Goal: Task Accomplishment & Management: Manage account settings

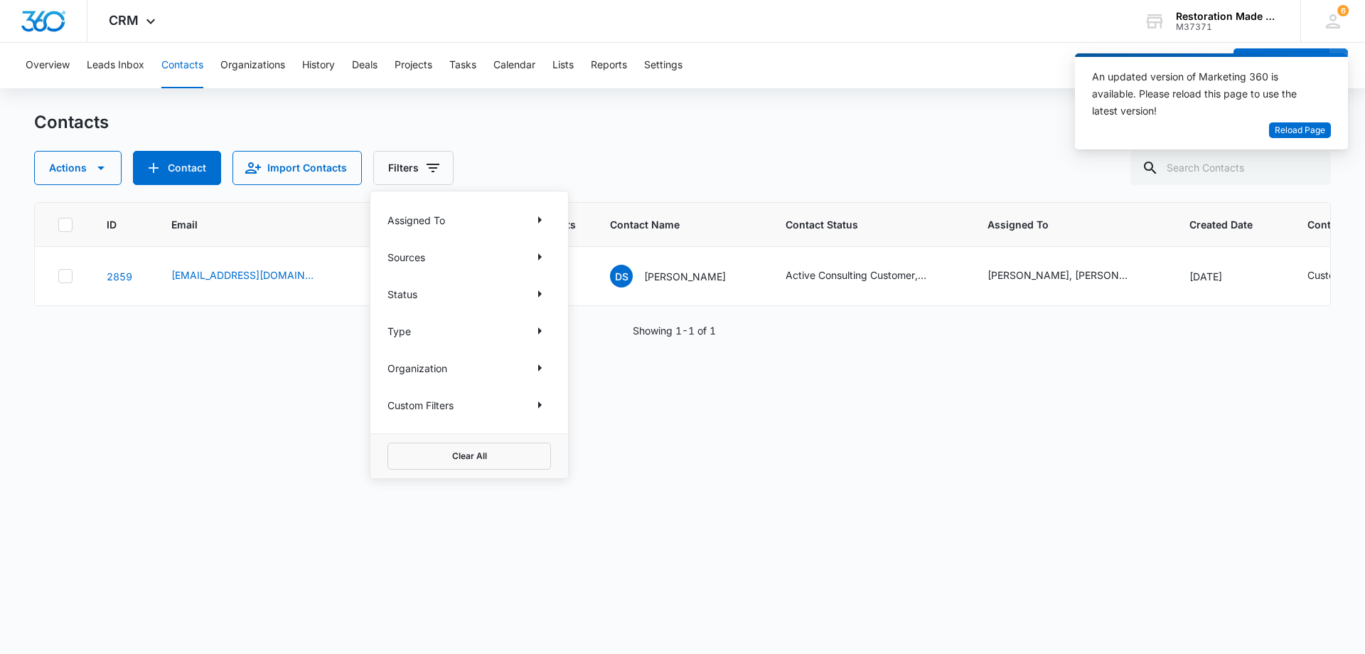
click at [858, 362] on div "ID Email Phone # Attempts Contact Name Contact Status Assigned To Created Date …" at bounding box center [682, 418] width 1297 height 433
click at [1311, 135] on span "Reload Page" at bounding box center [1300, 131] width 50 height 14
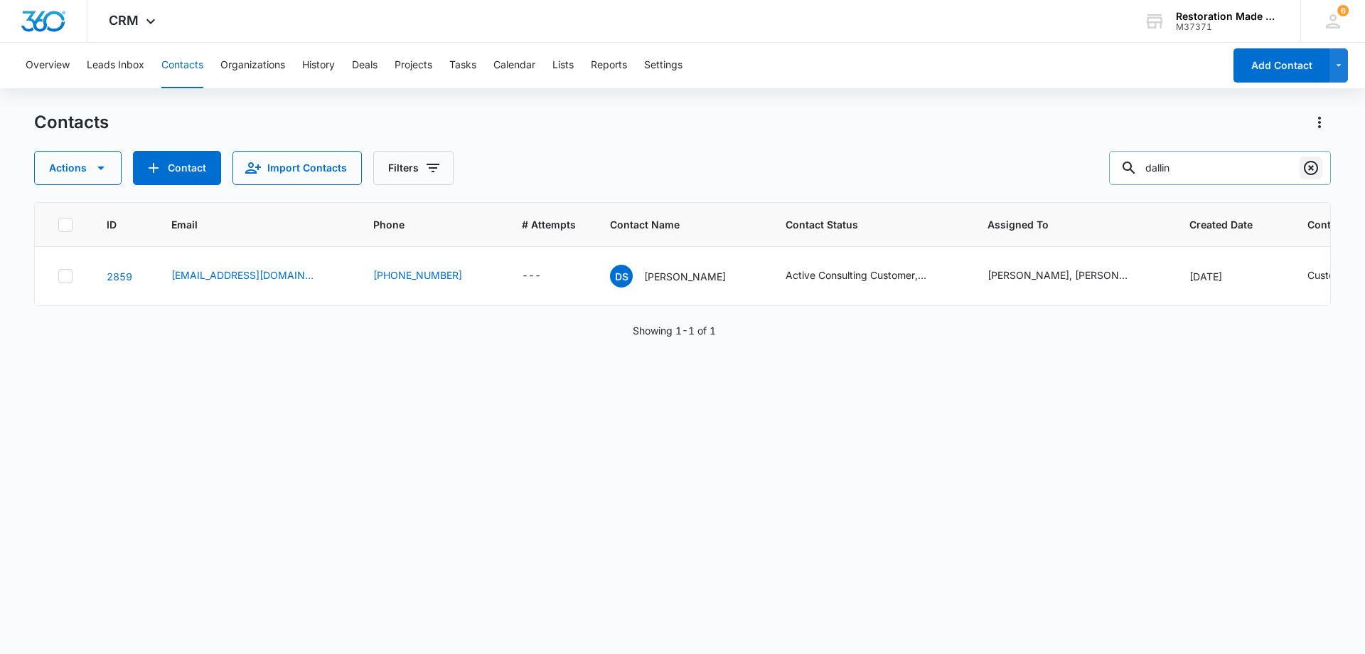
click at [1311, 175] on icon "Clear" at bounding box center [1311, 167] width 17 height 17
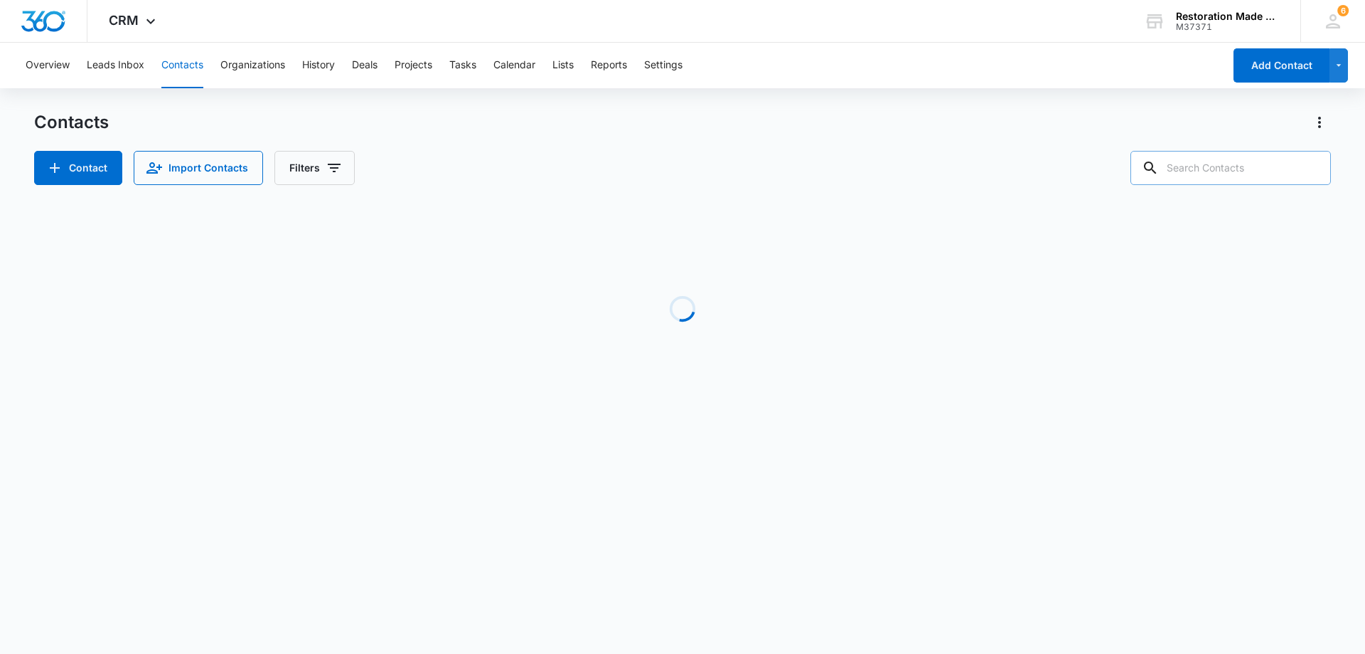
click at [1237, 171] on input "text" at bounding box center [1231, 168] width 201 height 34
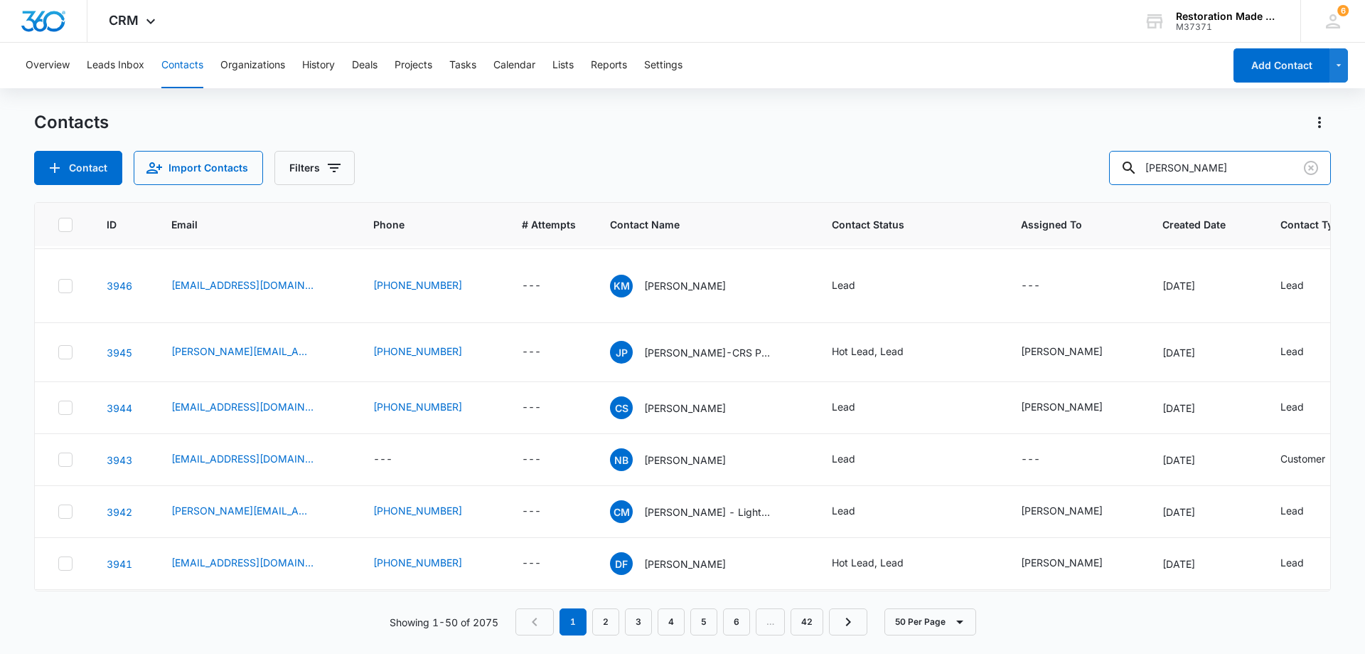
scroll to position [711, 0]
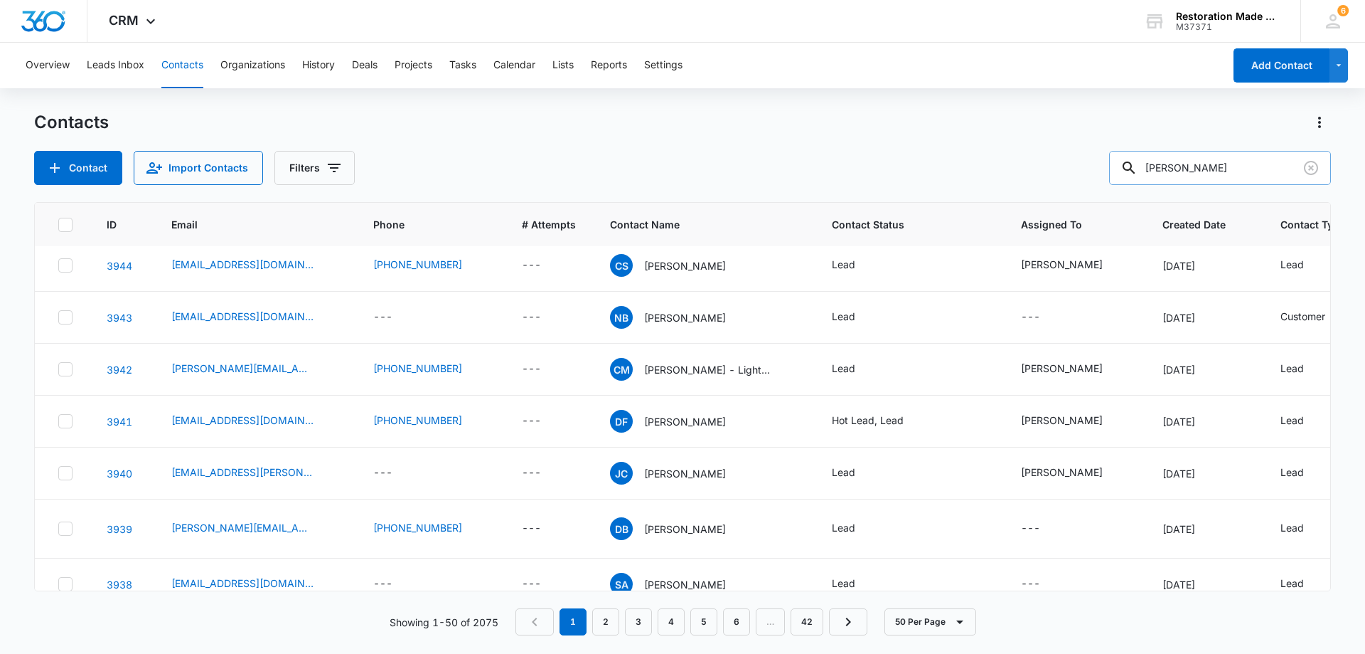
click at [1208, 169] on input "kenny" at bounding box center [1220, 168] width 222 height 34
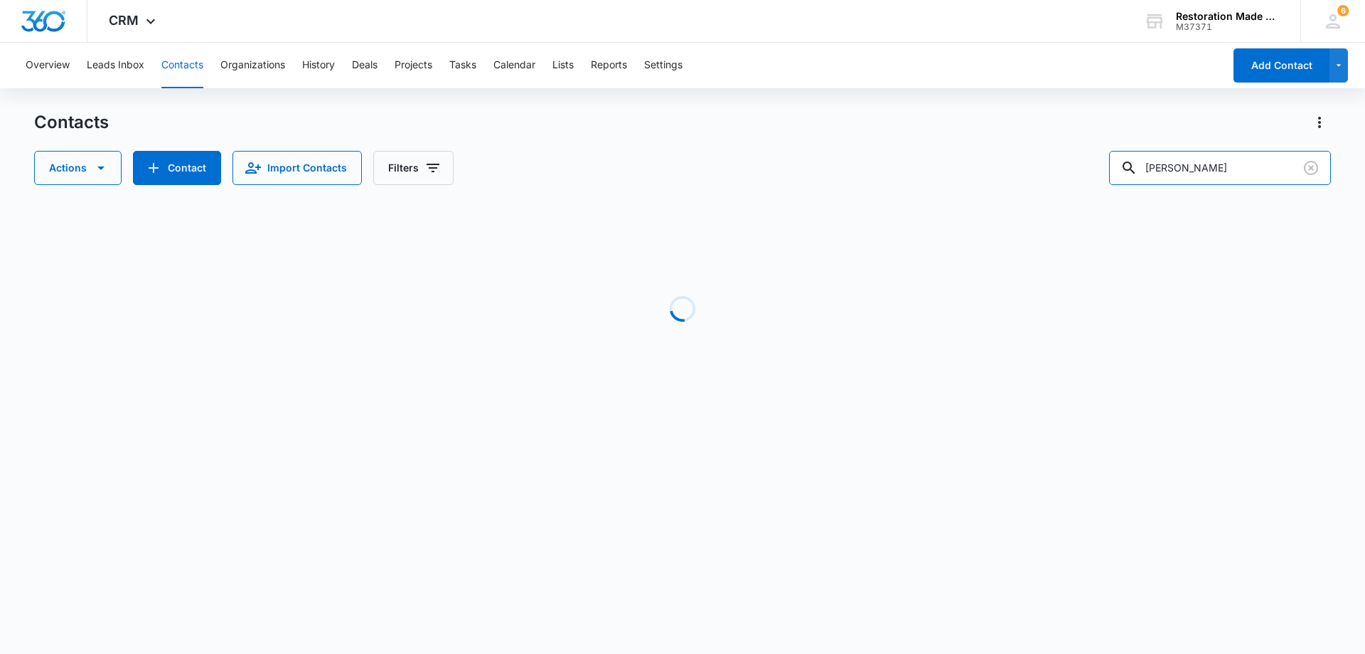
scroll to position [0, 0]
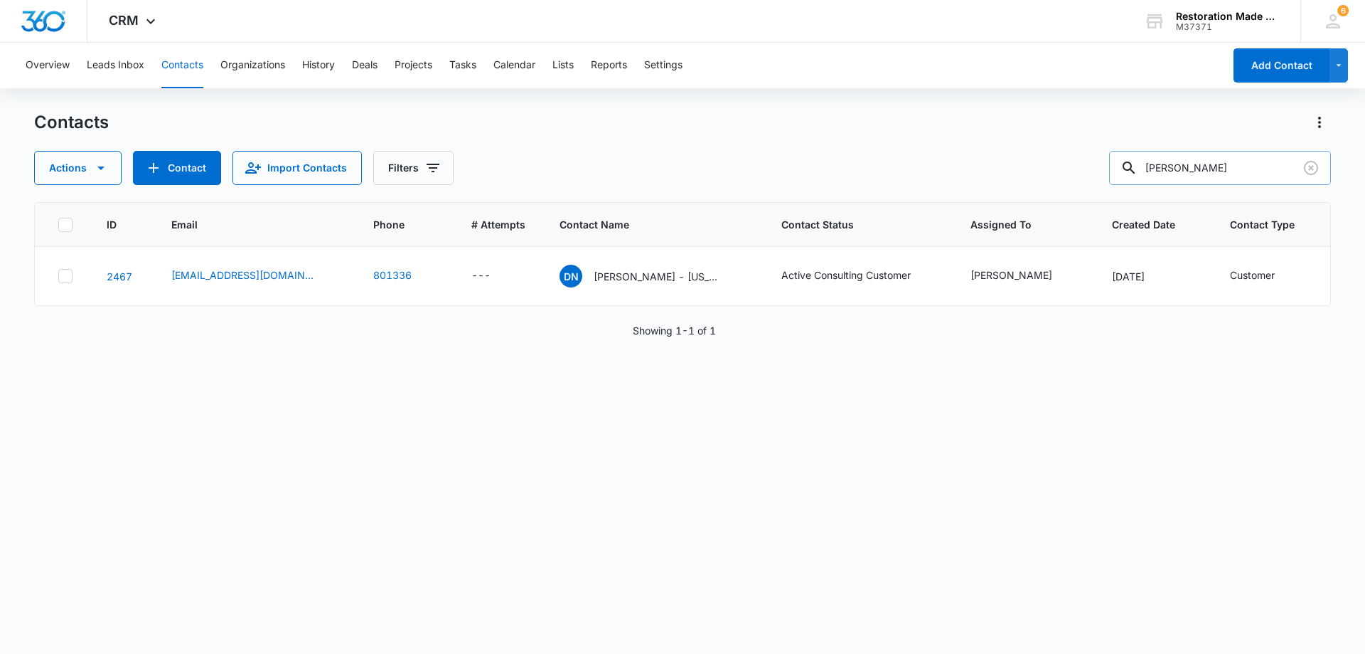
click at [1220, 171] on input "kenny da" at bounding box center [1220, 168] width 222 height 34
type input "kenny"
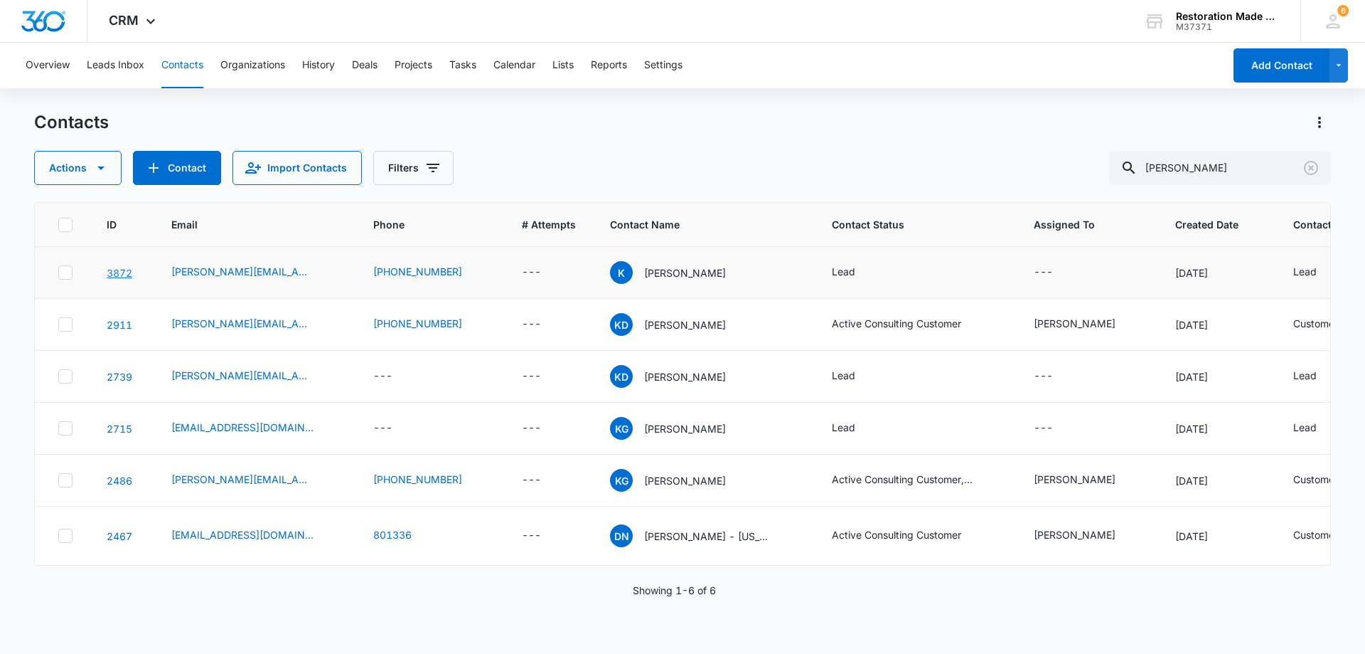
click at [119, 274] on link "3872" at bounding box center [120, 273] width 26 height 12
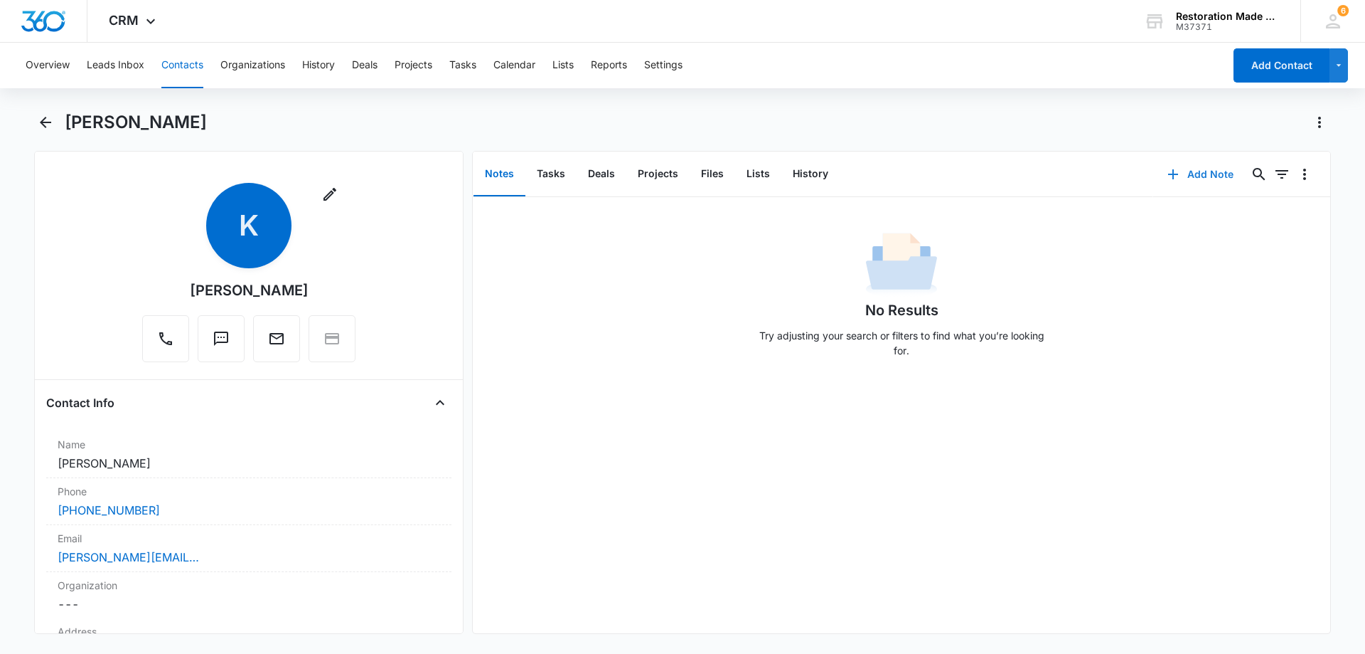
click at [1194, 177] on button "Add Note" at bounding box center [1201, 174] width 95 height 34
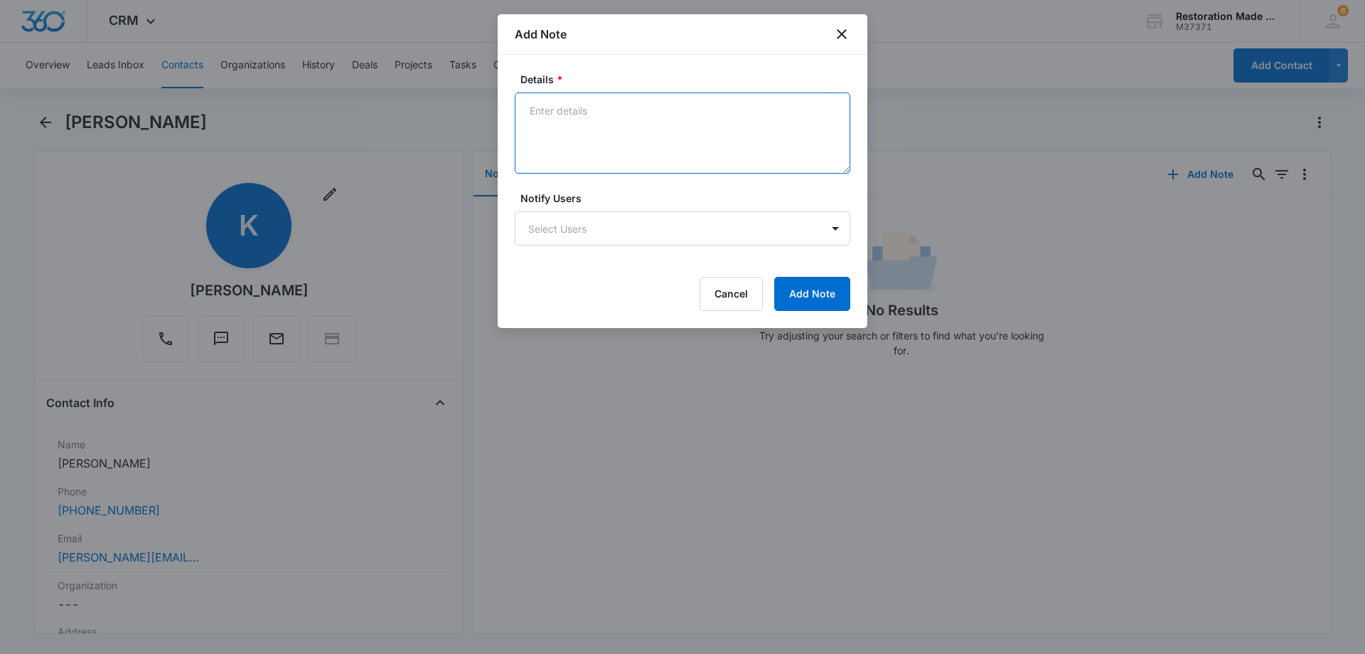
click at [665, 140] on textarea "Details *" at bounding box center [683, 132] width 336 height 81
click at [196, 459] on div at bounding box center [682, 327] width 1365 height 654
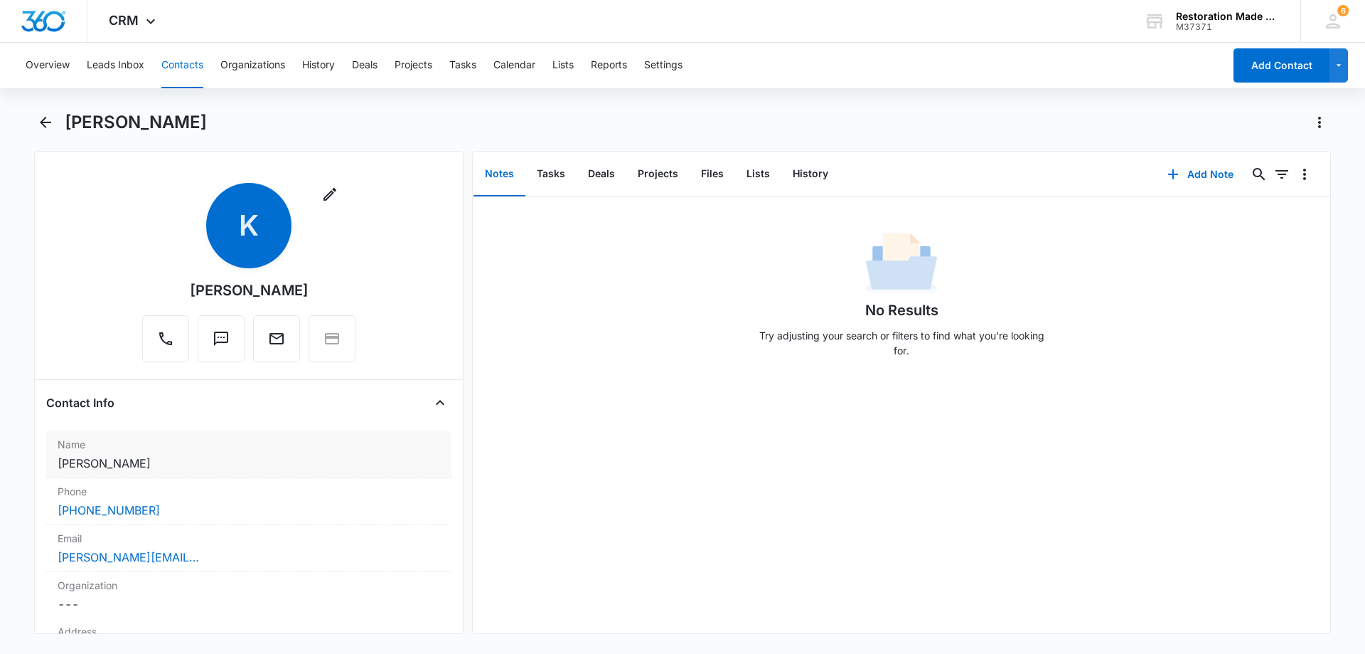
click at [107, 464] on dd "Cancel Save Changes Kenny" at bounding box center [249, 462] width 383 height 17
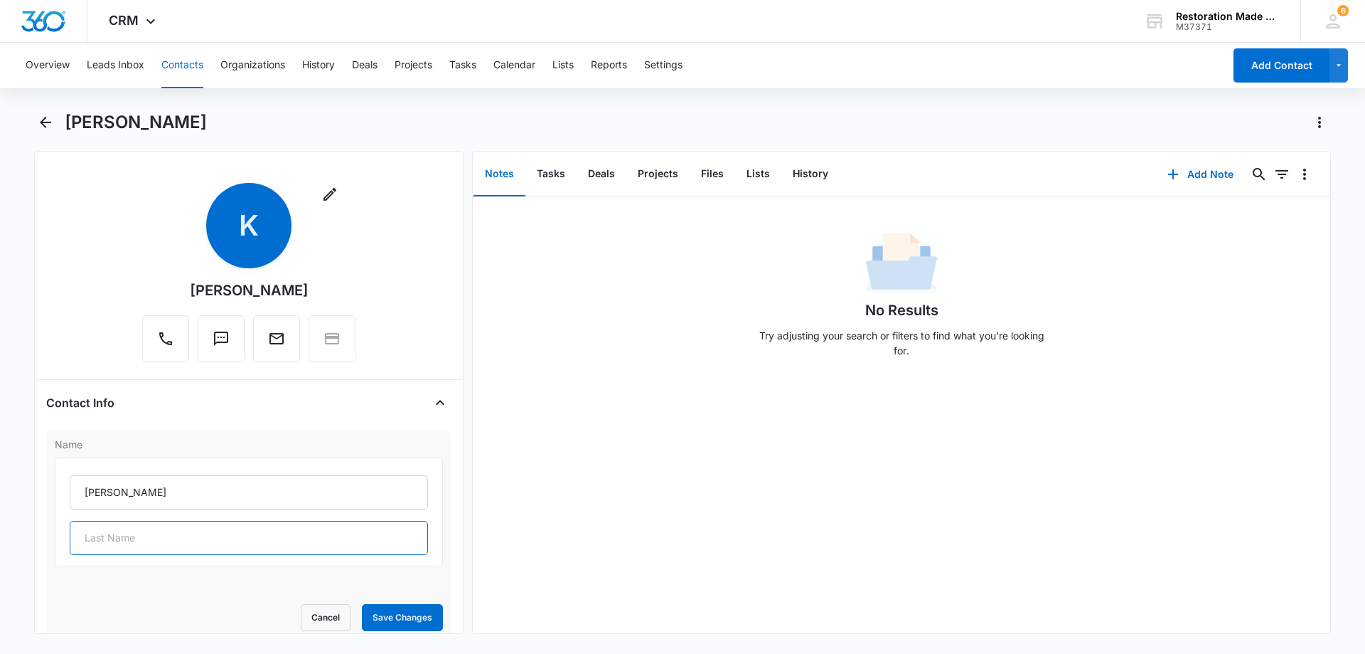
click at [154, 543] on input "text" at bounding box center [249, 538] width 358 height 34
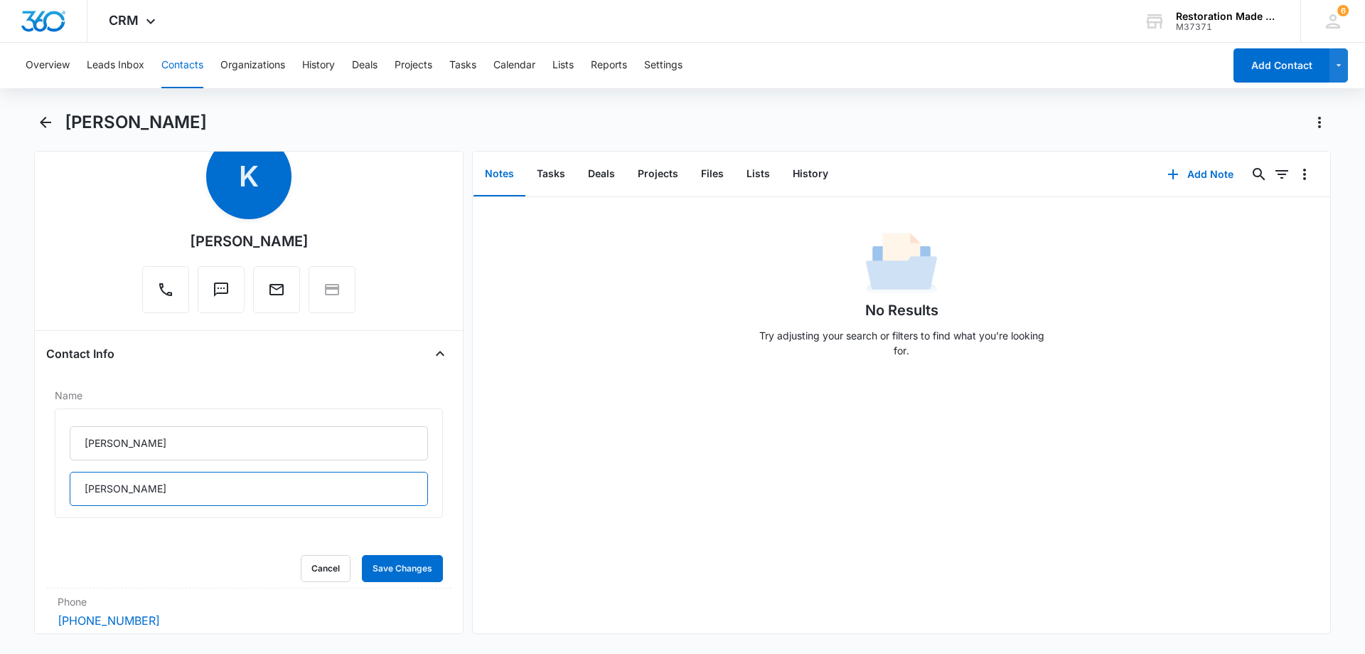
scroll to position [142, 0]
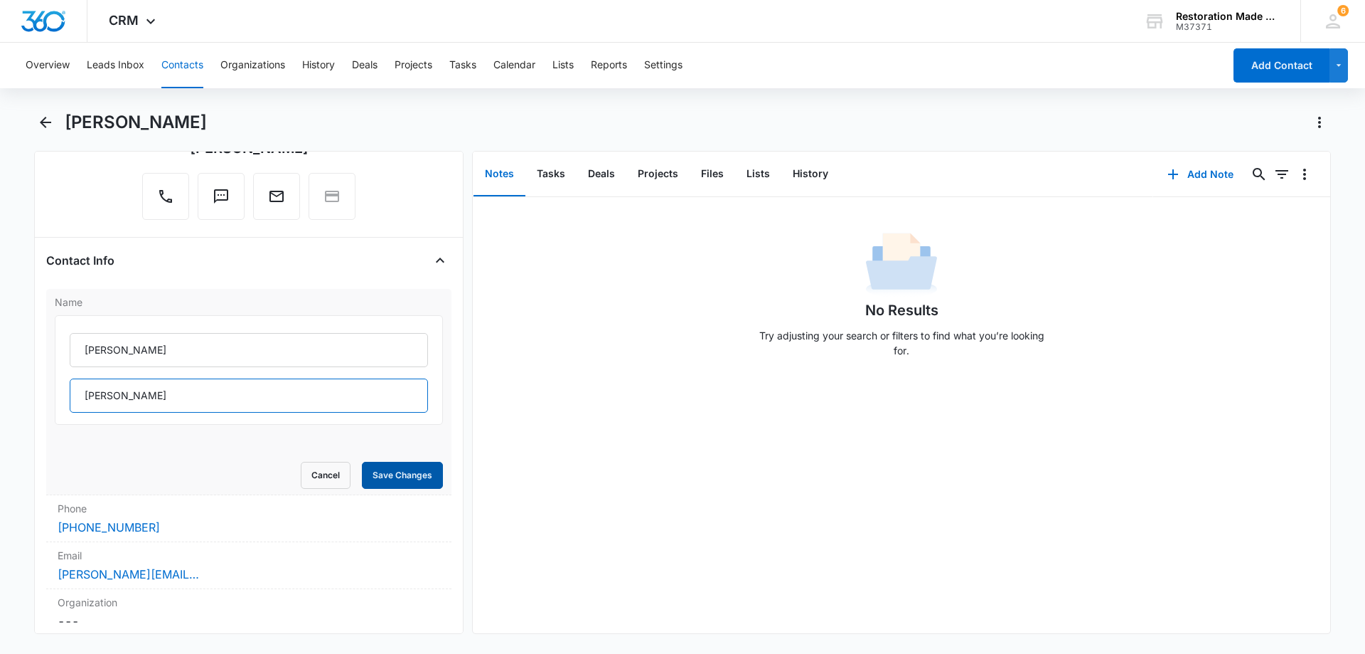
type input "Dahill"
click at [393, 472] on button "Save Changes" at bounding box center [402, 475] width 81 height 27
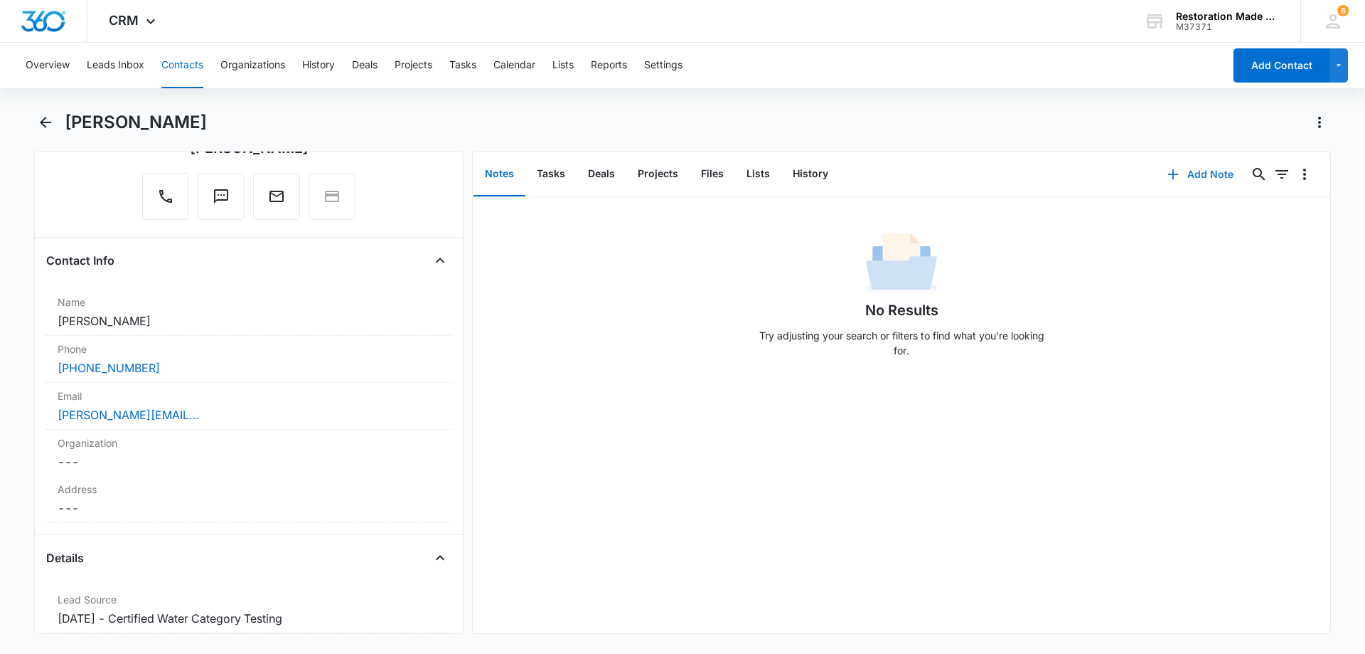
click at [1204, 174] on button "Add Note" at bounding box center [1201, 174] width 95 height 34
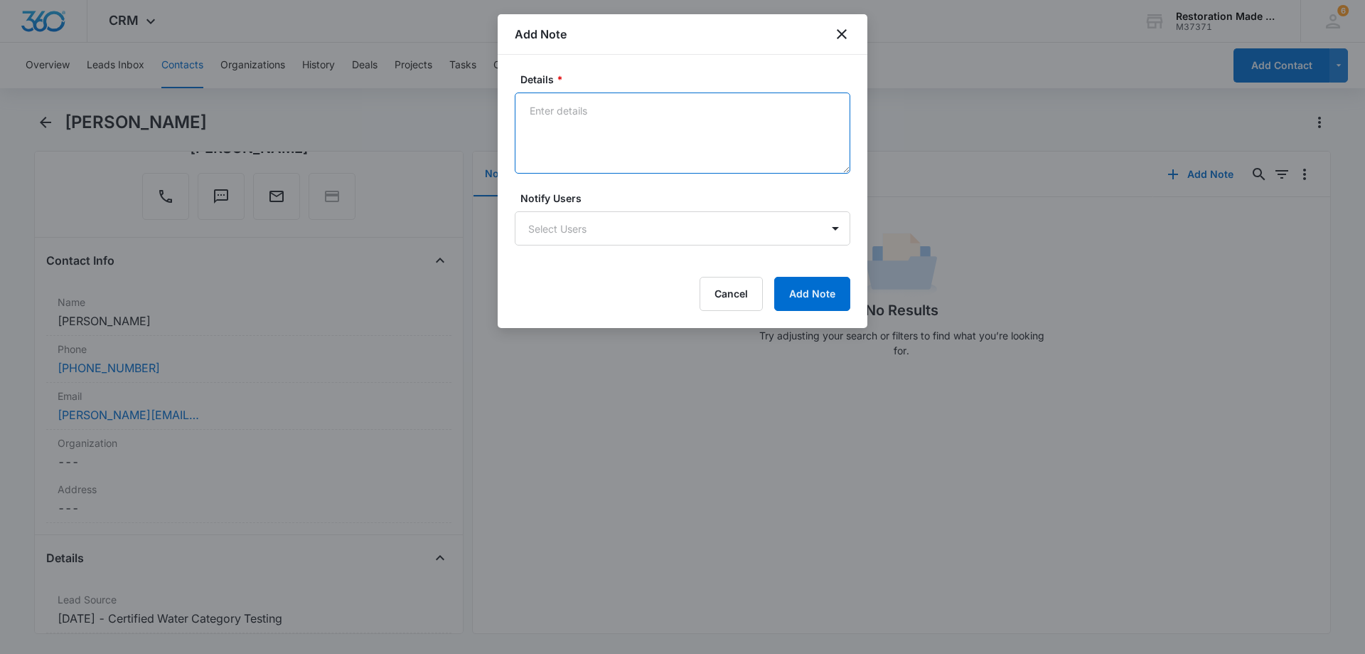
click at [622, 132] on textarea "Details *" at bounding box center [683, 132] width 336 height 81
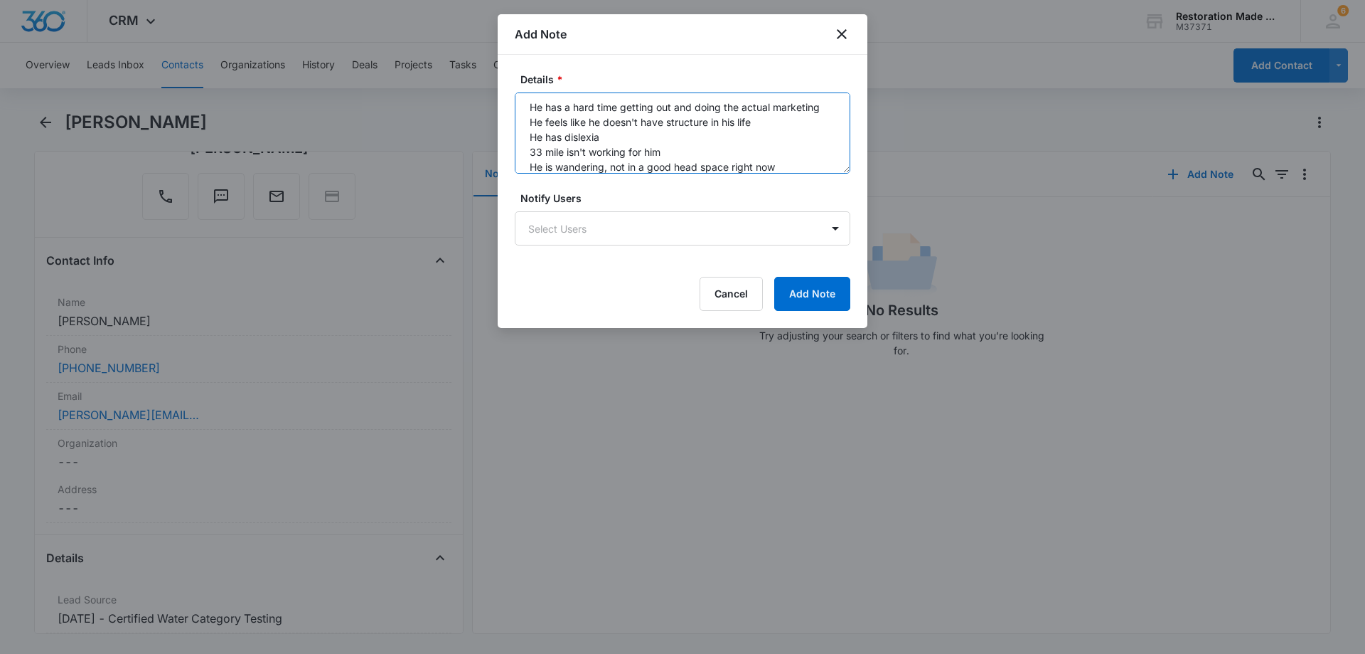
scroll to position [18, 0]
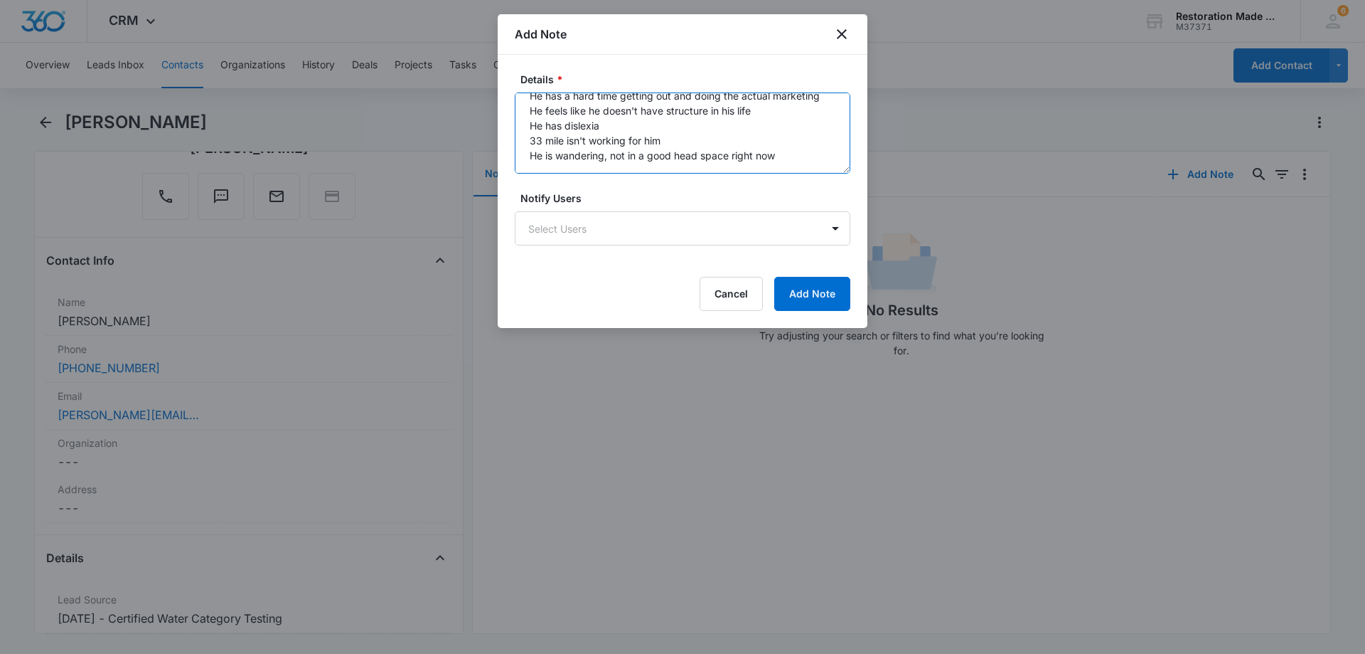
click at [786, 153] on textarea "He has a hard time getting out and doing the actual marketing He feels like he …" at bounding box center [683, 132] width 336 height 81
click at [812, 153] on textarea "He has a hard time getting out and doing the actual marketing He feels like he …" at bounding box center [683, 132] width 336 height 81
click at [612, 164] on textarea "He has a hard time getting out and doing the actual marketing He feels like he …" at bounding box center [683, 132] width 336 height 81
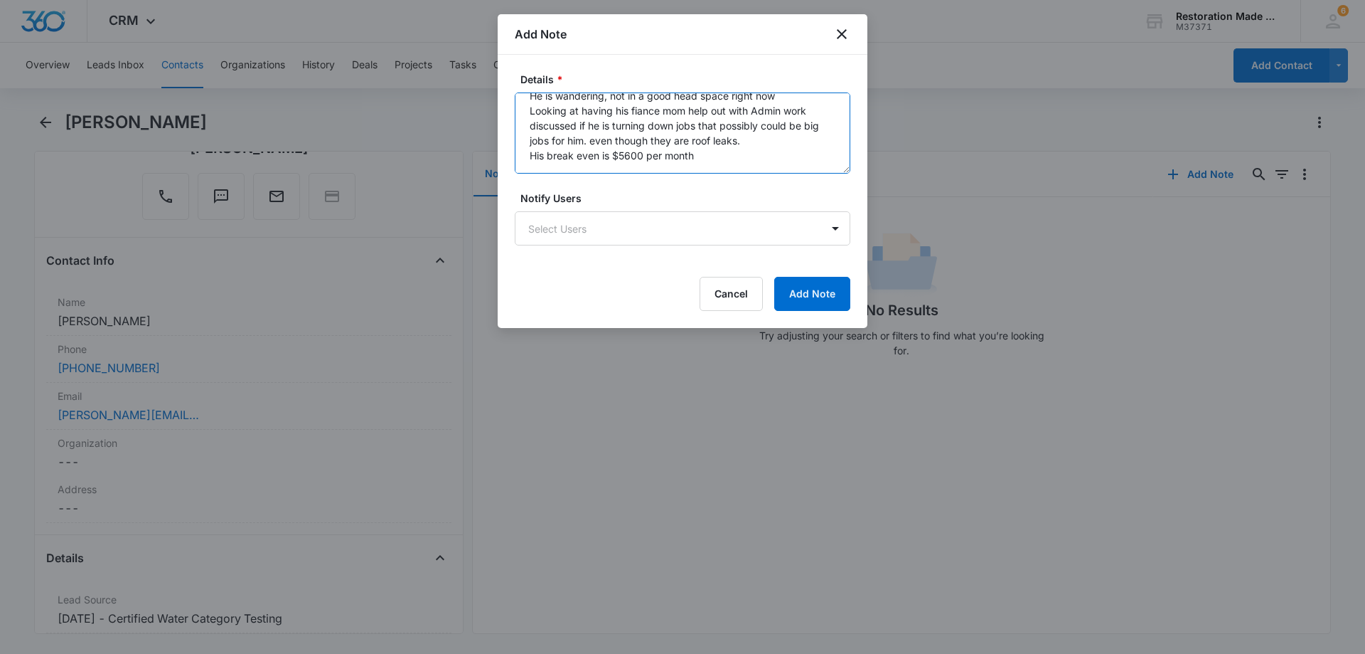
click at [709, 151] on textarea "He has a hard time getting out and doing the actual marketing He feels like he …" at bounding box center [683, 132] width 336 height 81
click at [733, 154] on textarea "He has a hard time getting out and doing the actual marketing He feels like he …" at bounding box center [683, 132] width 336 height 81
click at [569, 163] on textarea "He has a hard time getting out and doing the actual marketing He feels like he …" at bounding box center [683, 132] width 336 height 81
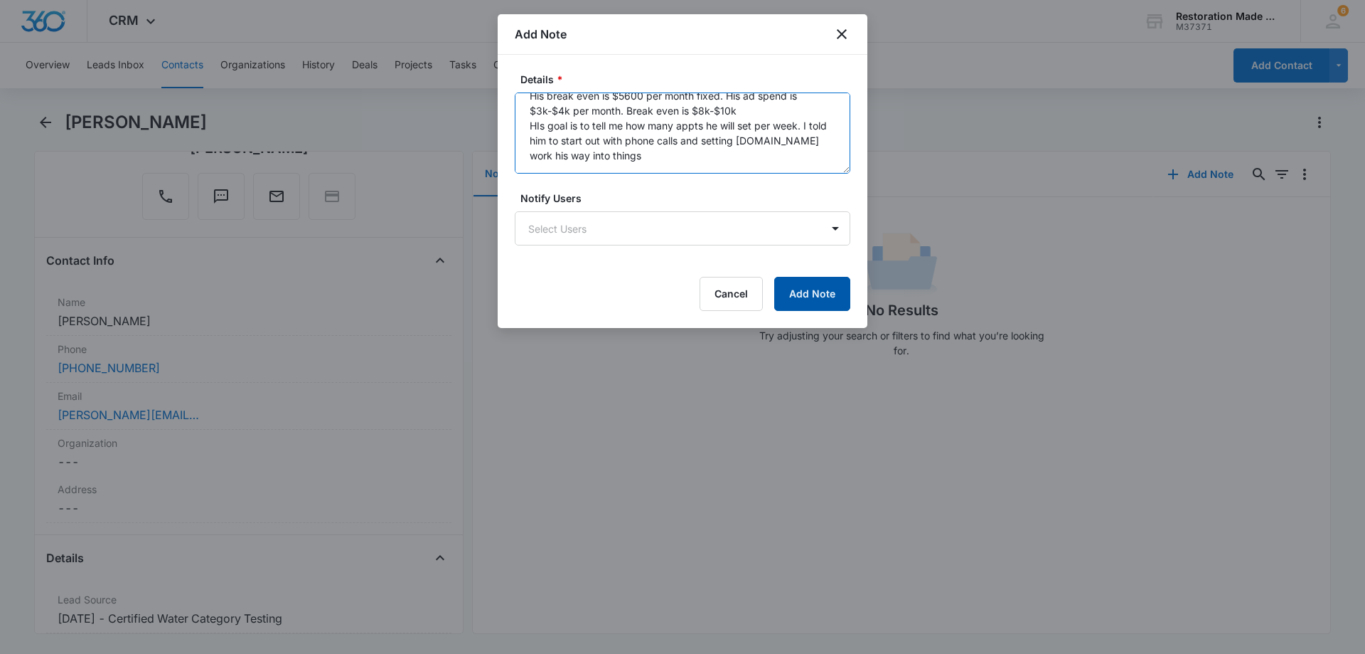
type textarea "He has a hard time getting out and doing the actual marketing He feels like he …"
click at [818, 297] on button "Add Note" at bounding box center [812, 294] width 76 height 34
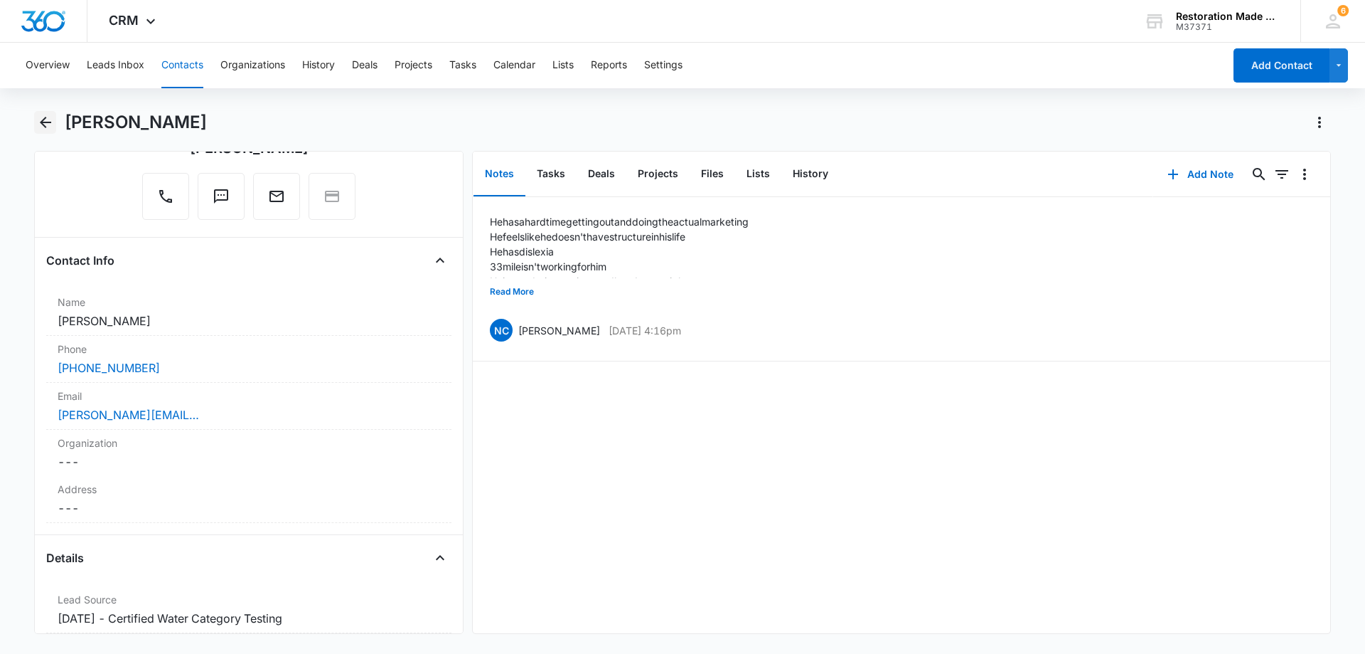
click at [48, 124] on icon "Back" at bounding box center [45, 122] width 17 height 17
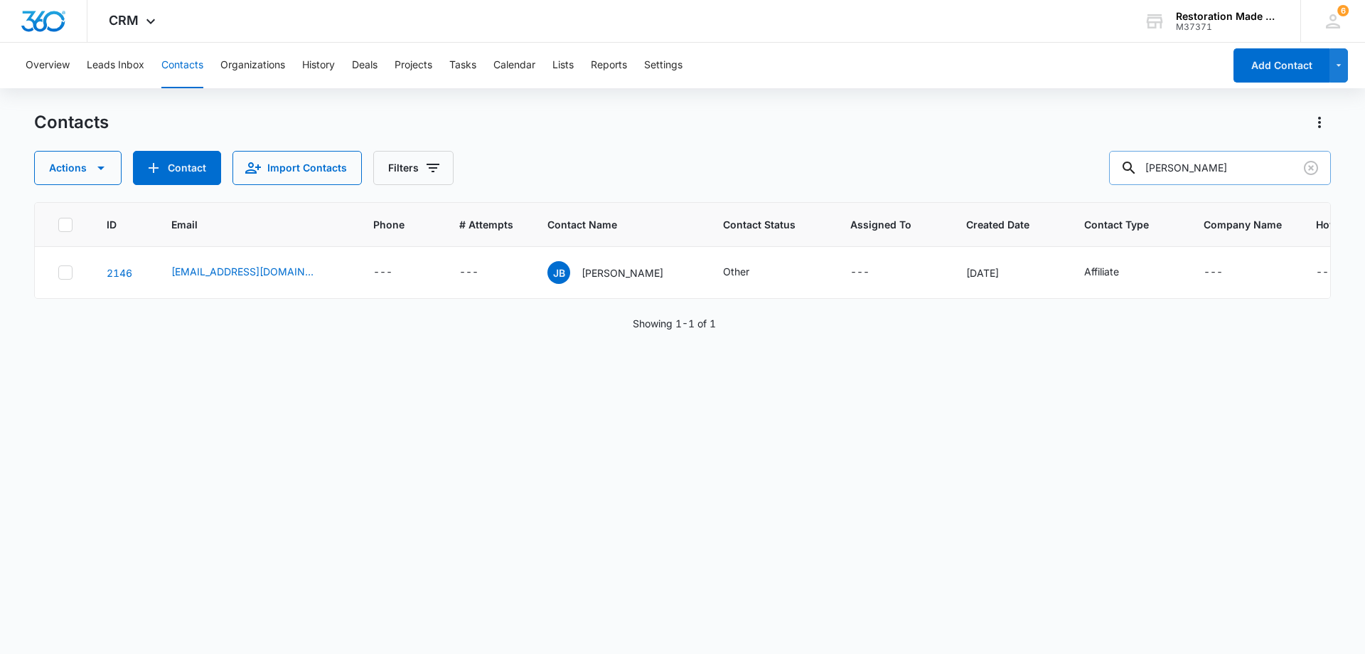
click at [1257, 174] on input "Jerad" at bounding box center [1220, 168] width 222 height 34
type input "J"
type input "freire"
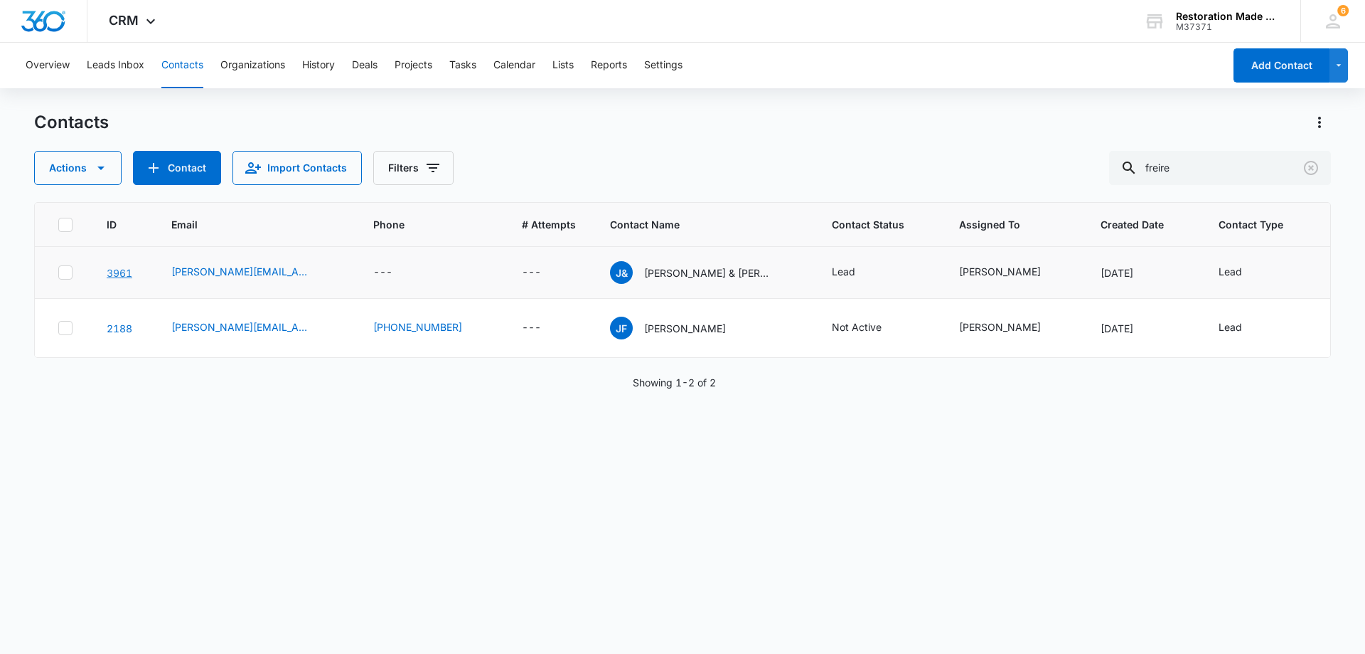
click at [112, 274] on link "3961" at bounding box center [120, 273] width 26 height 12
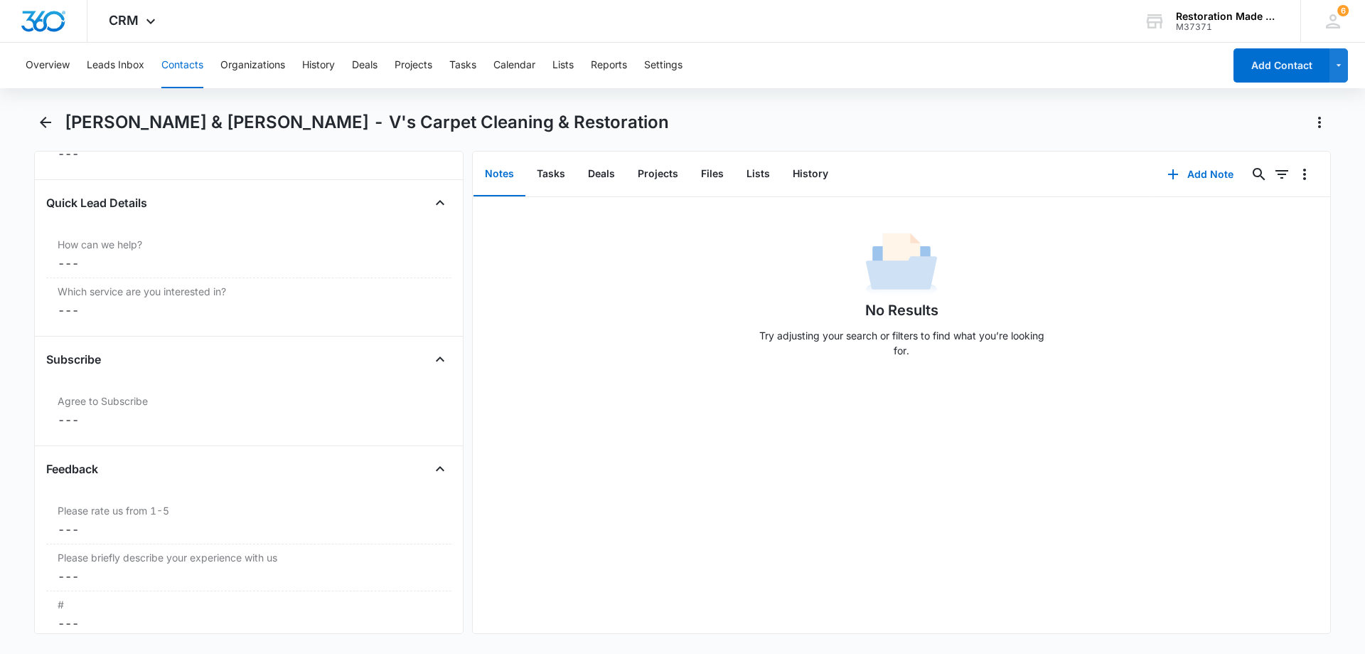
scroll to position [2056, 0]
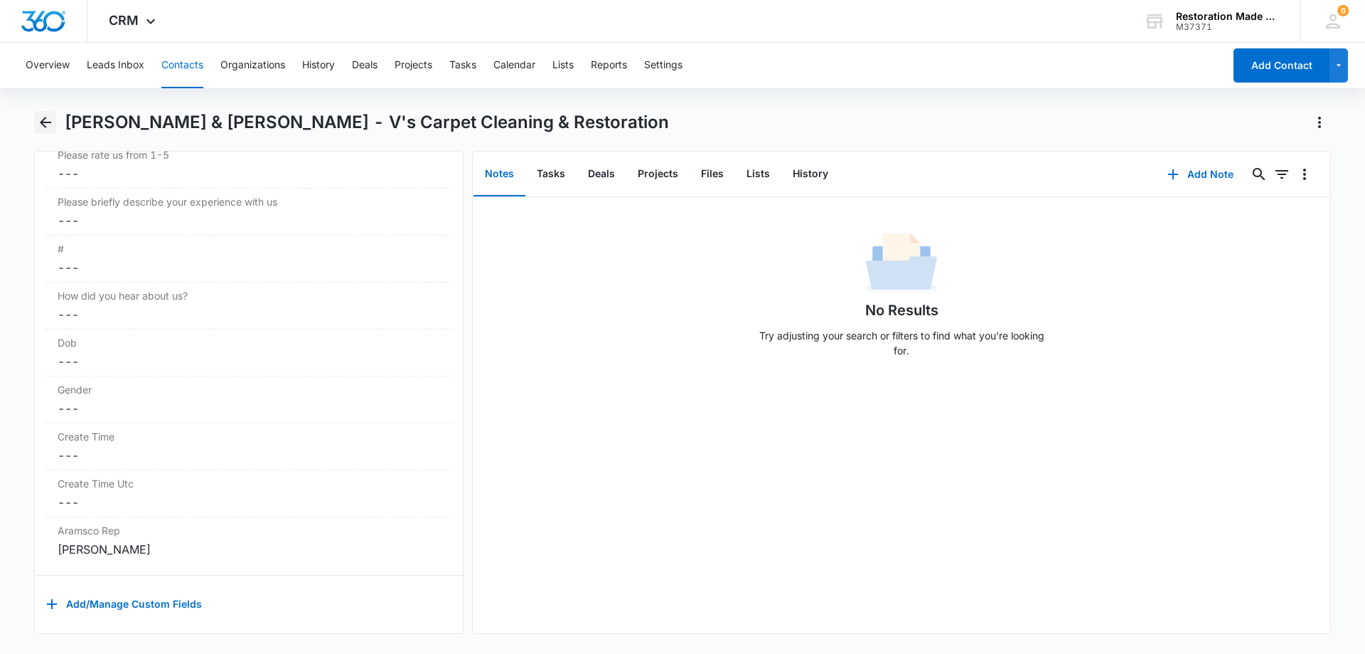
click at [41, 118] on icon "Back" at bounding box center [45, 122] width 17 height 17
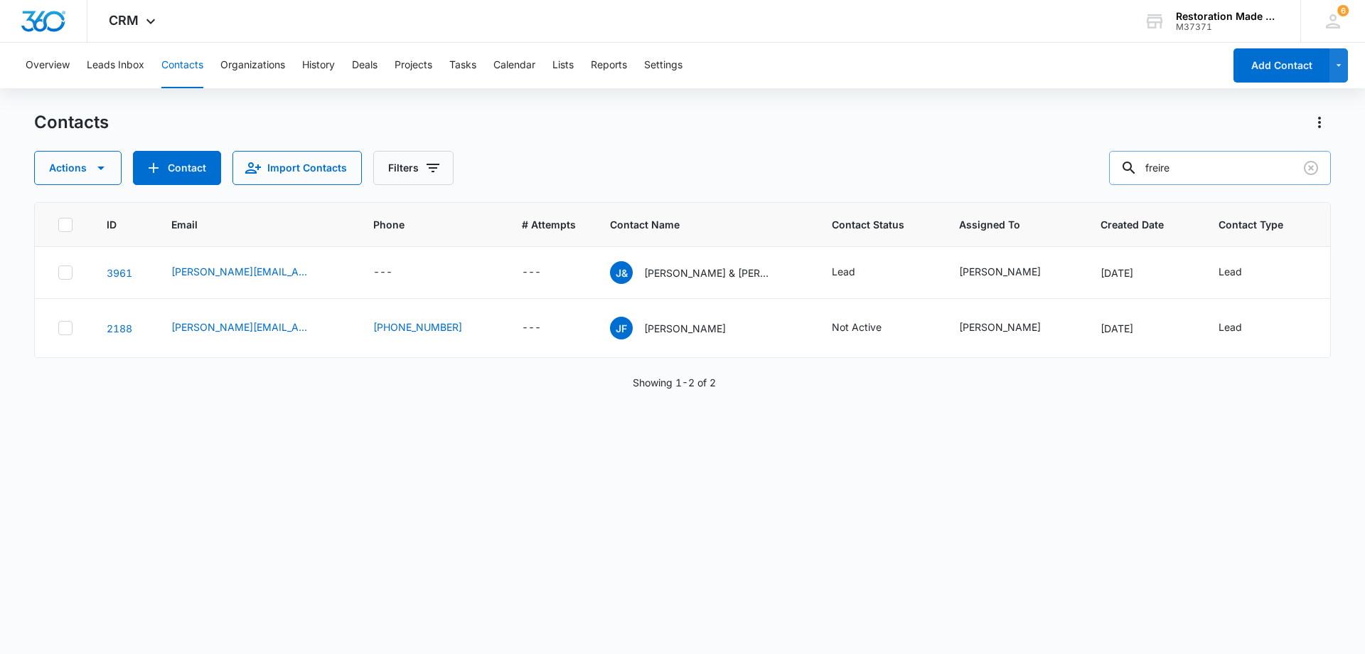
click at [1234, 171] on input "freire" at bounding box center [1220, 168] width 222 height 34
type input "f"
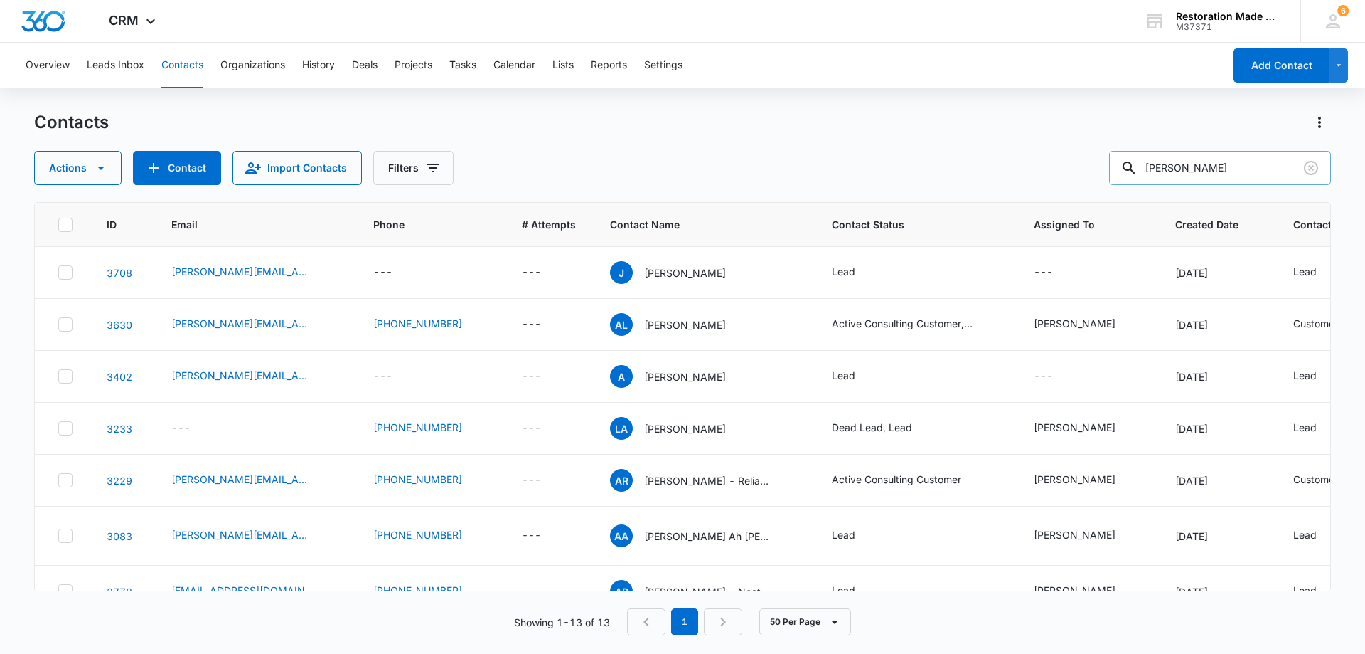
click at [1208, 171] on input "adam" at bounding box center [1220, 168] width 222 height 34
type input "a"
click at [178, 168] on button "Contact" at bounding box center [177, 168] width 88 height 34
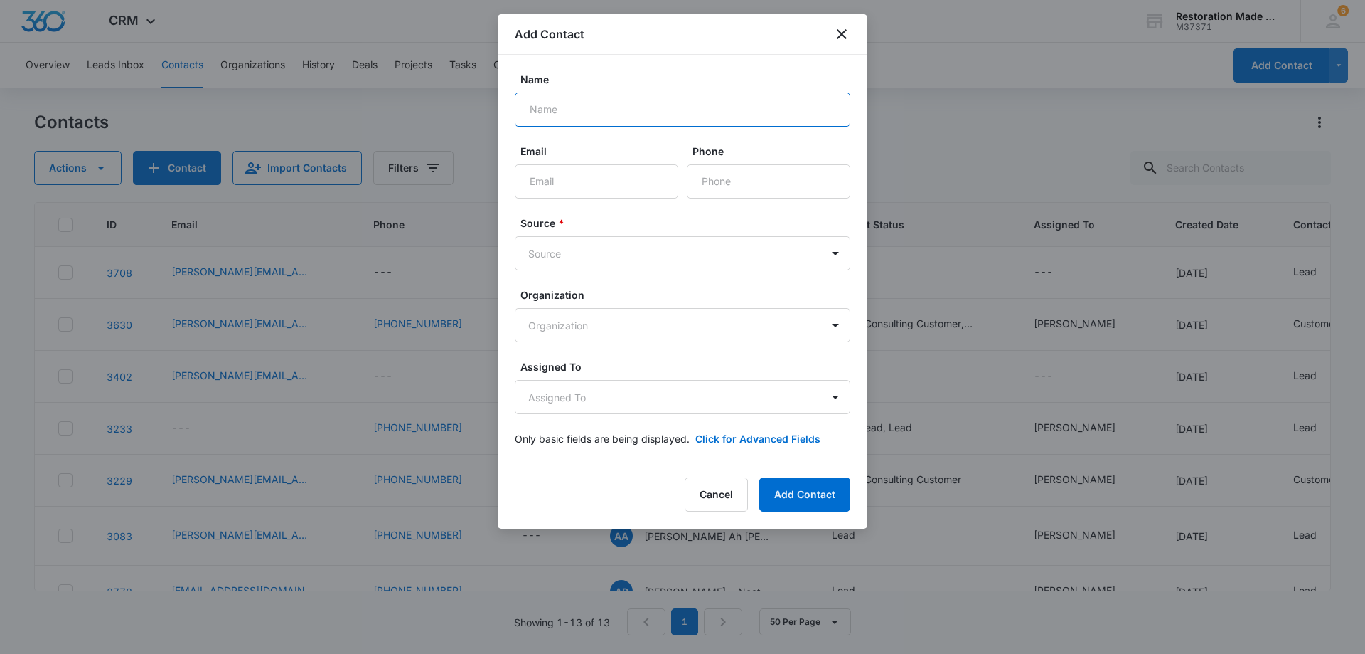
click at [637, 108] on input "Name" at bounding box center [683, 109] width 336 height 34
type input "Jerad"
click at [633, 188] on input "Email" at bounding box center [597, 181] width 164 height 34
paste input "[EMAIL_ADDRESS][DOMAIN_NAME]"
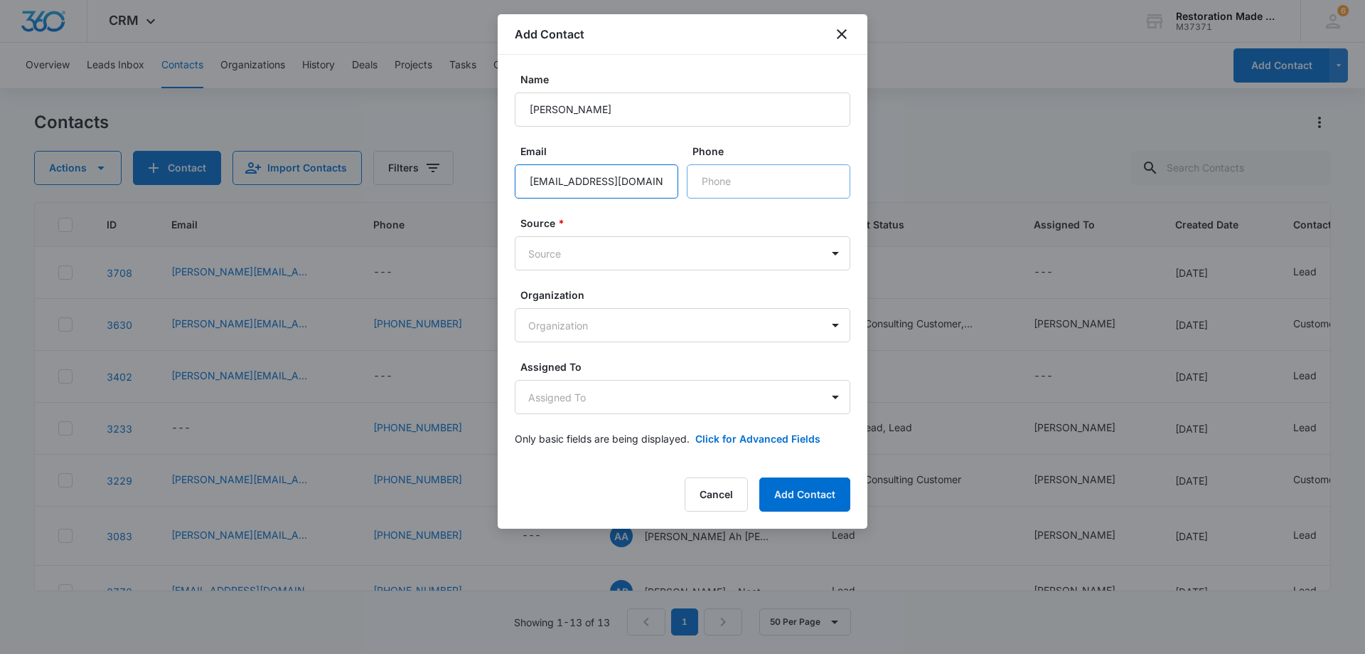
type input "[EMAIL_ADDRESS][DOMAIN_NAME]"
click at [784, 183] on input "Phone" at bounding box center [769, 181] width 164 height 34
click at [708, 259] on body "CRM Apps Reputation Websites Forms CRM Email Social Payments Content Ads Intell…" at bounding box center [682, 327] width 1365 height 654
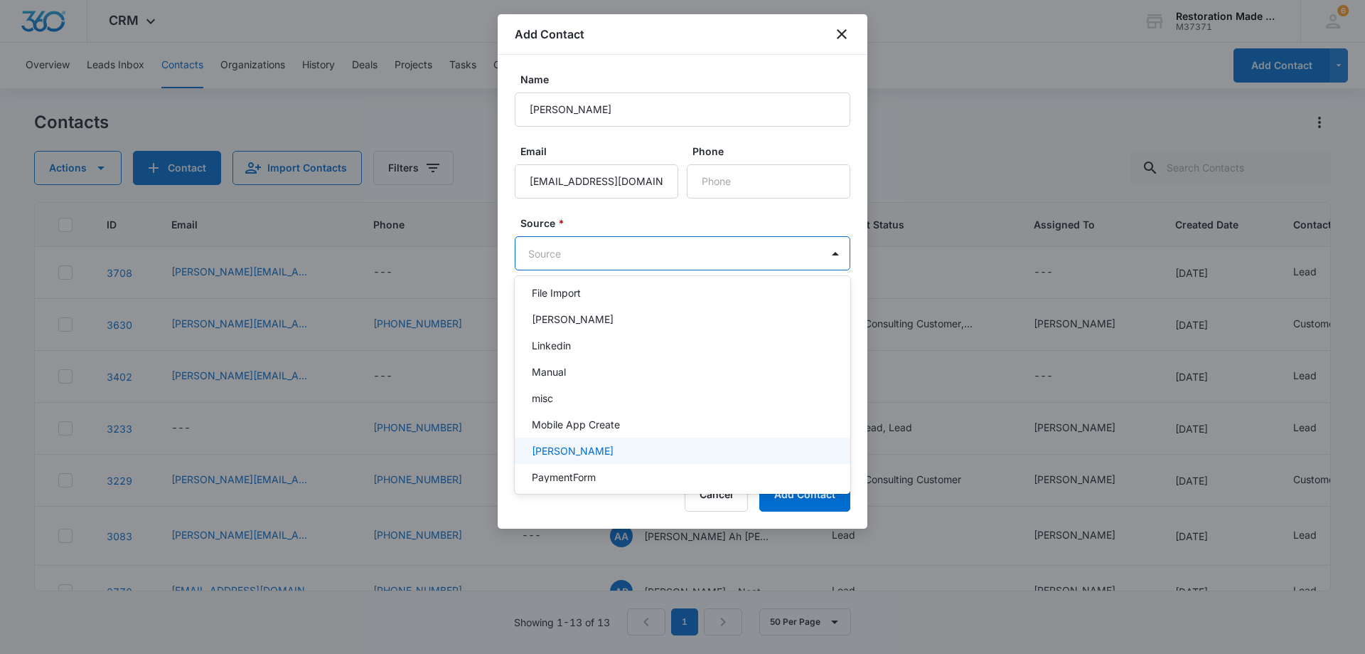
scroll to position [213, 0]
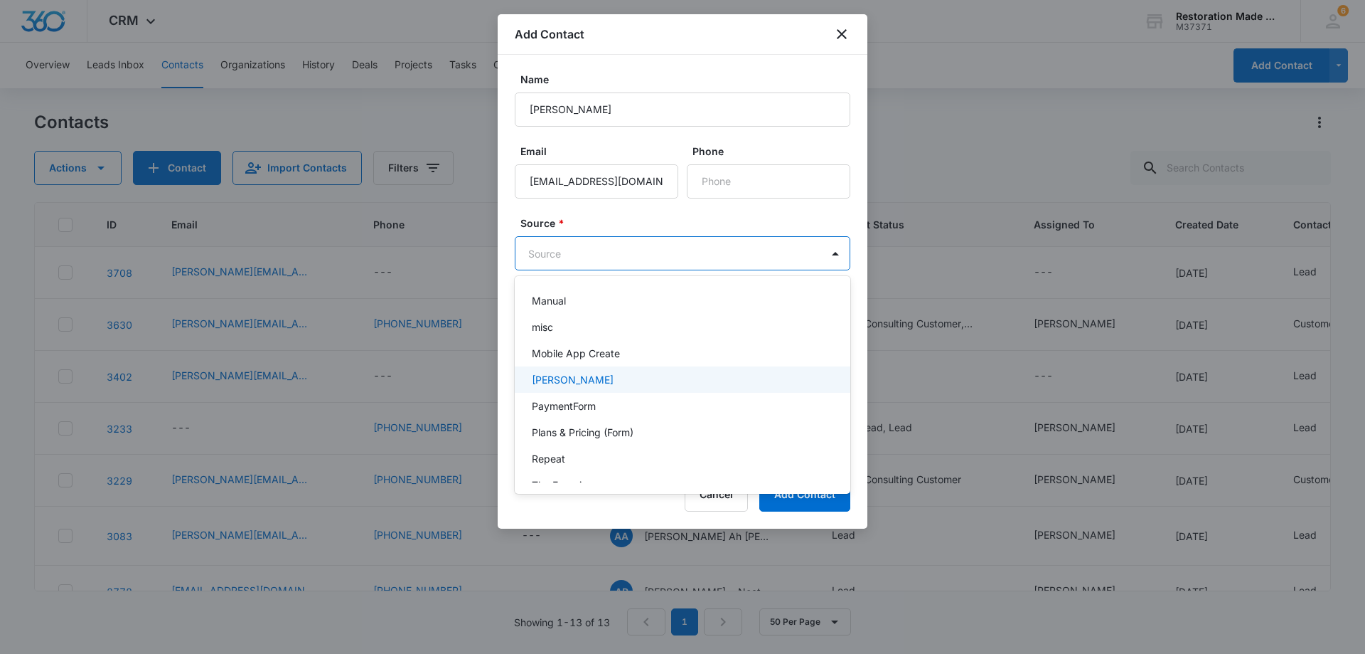
click at [565, 382] on div "Nate" at bounding box center [681, 379] width 299 height 15
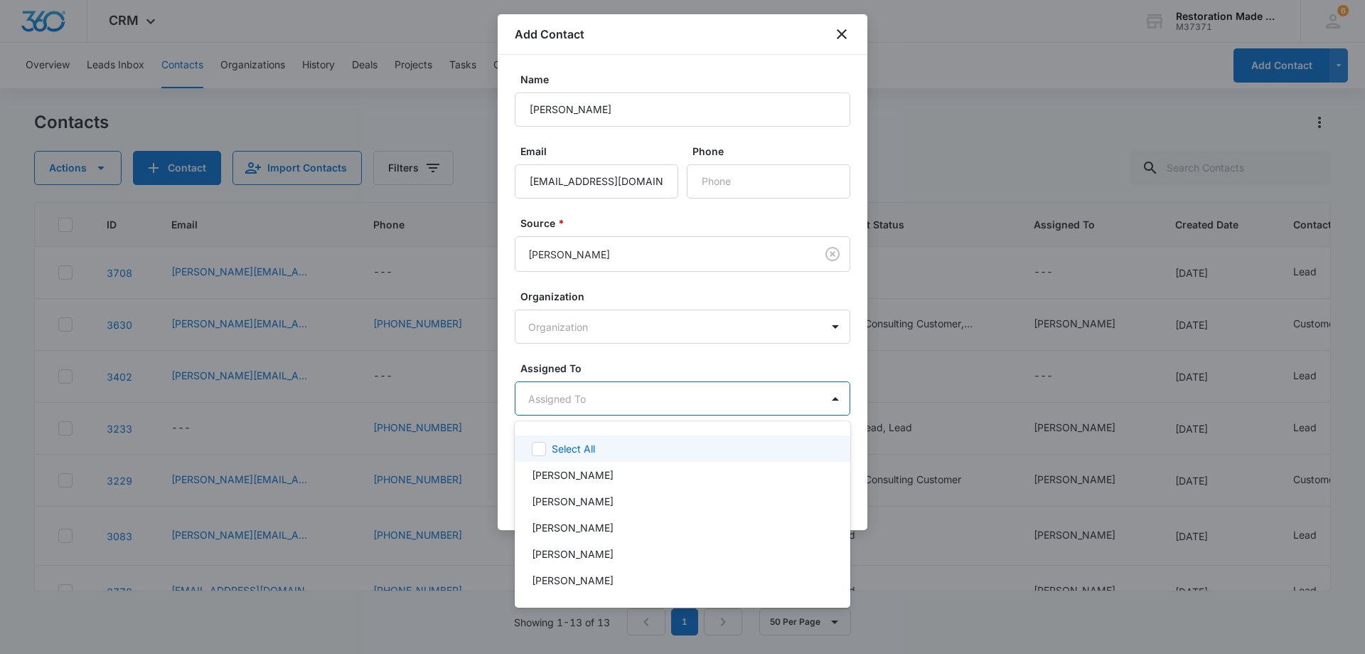
click at [627, 408] on body "CRM Apps Reputation Websites Forms CRM Email Social Payments Content Ads Intell…" at bounding box center [682, 327] width 1365 height 654
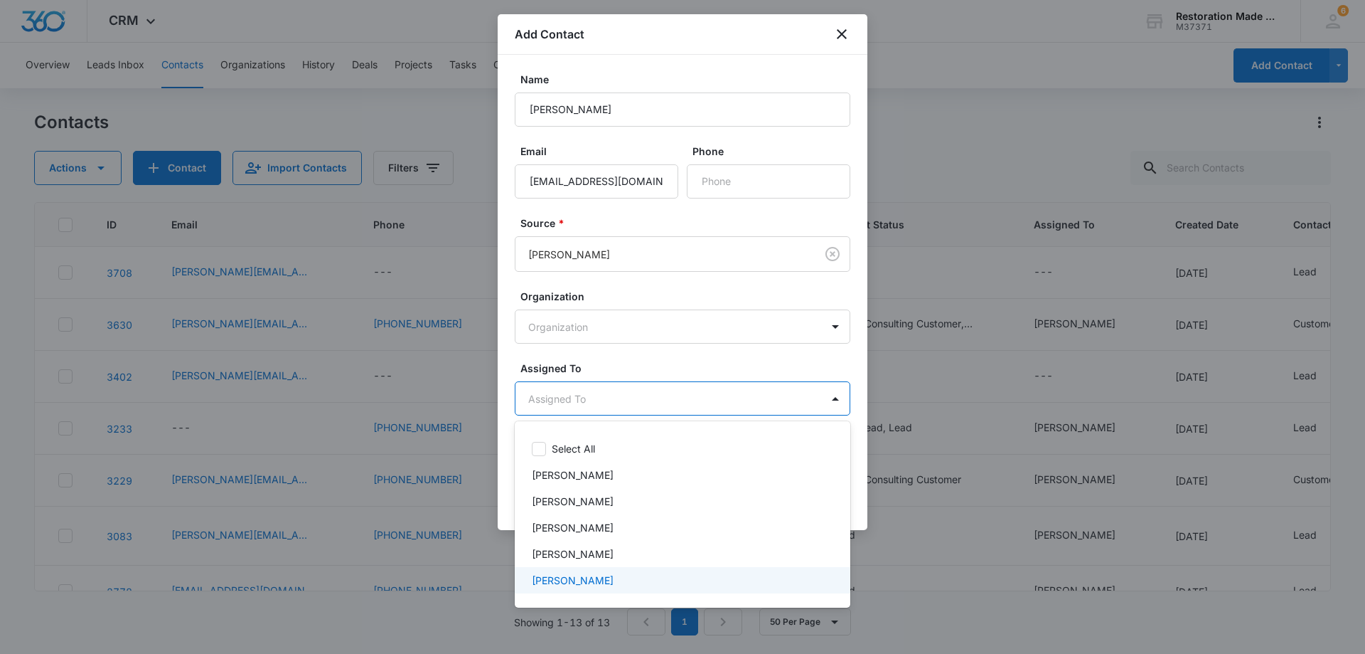
click at [572, 586] on p "[PERSON_NAME]" at bounding box center [573, 580] width 82 height 15
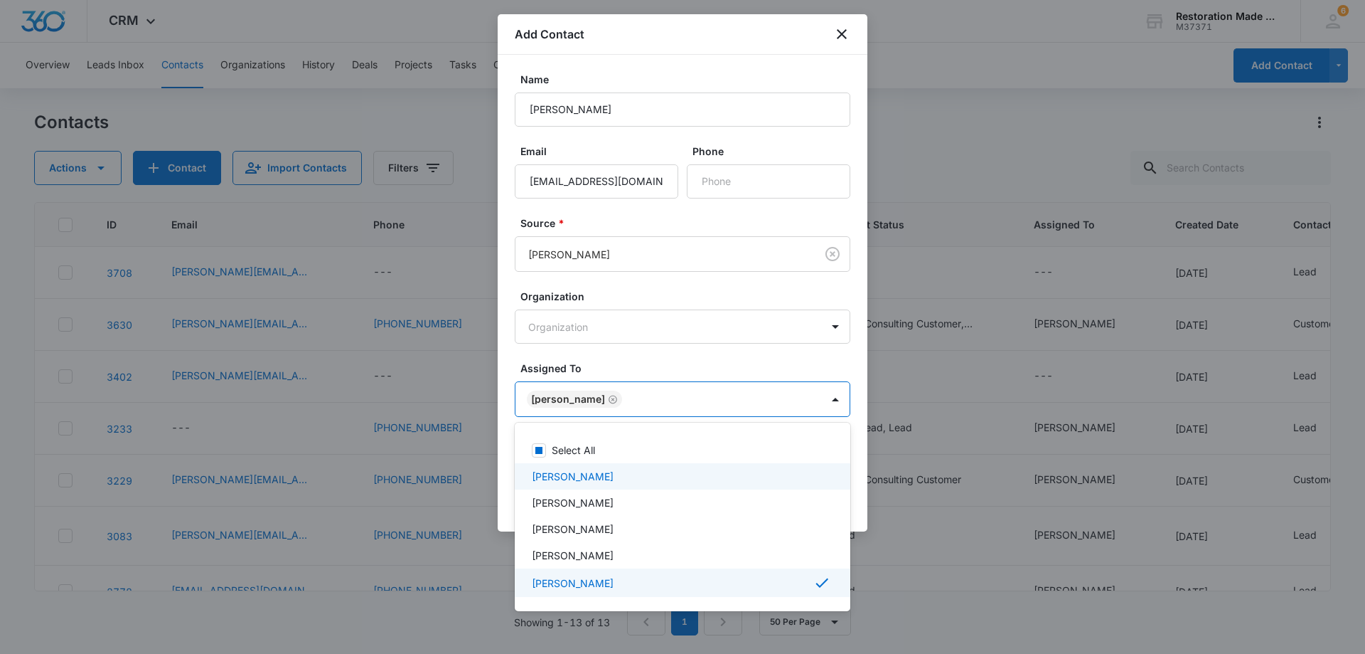
click at [732, 184] on div at bounding box center [682, 327] width 1365 height 654
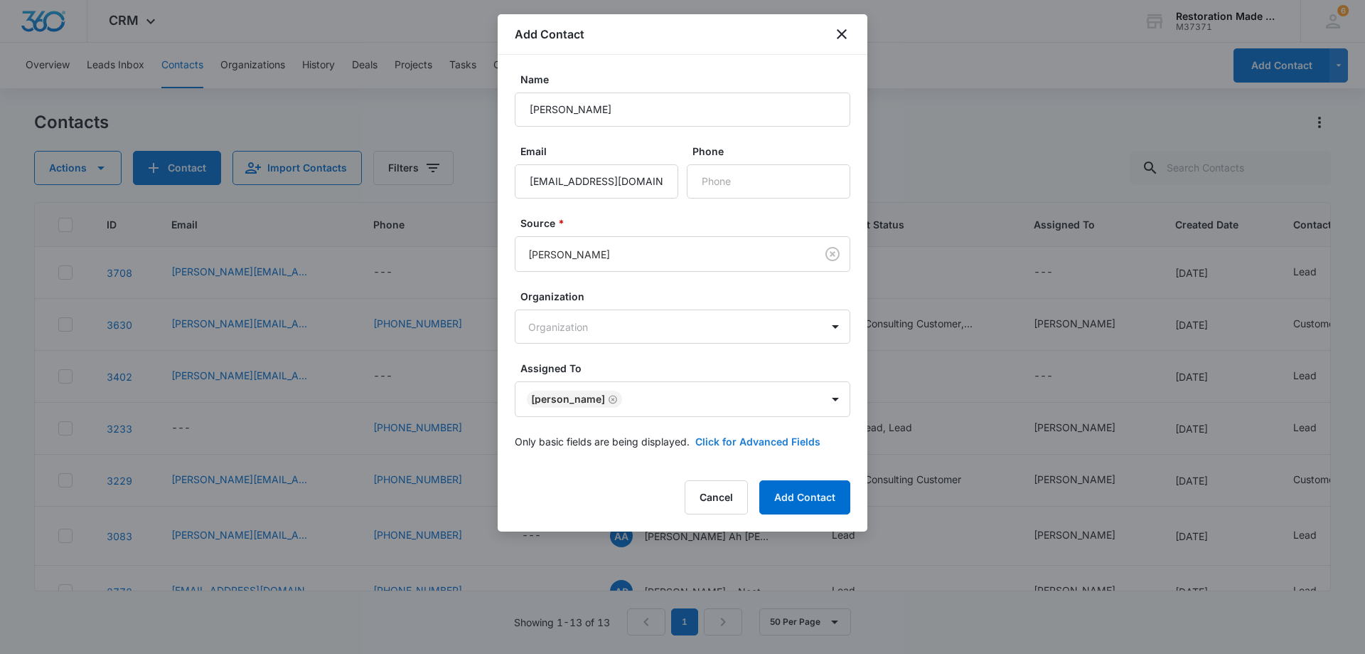
click at [753, 444] on button "Click for Advanced Fields" at bounding box center [758, 441] width 125 height 15
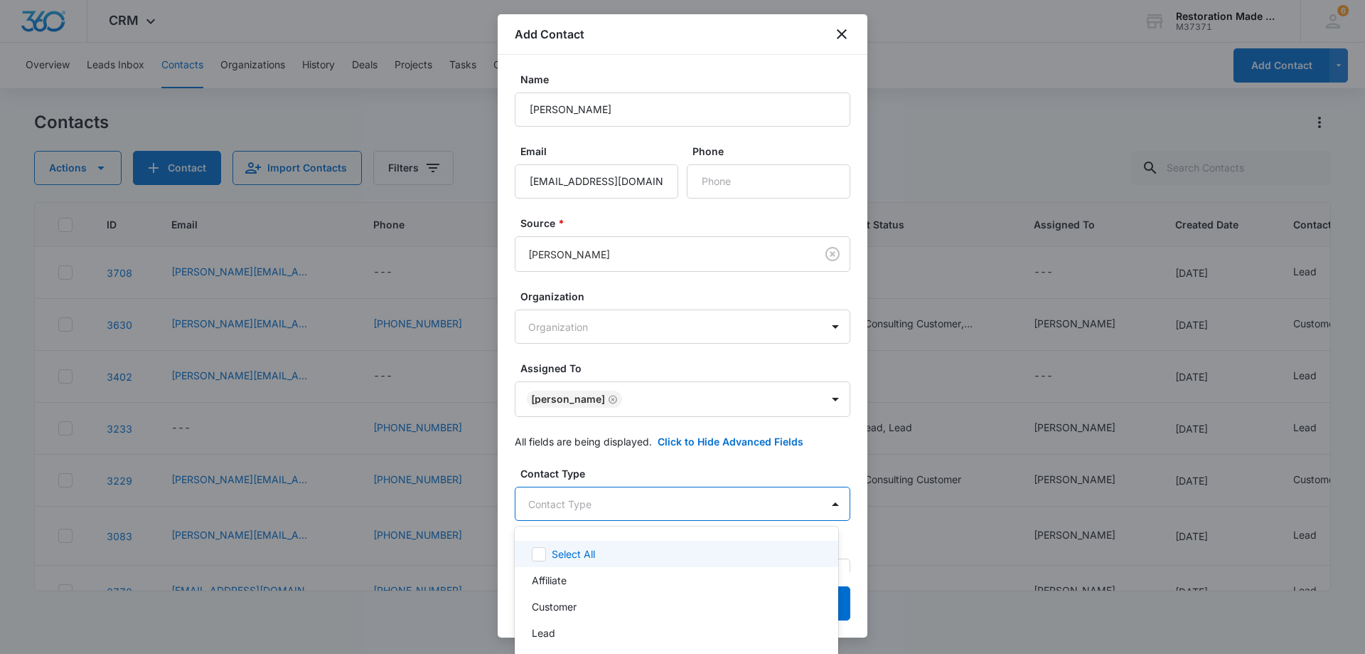
click at [690, 509] on body "CRM Apps Reputation Websites Forms CRM Email Social Payments Content Ads Intell…" at bounding box center [682, 327] width 1365 height 654
click at [549, 632] on p "Lead" at bounding box center [543, 632] width 23 height 15
click at [625, 504] on div at bounding box center [682, 327] width 1365 height 654
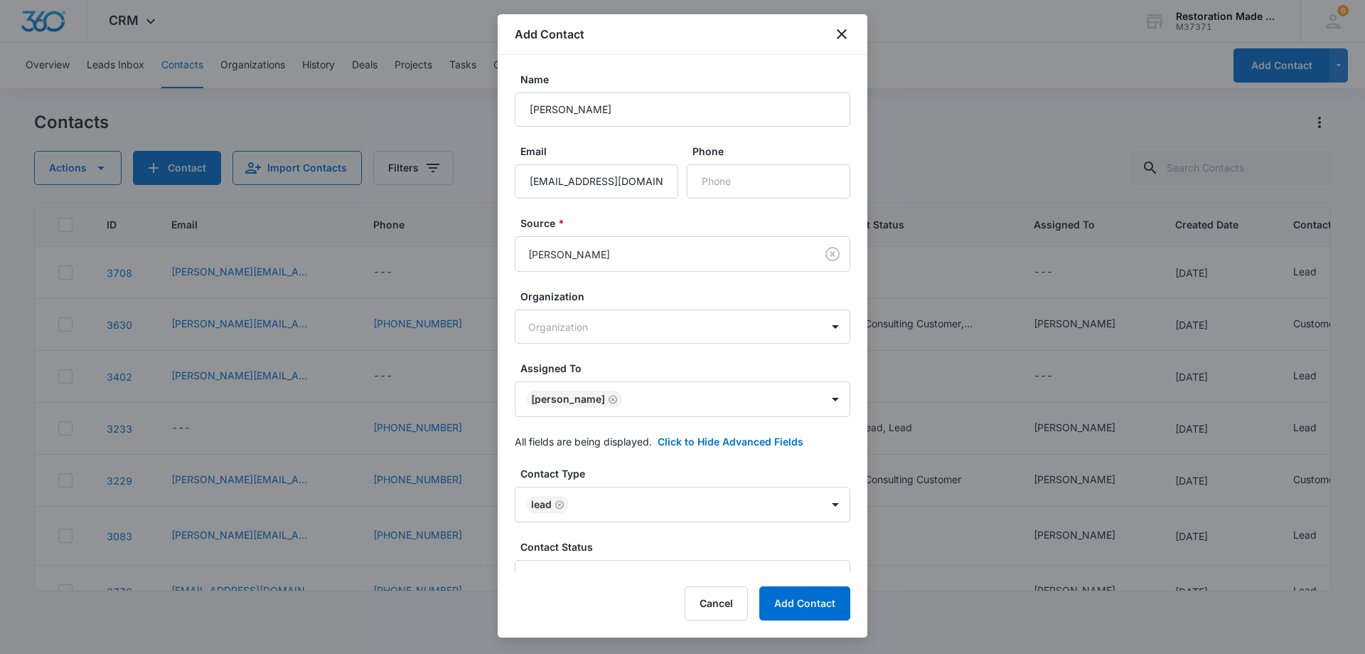
click at [617, 575] on div "Add Contact Name Jerad Email rrboise@gmail.com Phone Source * Nate Organization…" at bounding box center [683, 325] width 370 height 623
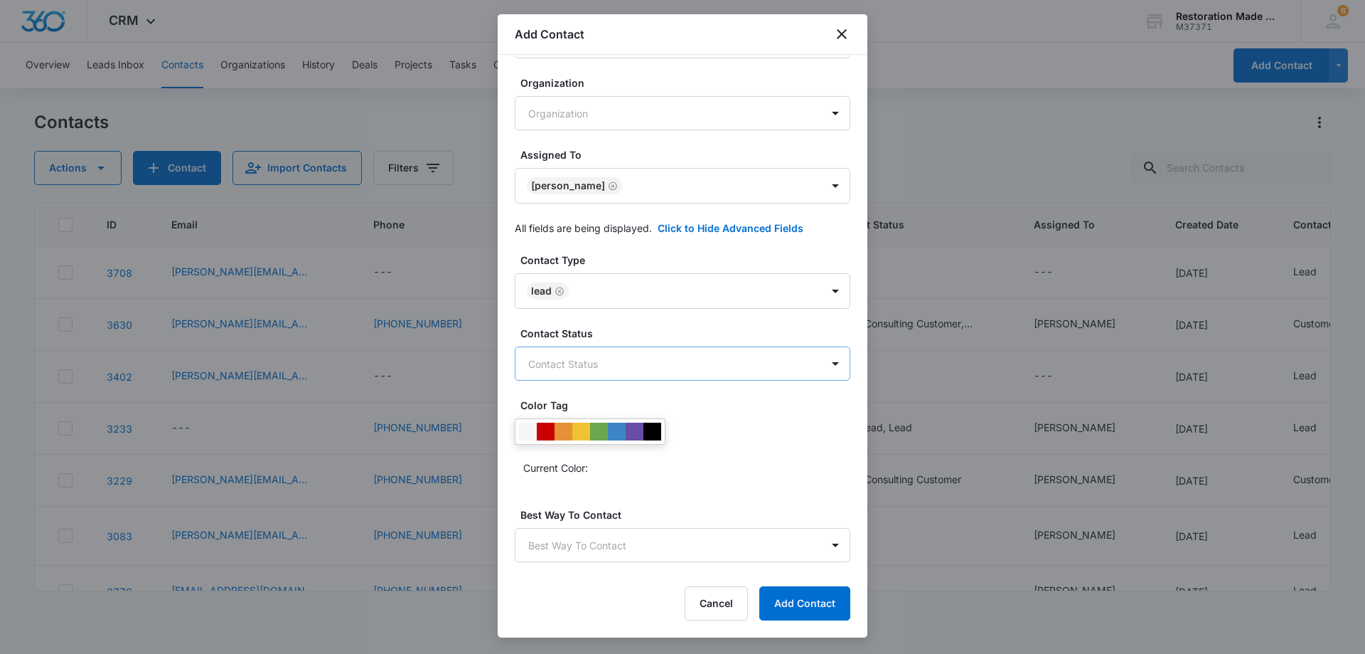
click at [606, 364] on body "CRM Apps Reputation Websites Forms CRM Email Social Payments Content Ads Intell…" at bounding box center [682, 327] width 1365 height 654
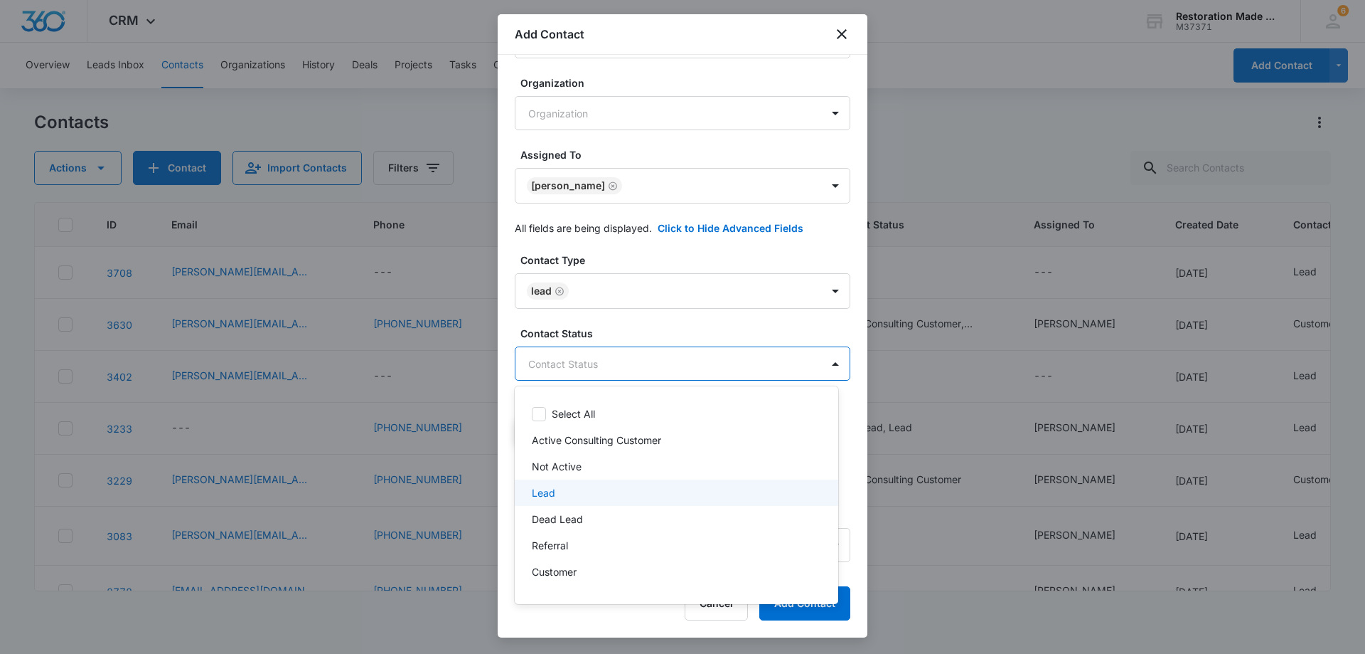
click at [548, 495] on p "Lead" at bounding box center [543, 492] width 23 height 15
click at [671, 366] on div at bounding box center [682, 327] width 1365 height 654
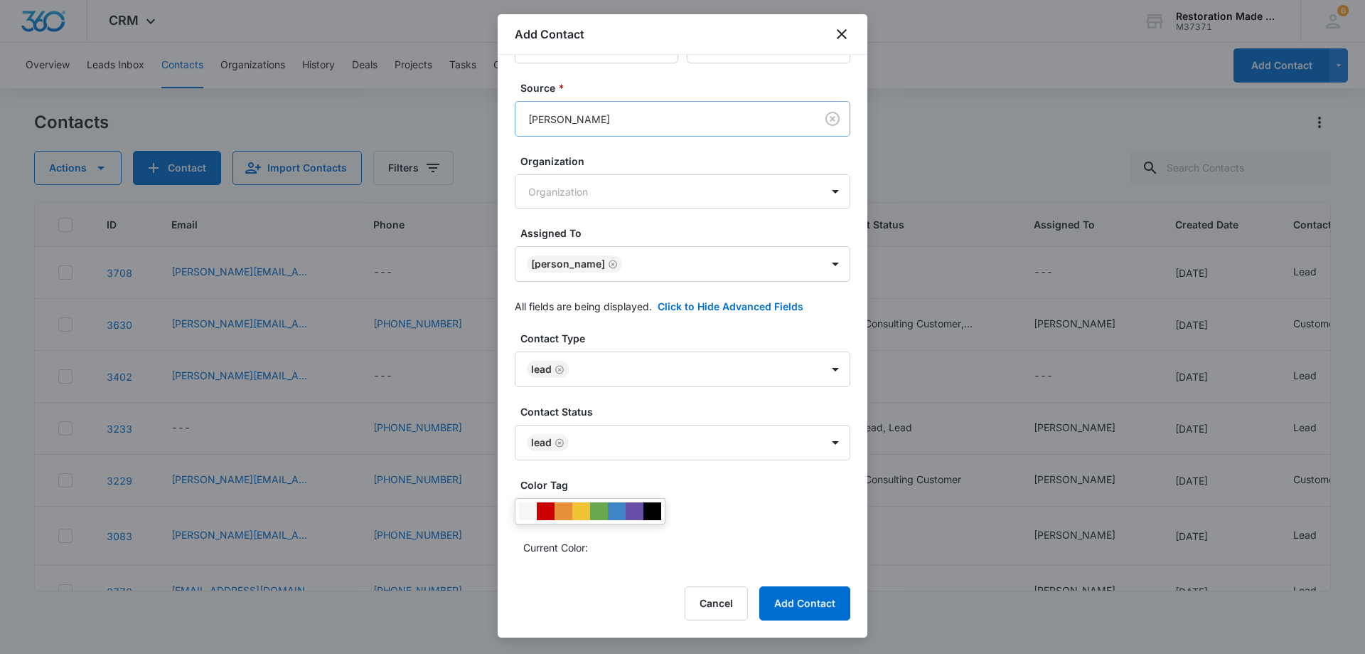
scroll to position [0, 0]
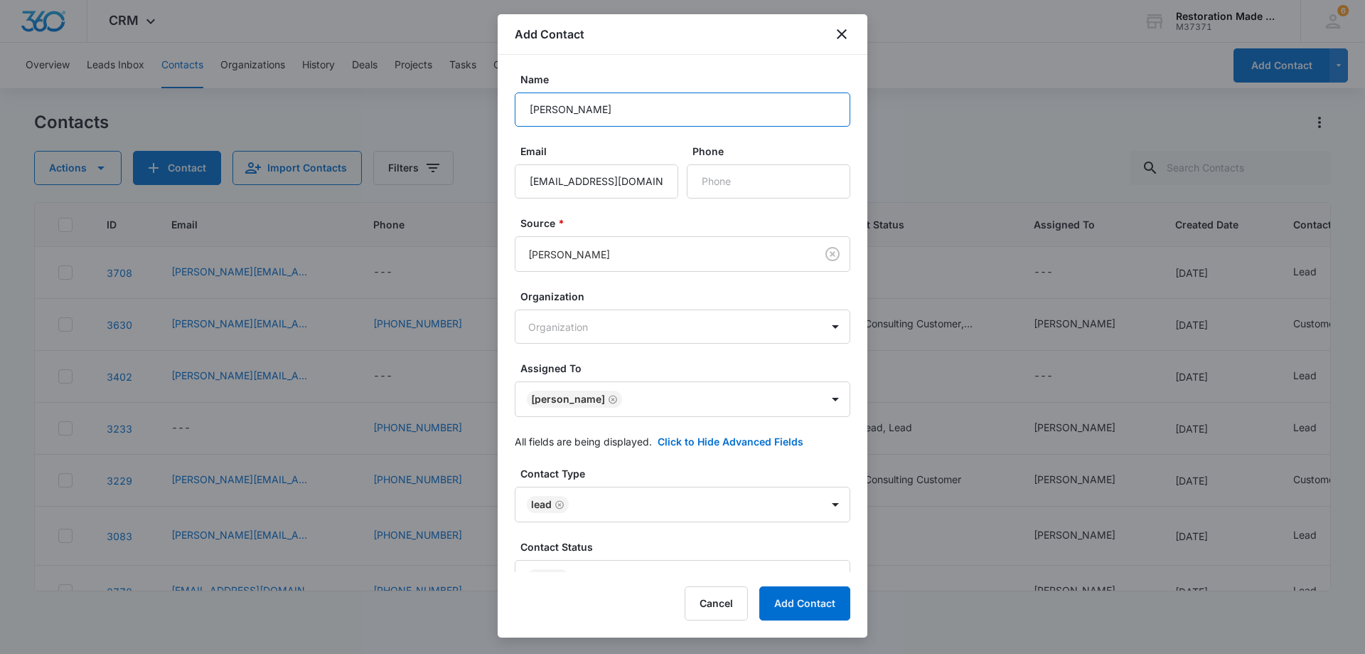
click at [632, 109] on input "Jerad" at bounding box center [683, 109] width 336 height 34
type input "[PERSON_NAME] Blue Bird"
click at [750, 188] on input "Phone" at bounding box center [769, 181] width 164 height 34
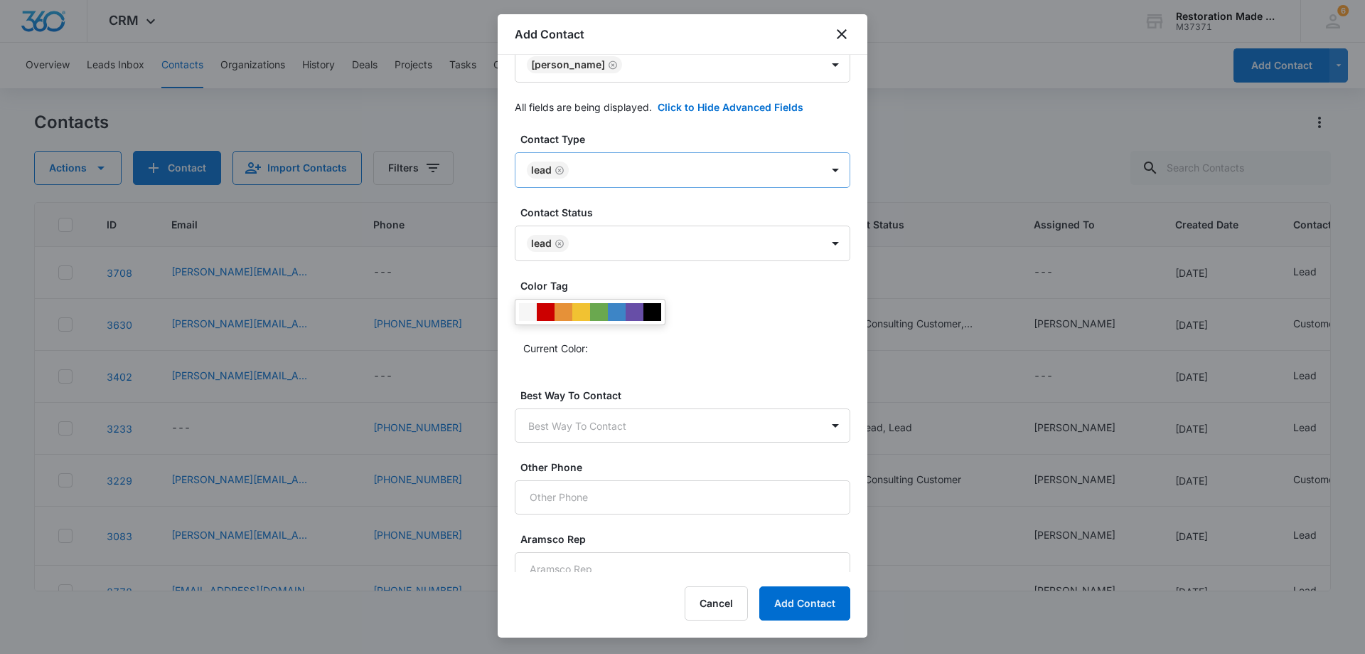
scroll to position [348, 0]
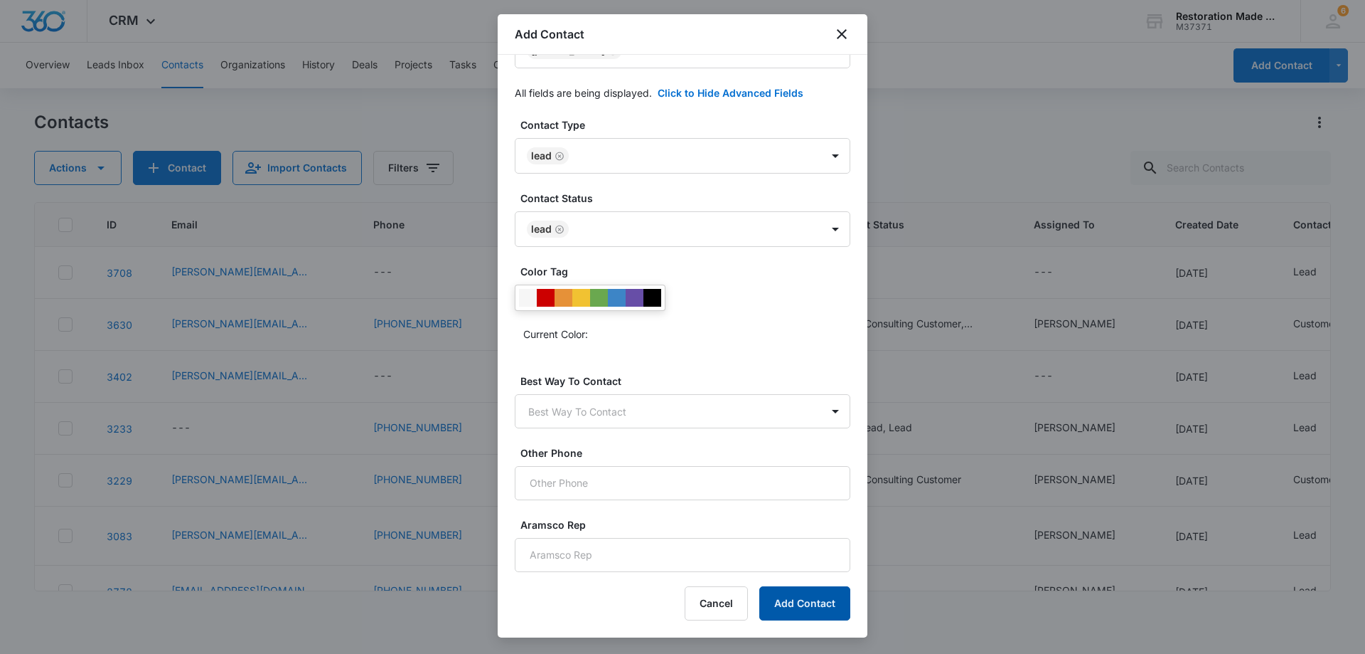
type input "[PHONE_NUMBER]"
click at [808, 603] on button "Add Contact" at bounding box center [805, 603] width 91 height 34
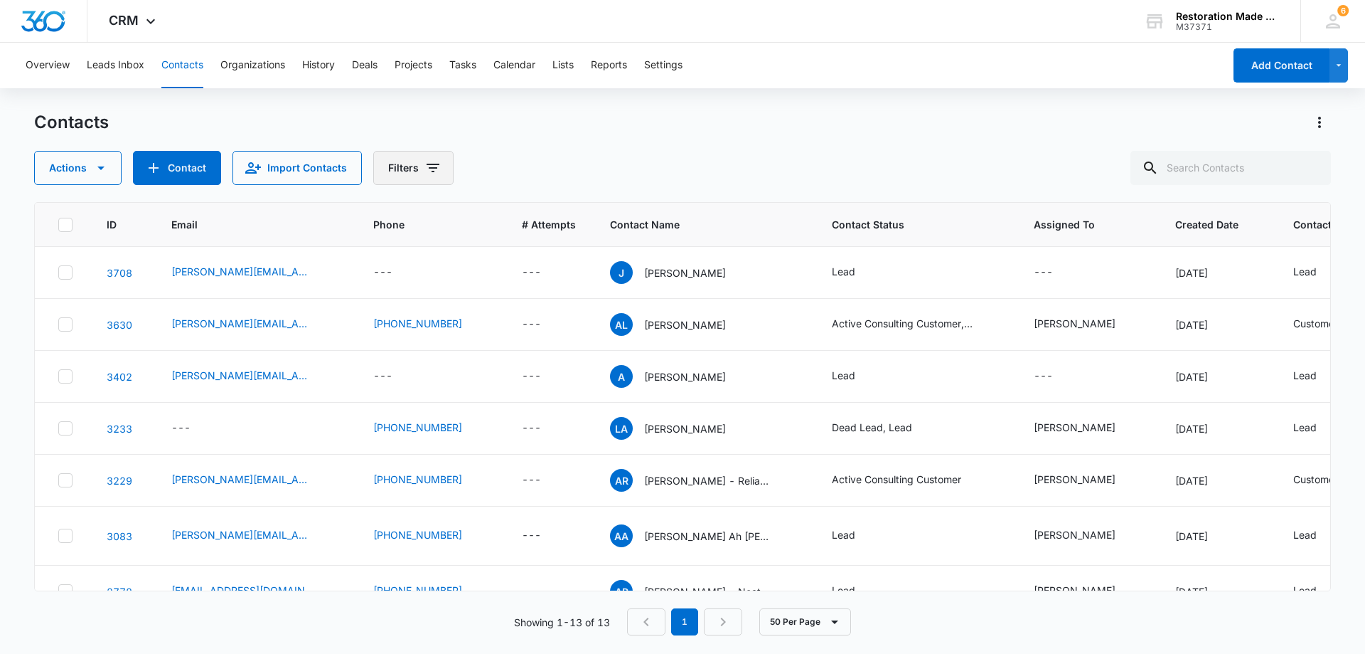
click at [427, 170] on icon "Filters" at bounding box center [433, 167] width 17 height 17
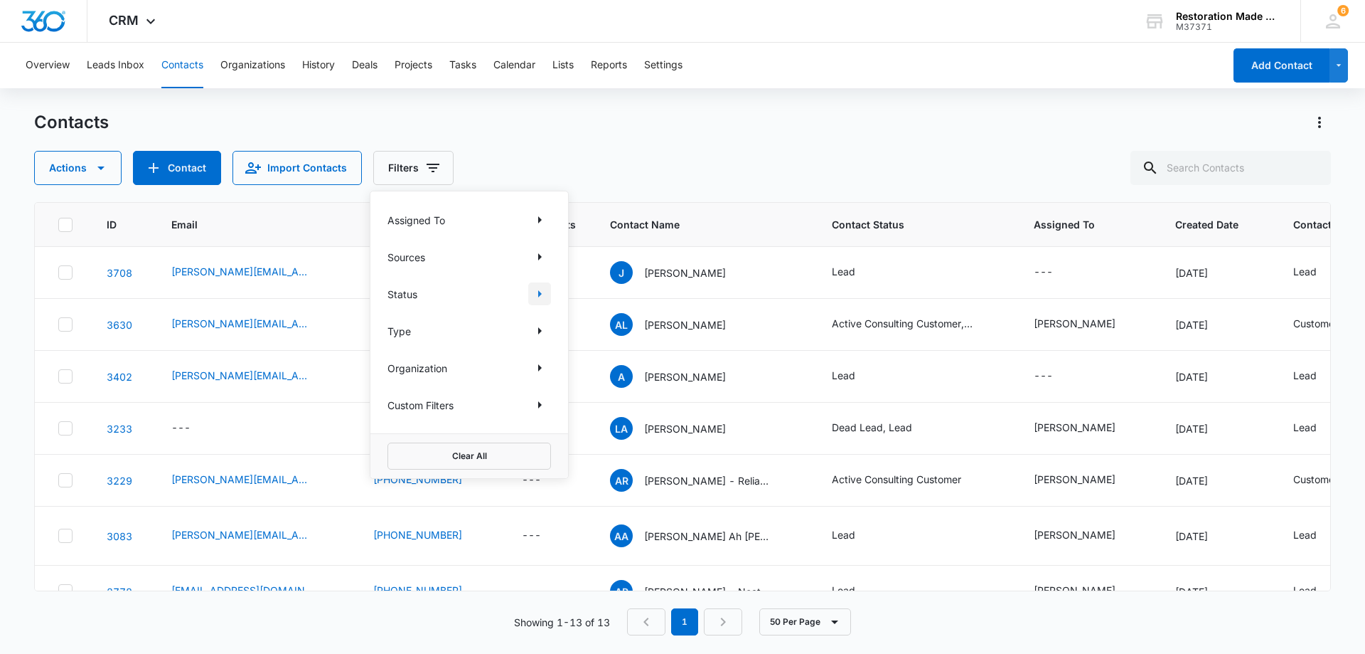
click at [538, 294] on icon "Show Status filters" at bounding box center [540, 293] width 4 height 7
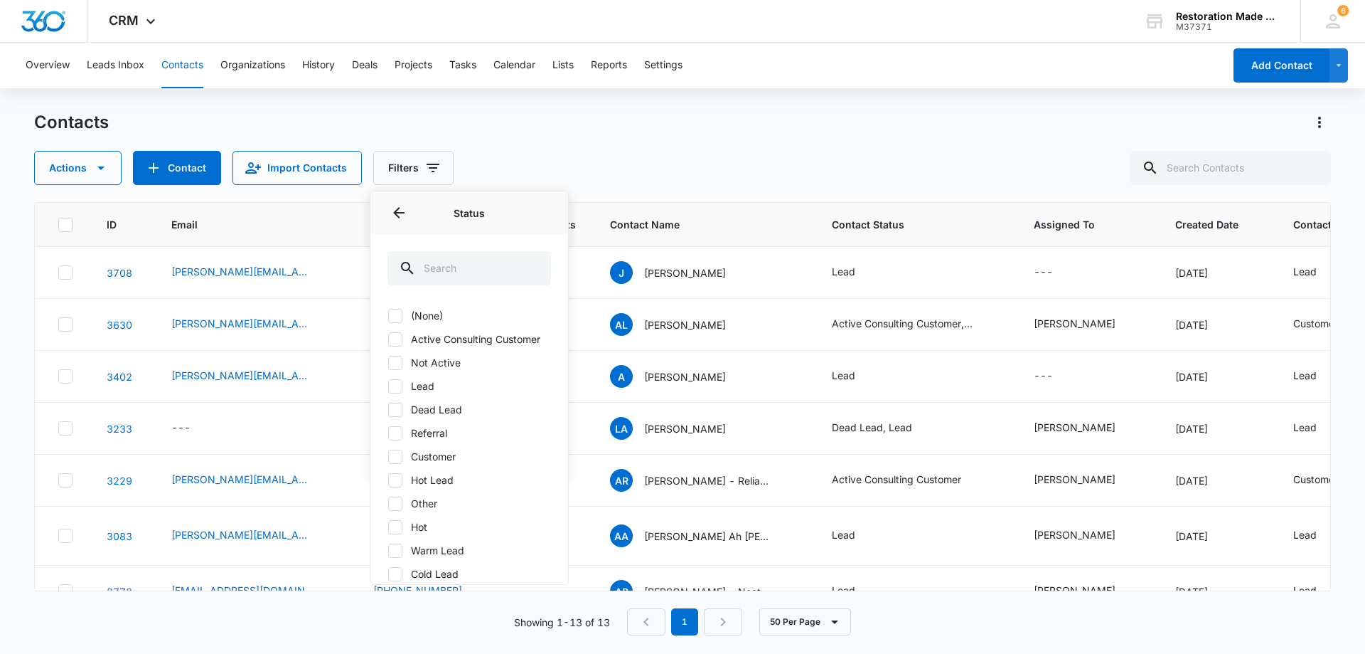
click at [396, 346] on icon at bounding box center [395, 339] width 13 height 13
click at [388, 339] on input "Active Consulting Customer" at bounding box center [388, 339] width 1 height 1
checkbox input "true"
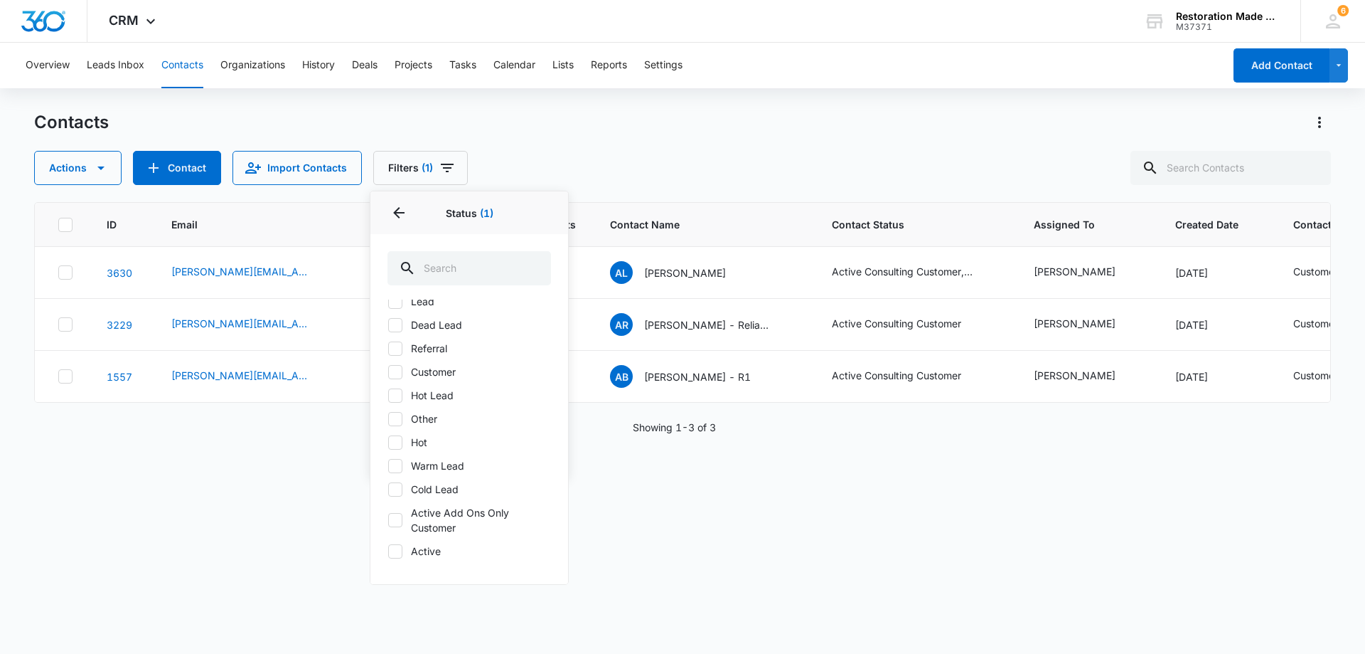
scroll to position [100, 0]
click at [399, 400] on icon at bounding box center [395, 395] width 13 height 13
click at [388, 395] on input "Hot Lead" at bounding box center [388, 395] width 1 height 1
checkbox input "true"
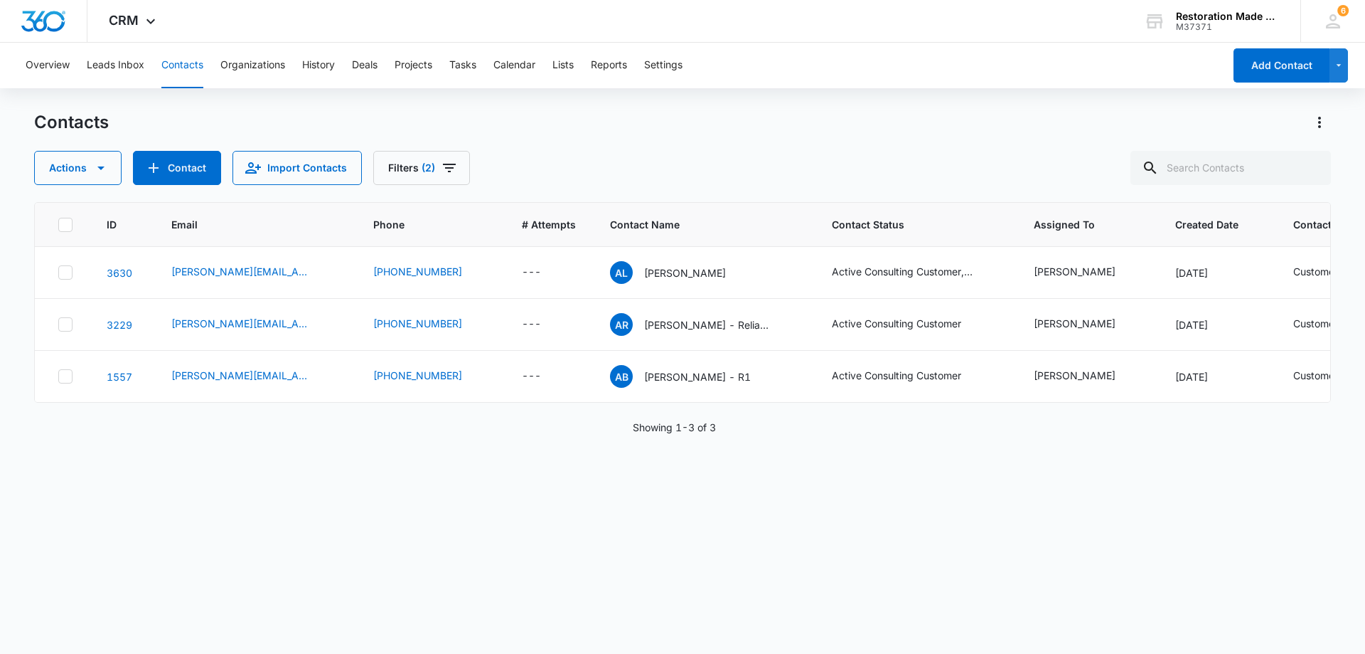
click at [833, 508] on div "ID Email Phone # Attempts Contact Name Contact Status Assigned To Created Date …" at bounding box center [682, 418] width 1297 height 433
click at [1247, 172] on input "text" at bounding box center [1231, 168] width 201 height 34
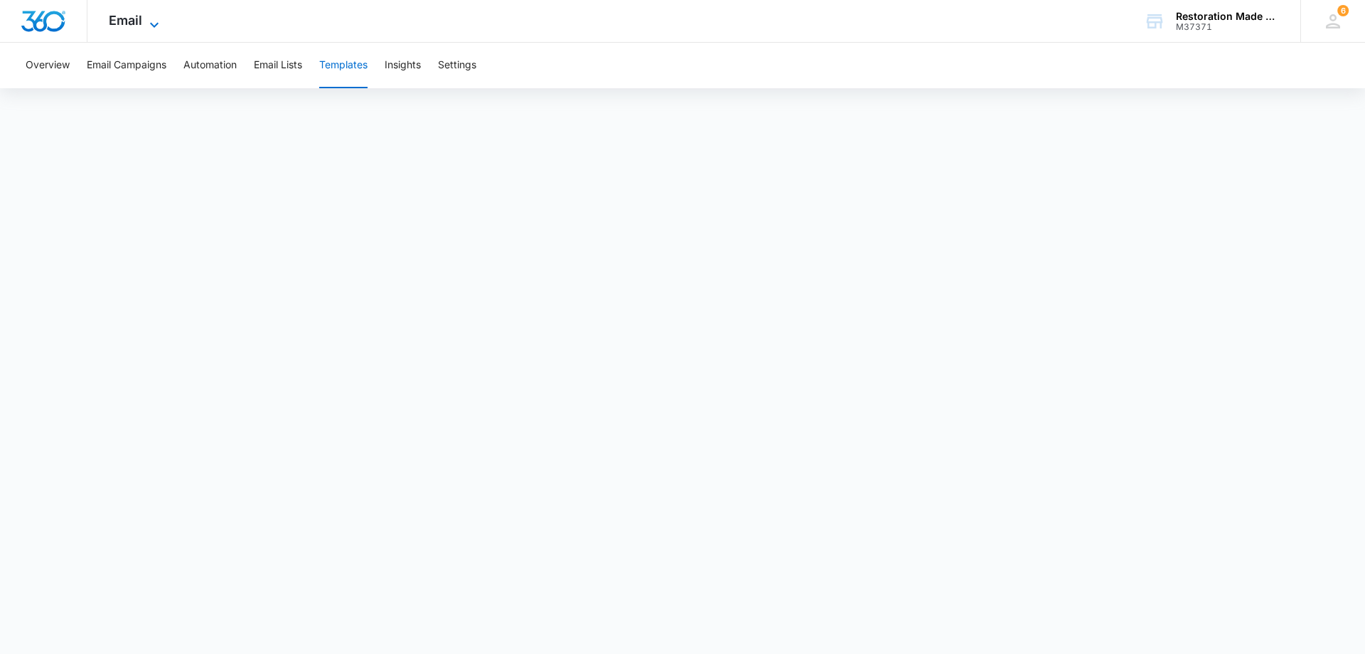
click at [126, 26] on span "Email" at bounding box center [125, 20] width 33 height 15
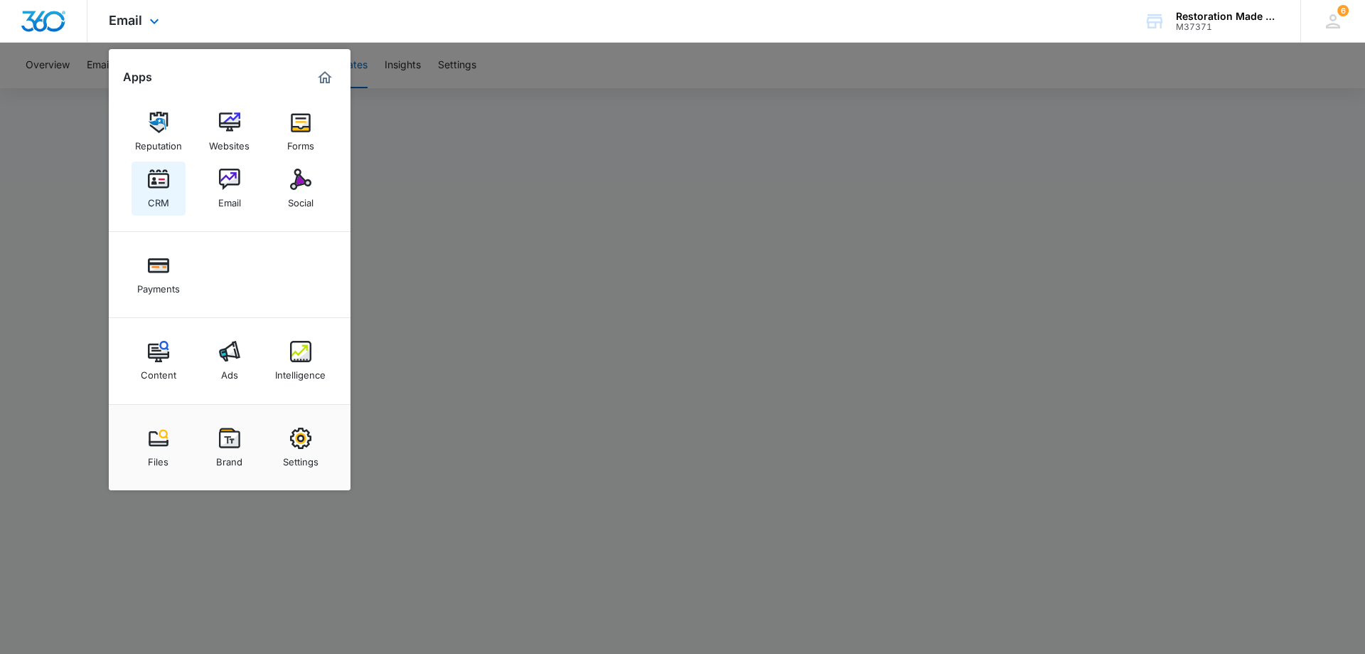
click at [164, 181] on img at bounding box center [158, 179] width 21 height 21
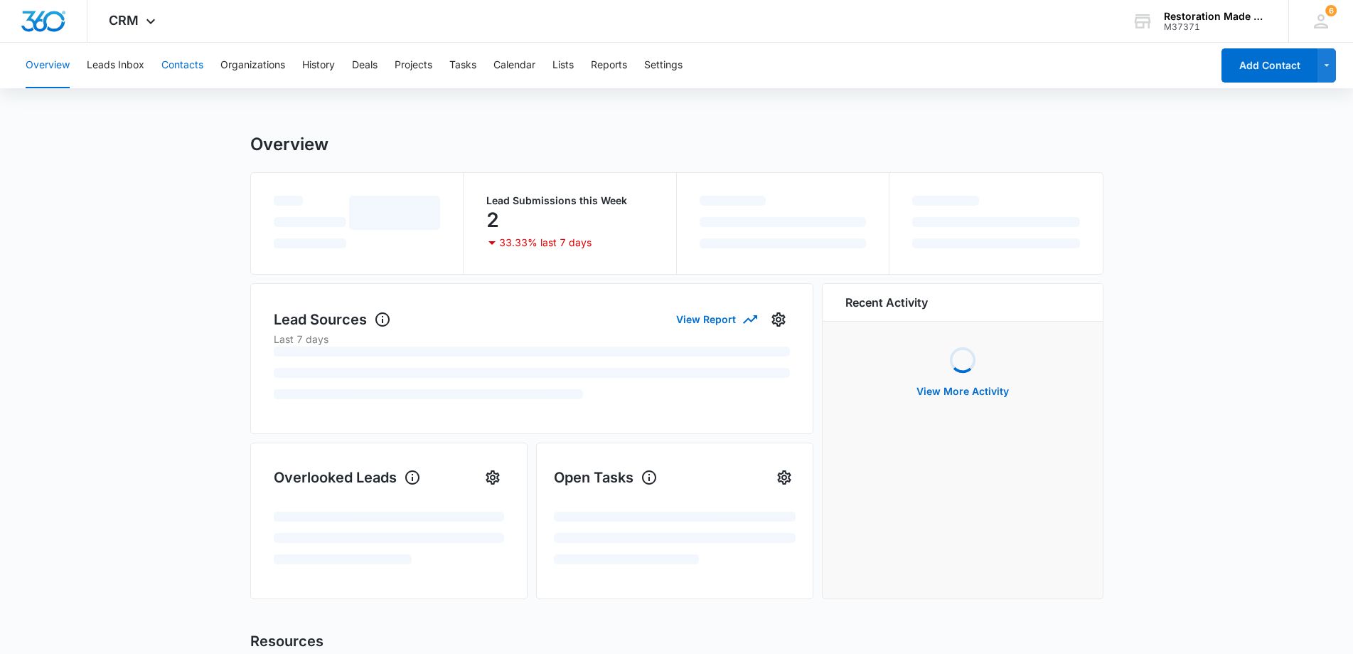
click at [194, 61] on button "Contacts" at bounding box center [182, 66] width 42 height 46
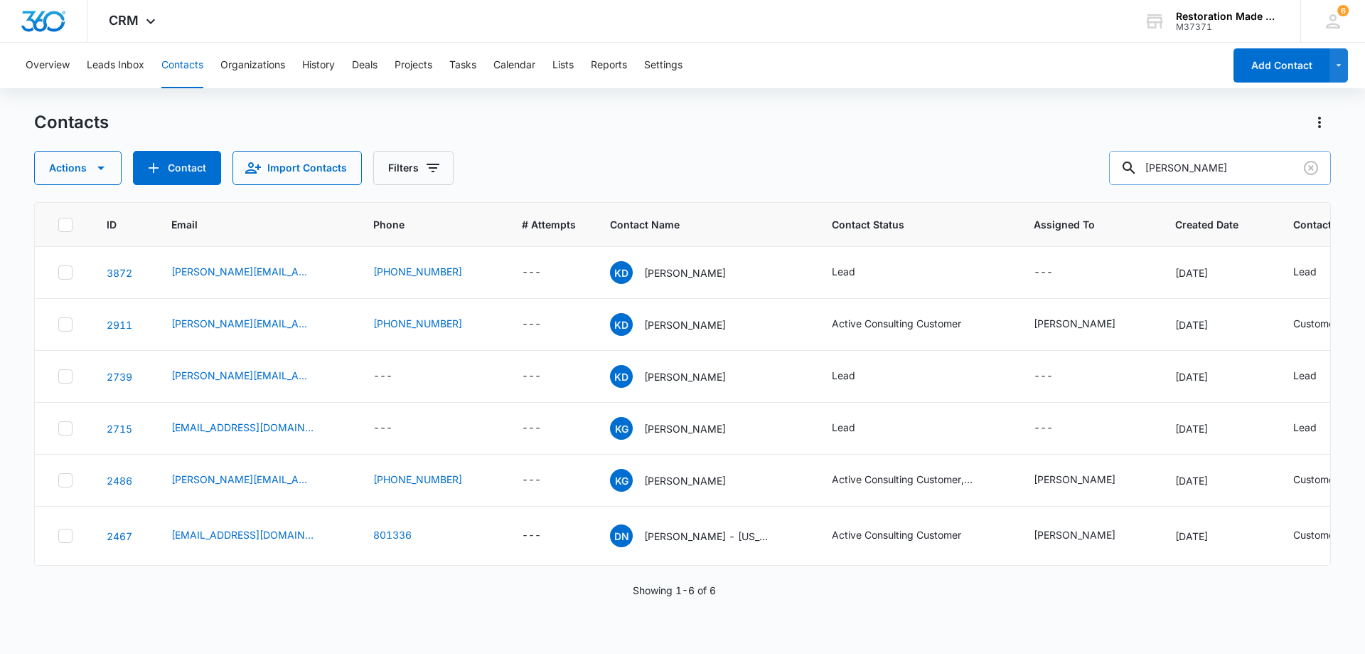
click at [1252, 171] on input "kenny" at bounding box center [1220, 168] width 222 height 34
type input "k"
type input "Jerad"
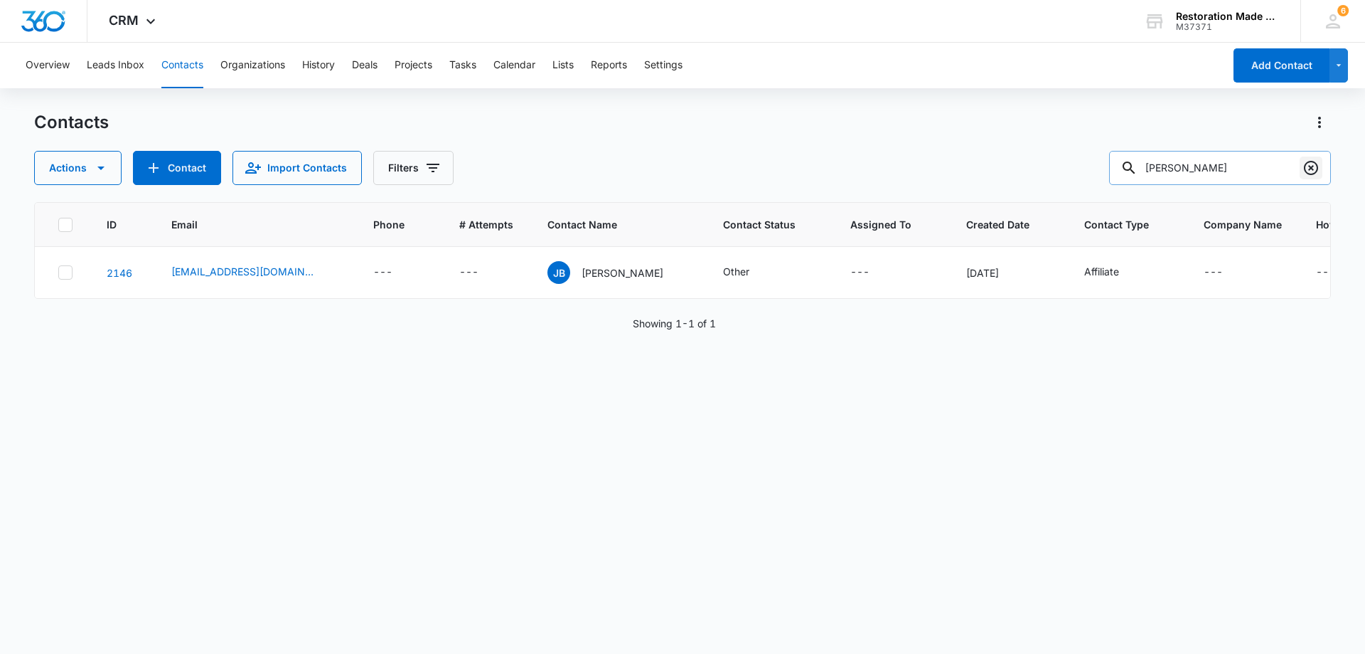
click at [1313, 166] on icon "Clear" at bounding box center [1311, 168] width 14 height 14
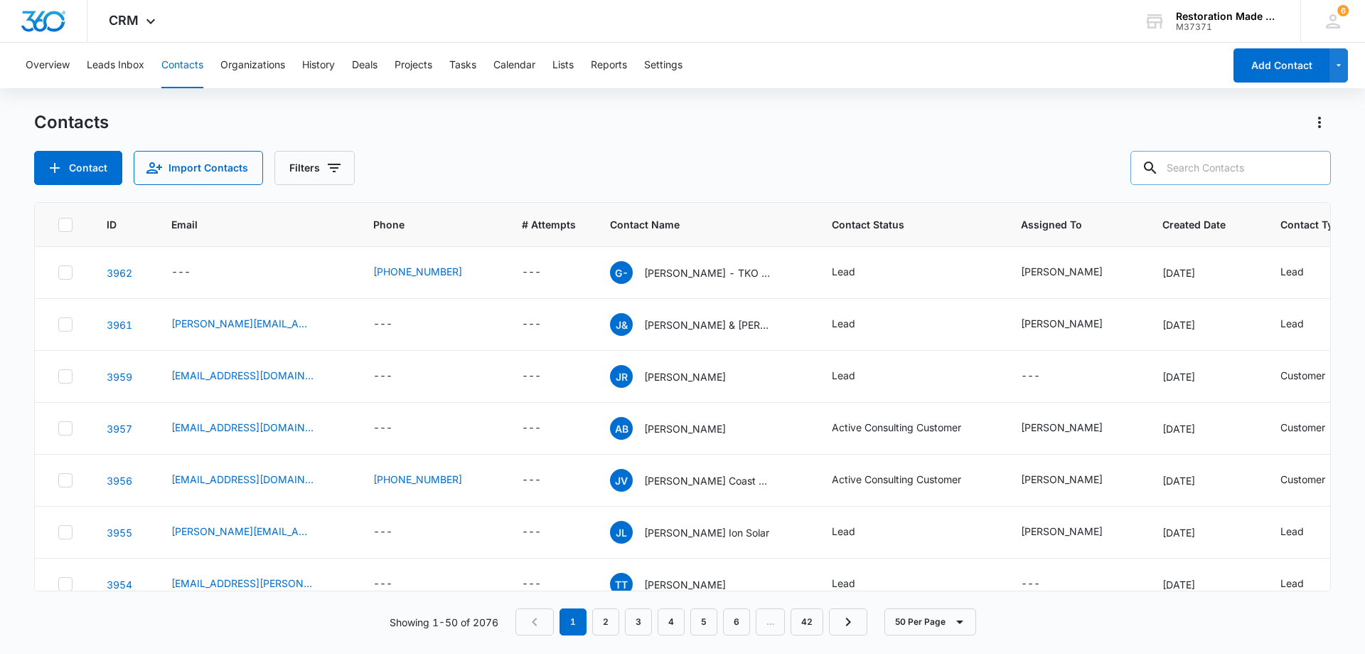
click at [1188, 164] on input "text" at bounding box center [1231, 168] width 201 height 34
type input "[PERSON_NAME]"
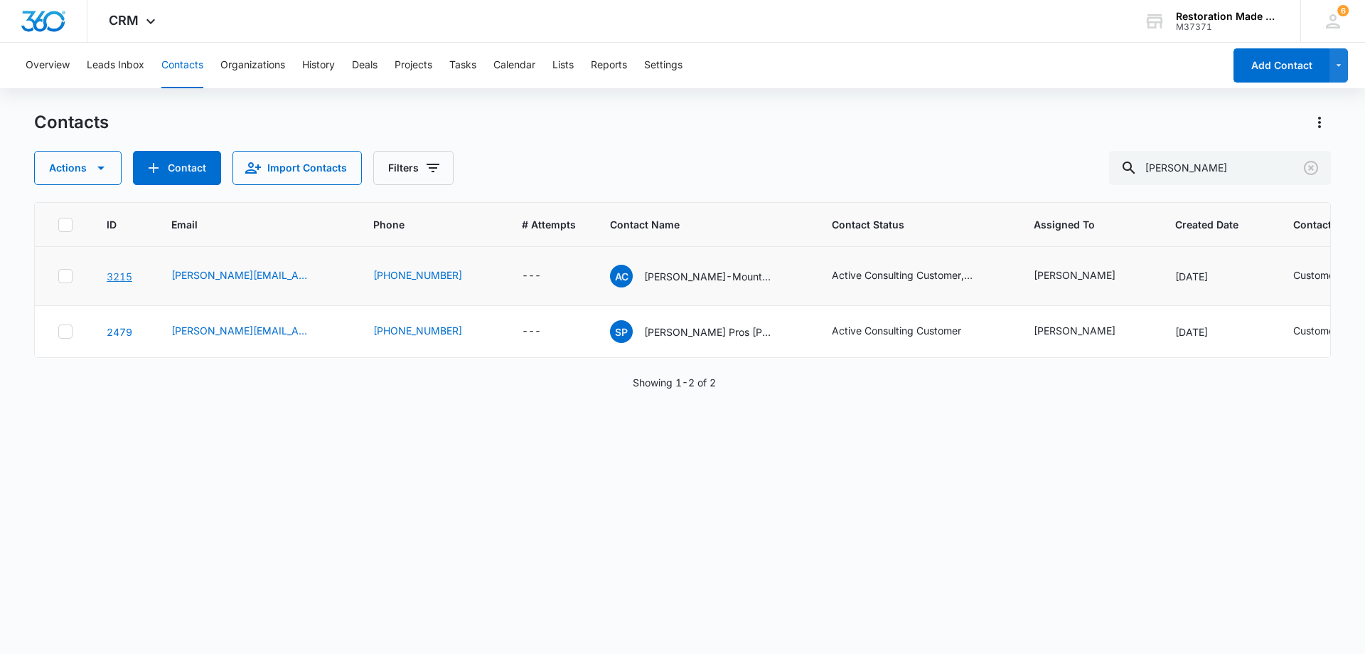
click at [118, 278] on link "3215" at bounding box center [120, 276] width 26 height 12
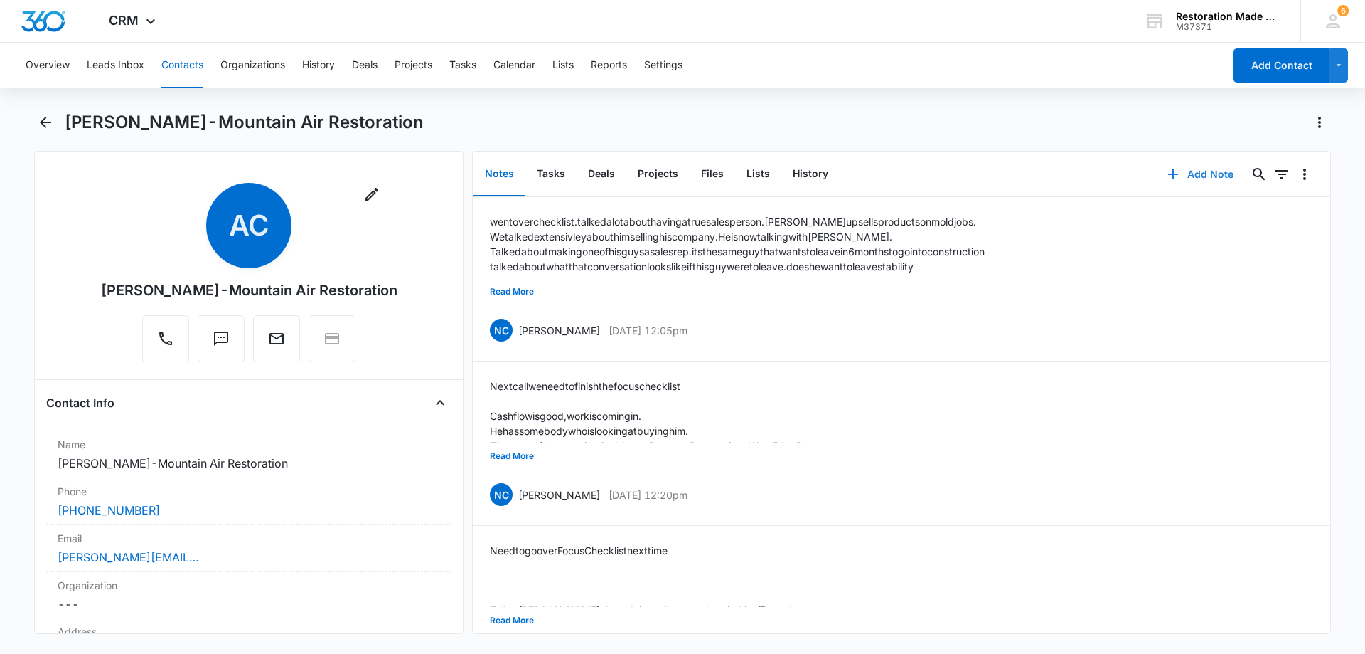
click at [1198, 177] on button "Add Note" at bounding box center [1201, 174] width 95 height 34
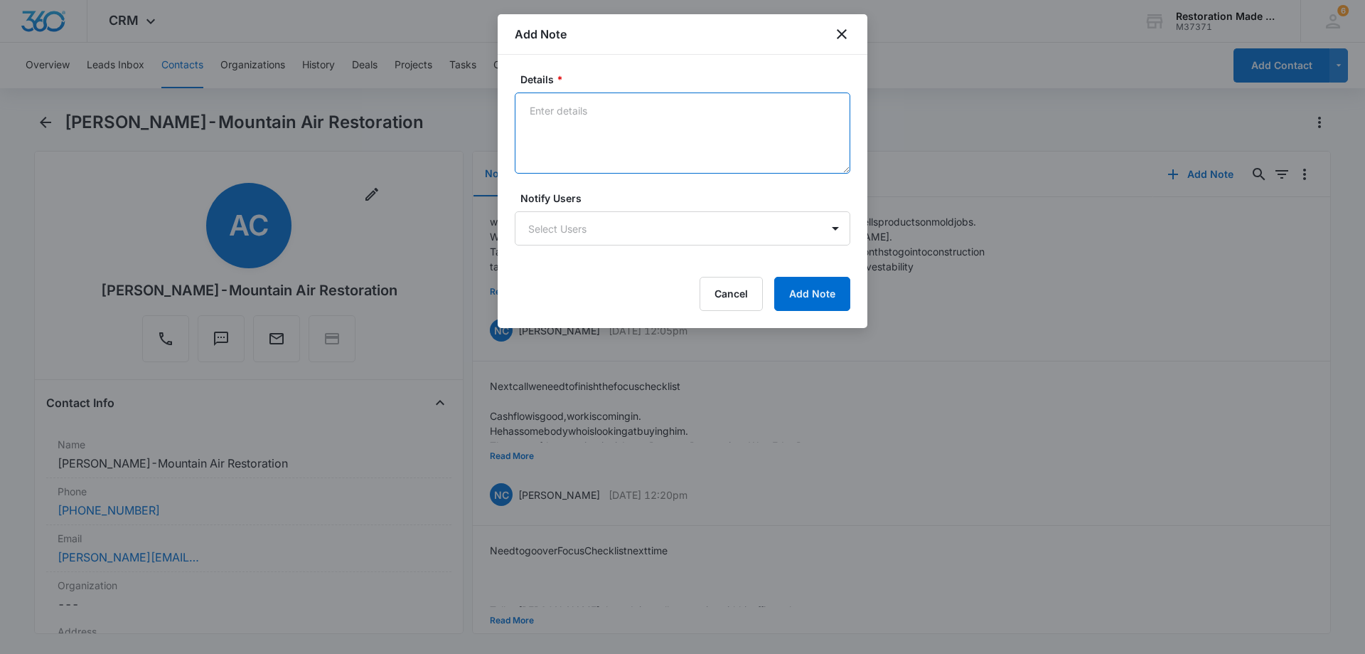
click at [656, 130] on textarea "Details *" at bounding box center [683, 132] width 336 height 81
click at [845, 33] on icon "close" at bounding box center [842, 34] width 17 height 17
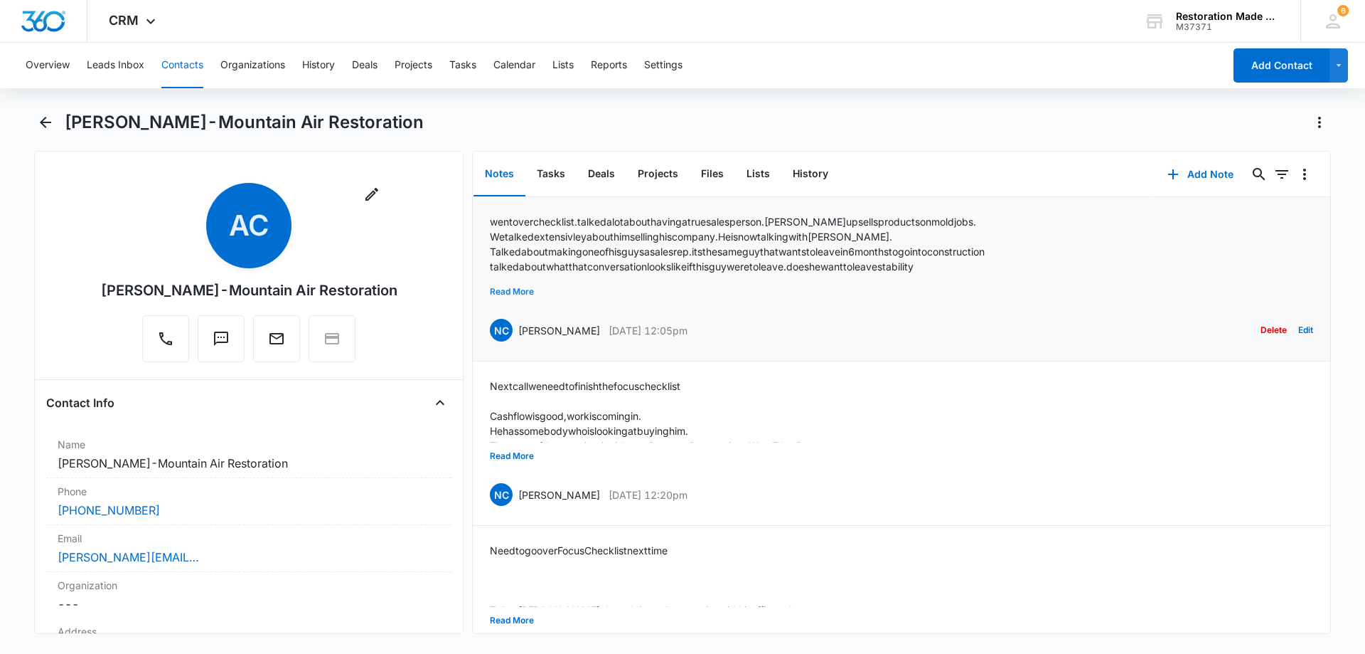
click at [502, 286] on button "Read More" at bounding box center [512, 291] width 44 height 27
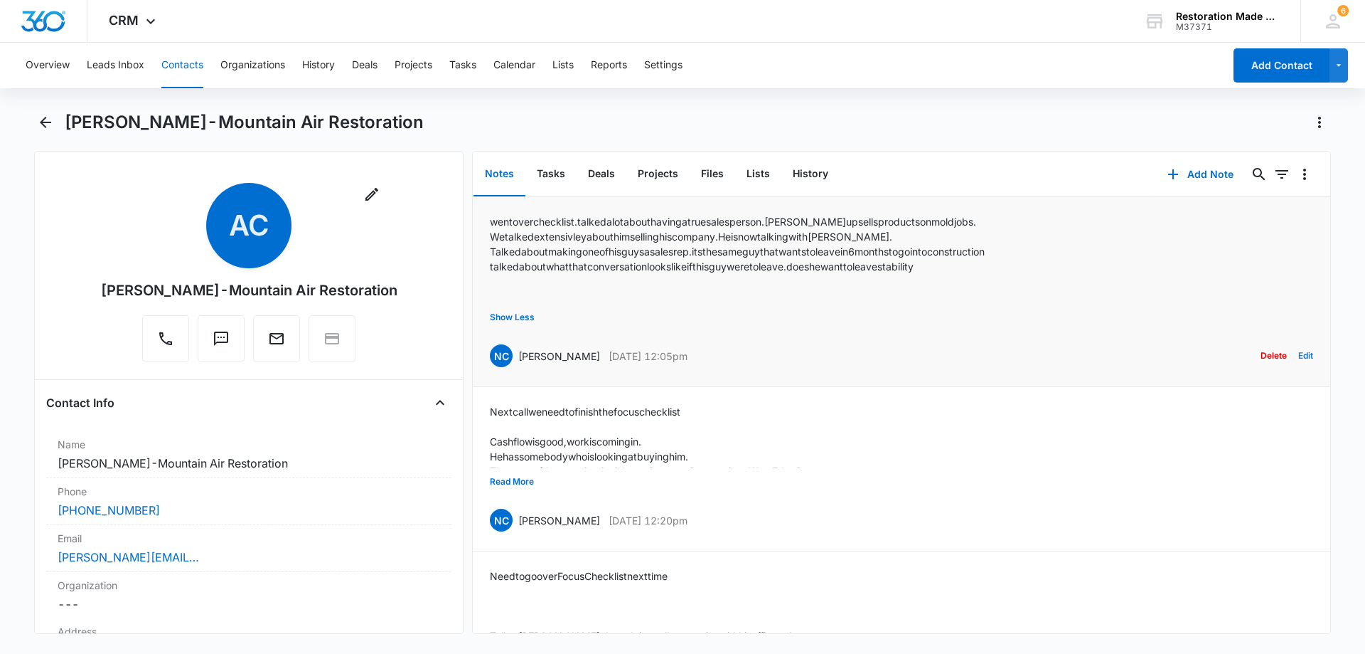
click at [1299, 356] on button "Edit" at bounding box center [1306, 355] width 15 height 27
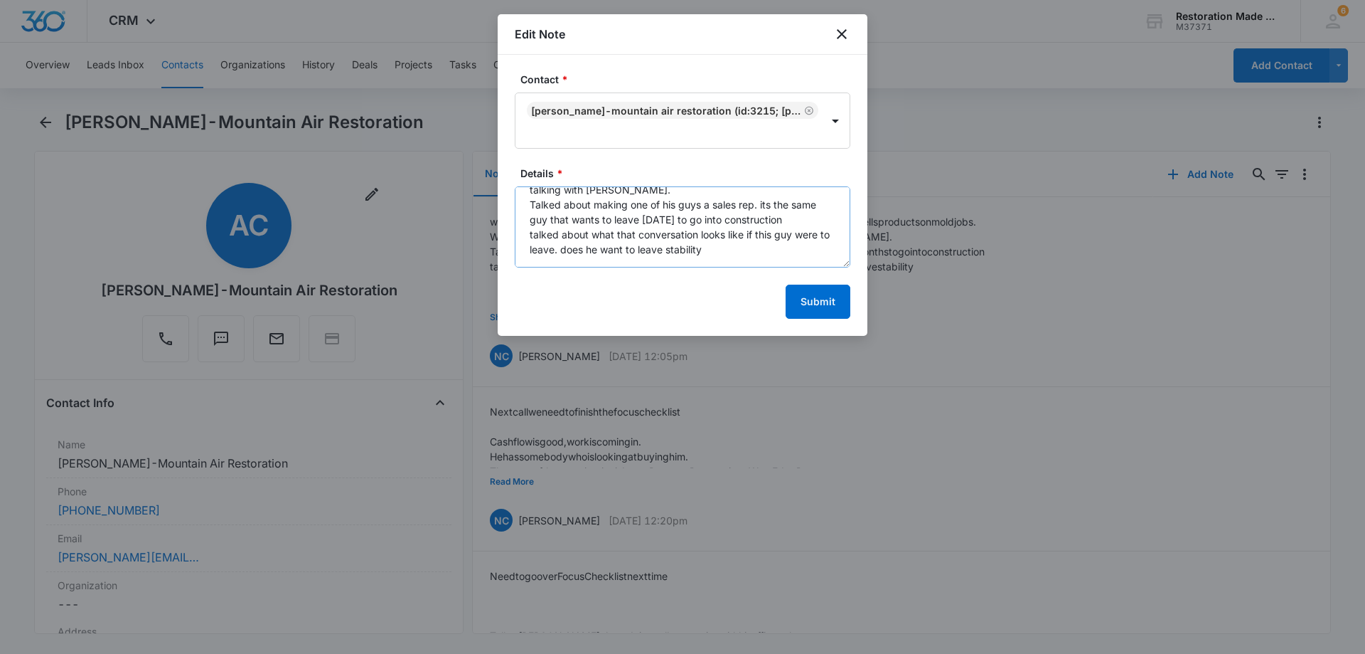
scroll to position [90, 0]
click at [739, 221] on textarea "went over checklist. talked alot about having a true salesperson. Andrew upsell…" at bounding box center [683, 226] width 336 height 81
paste textarea "Suggested next steps Andrew Canfield will inform West Edge about a second inter…"
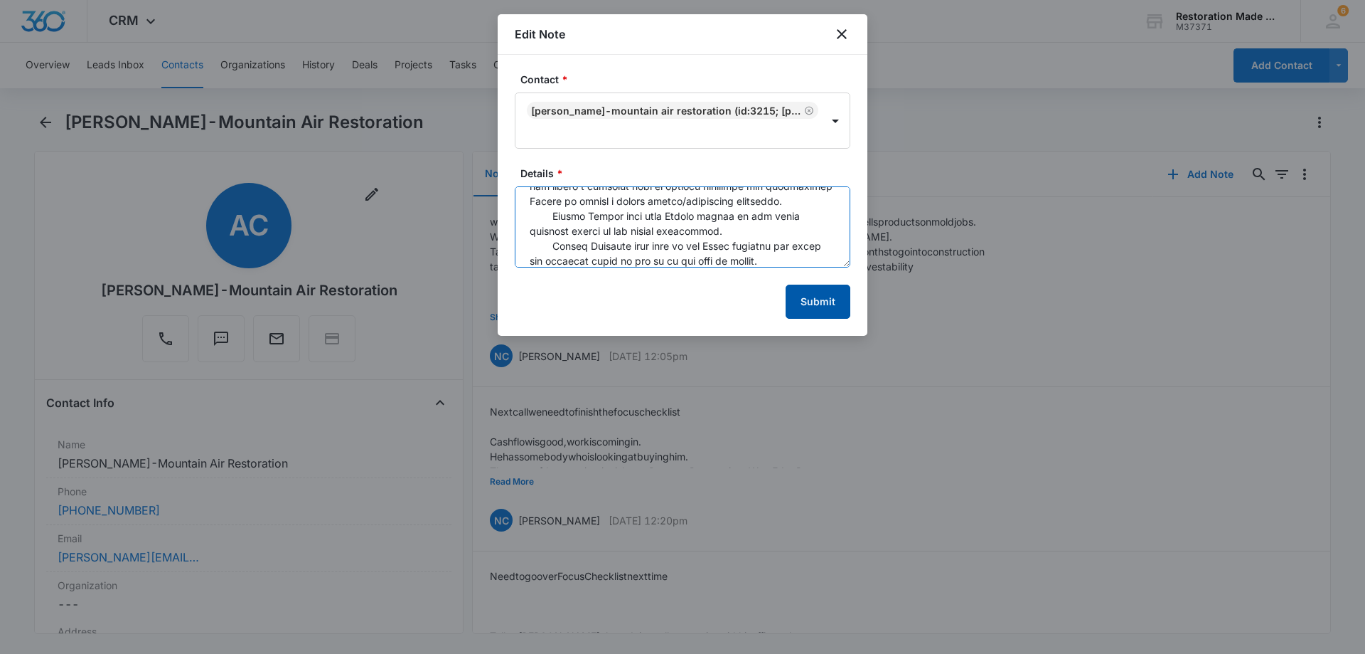
type textarea "went over checklist. talked alot about having a true salesperson. Andrew upsell…"
click at [811, 307] on button "Submit" at bounding box center [818, 301] width 65 height 34
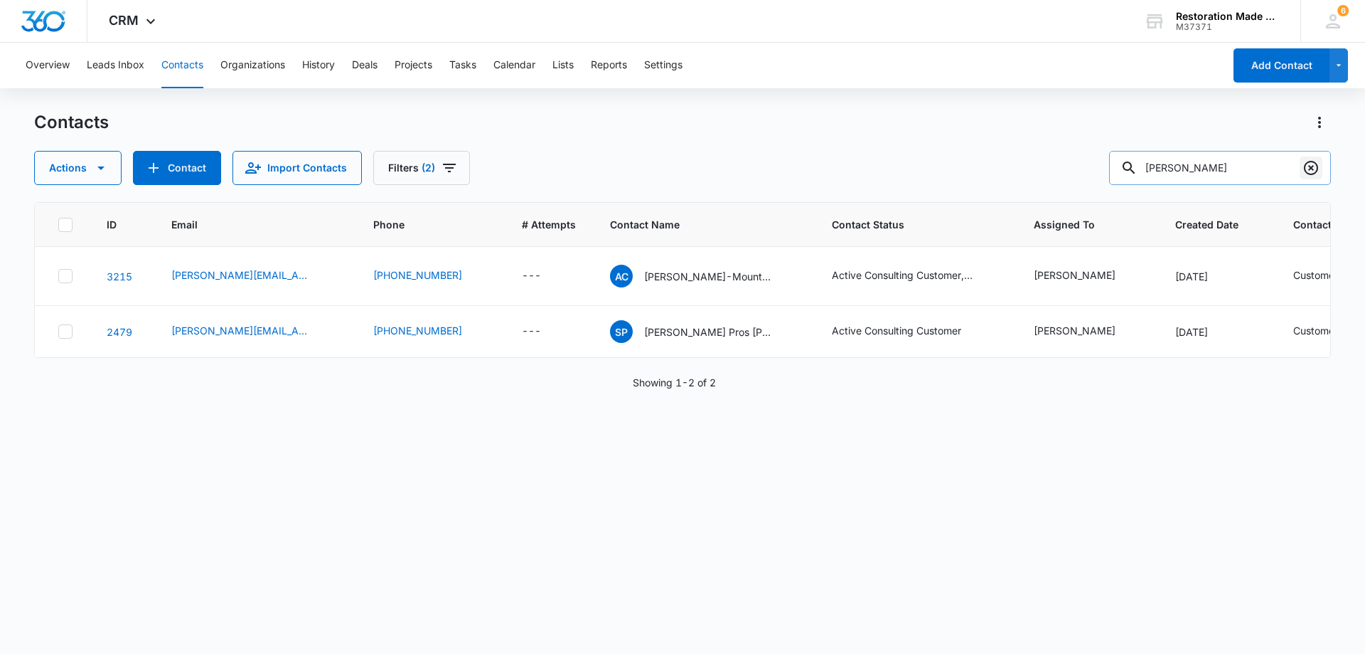
click at [1311, 165] on icon "Clear" at bounding box center [1311, 167] width 17 height 17
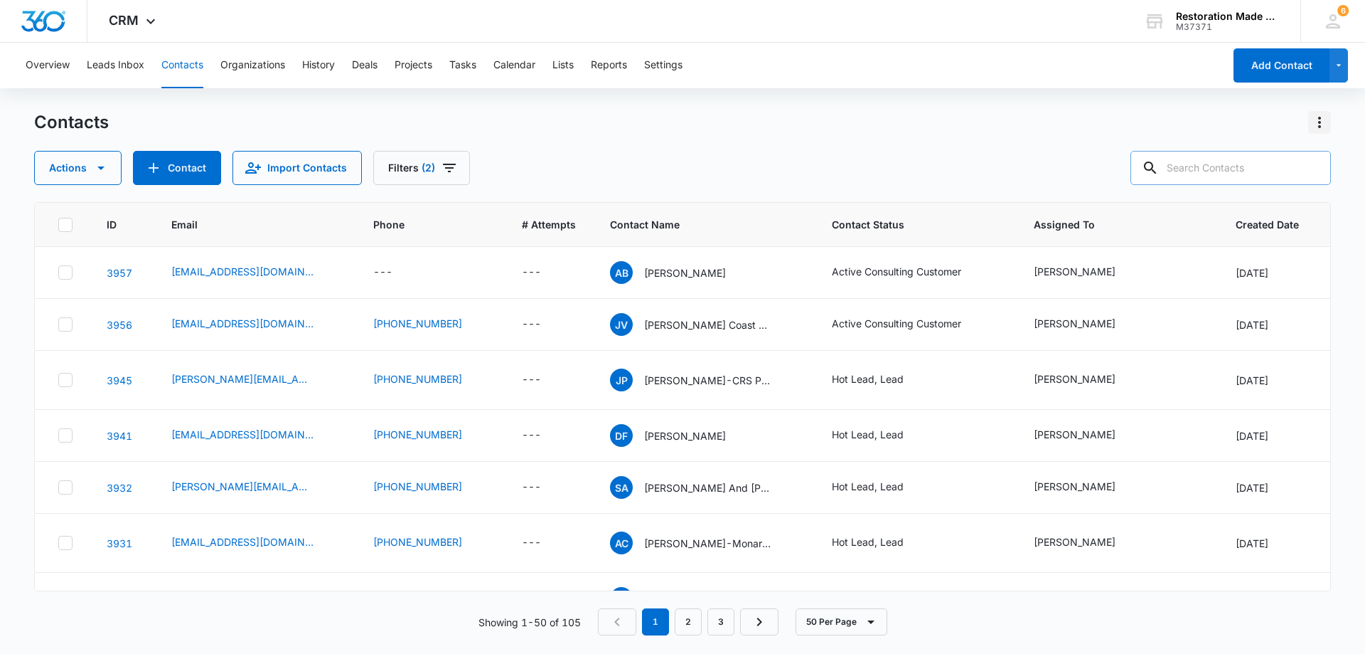
click at [1317, 126] on icon "Actions" at bounding box center [1319, 122] width 17 height 17
click at [1234, 206] on div "Export All Contacts" at bounding box center [1250, 205] width 94 height 10
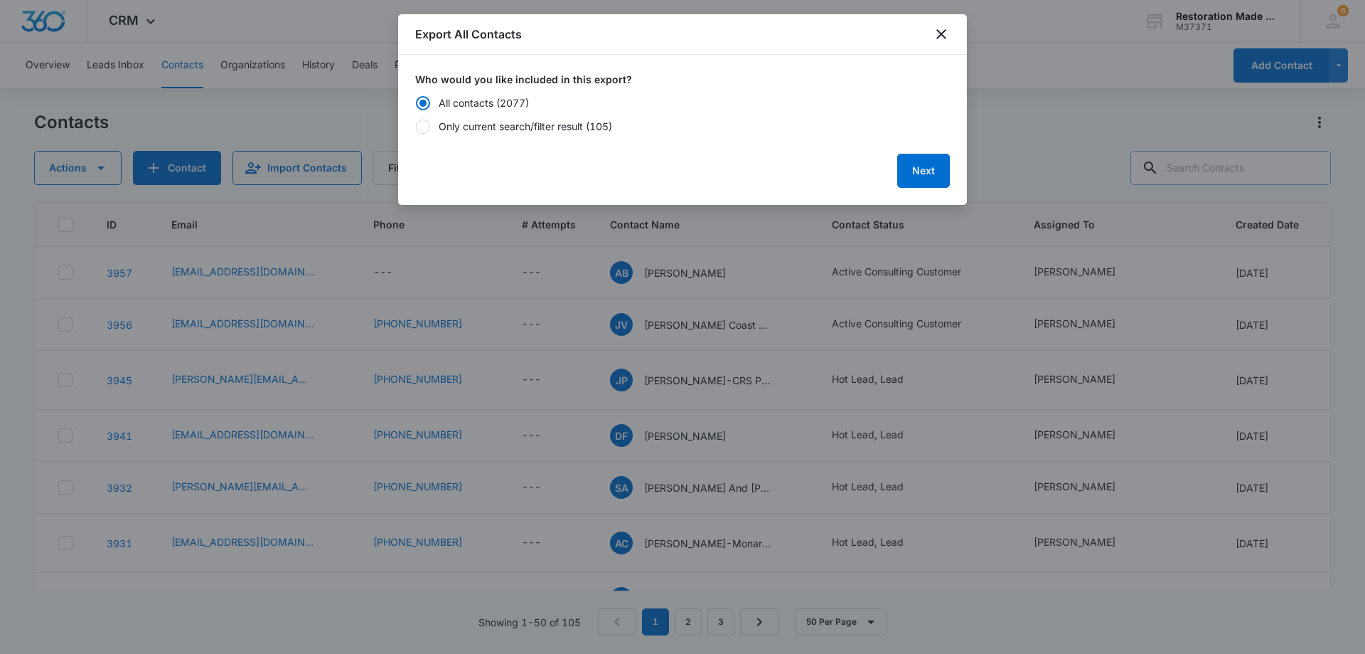
click at [504, 129] on div "Only current search/filter result (105)" at bounding box center [526, 126] width 174 height 15
click at [416, 127] on input "Only current search/filter result (105)" at bounding box center [415, 126] width 1 height 1
radio input "false"
radio input "true"
click at [927, 167] on button "Next" at bounding box center [924, 171] width 53 height 34
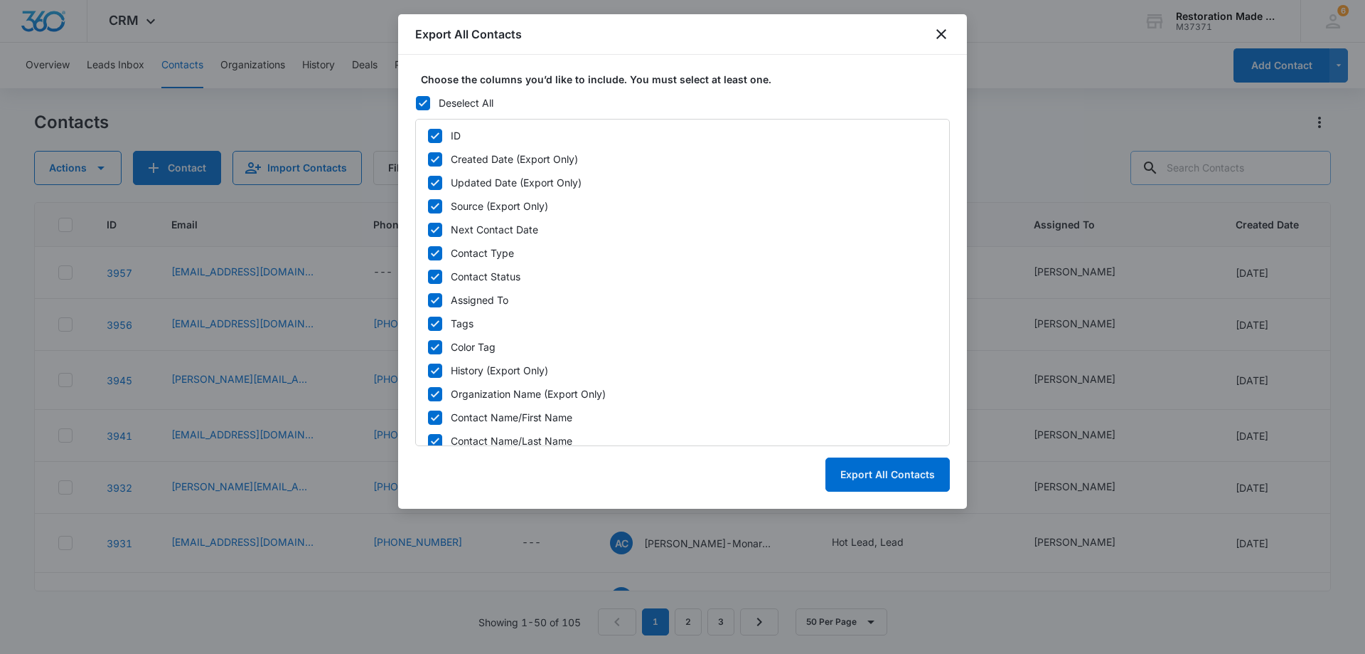
click at [422, 107] on icon at bounding box center [423, 103] width 13 height 13
click at [416, 103] on input "Deselect All" at bounding box center [415, 102] width 1 height 1
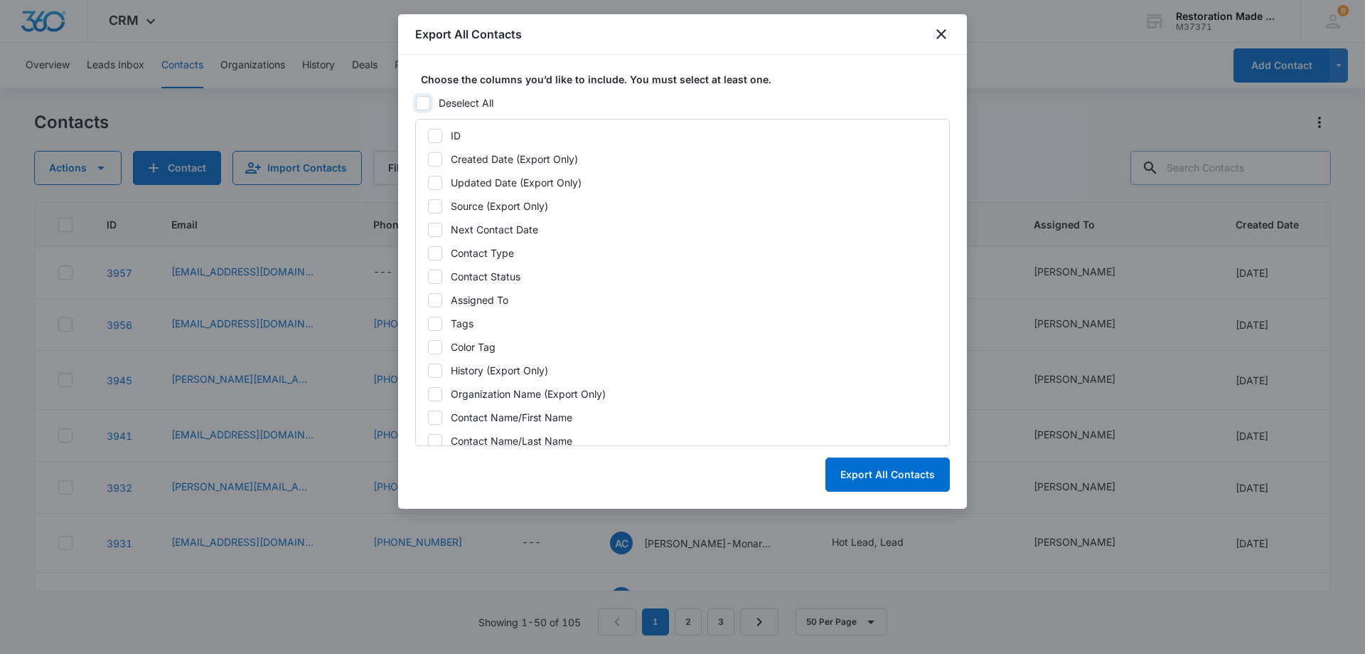
checkbox input "false"
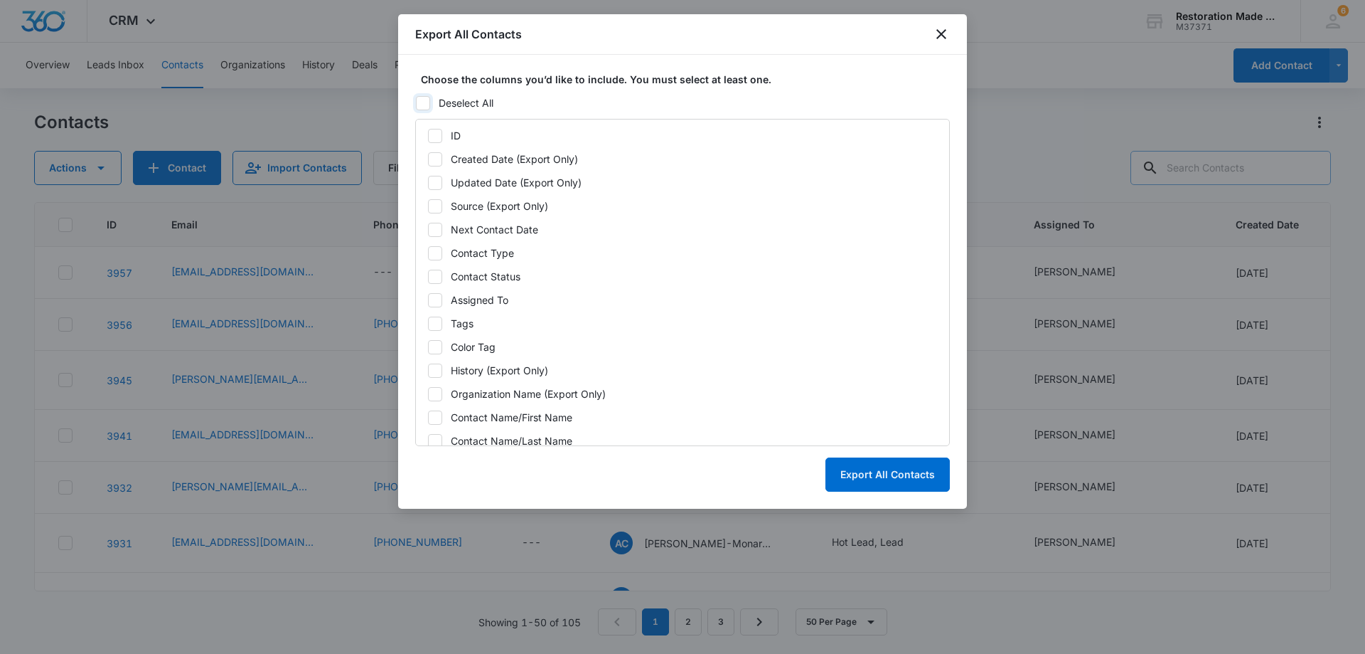
checkbox input "false"
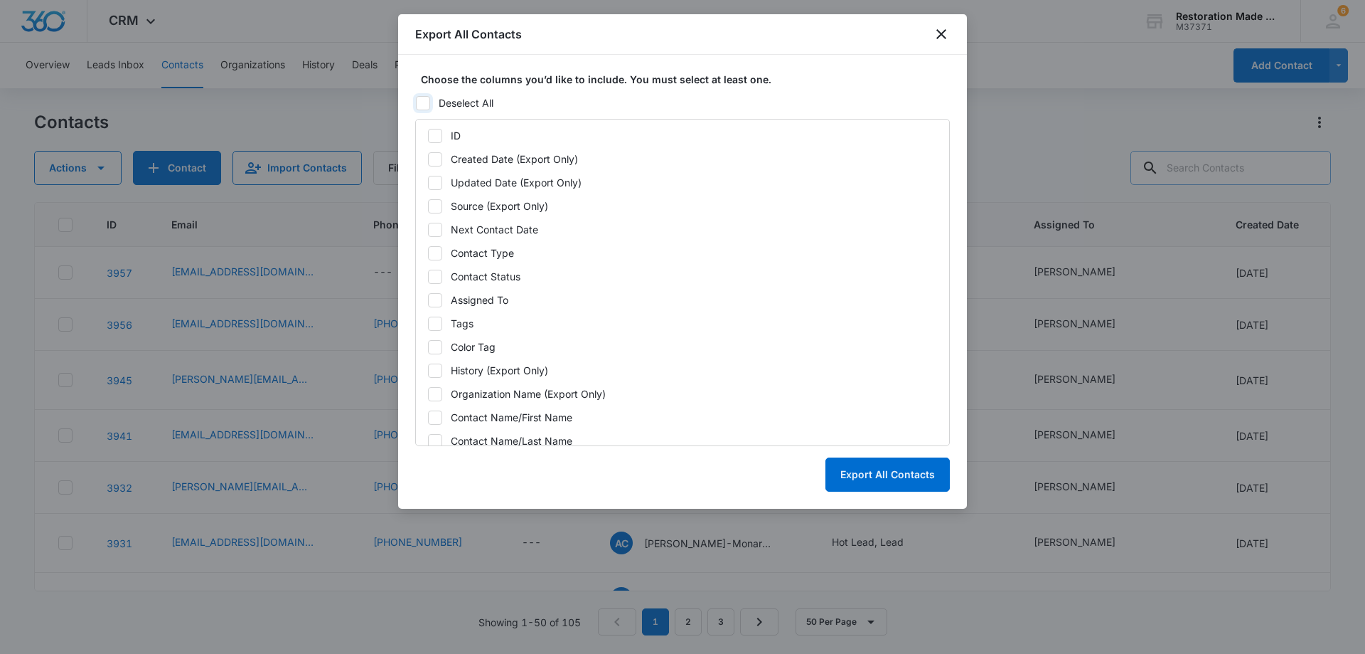
checkbox input "false"
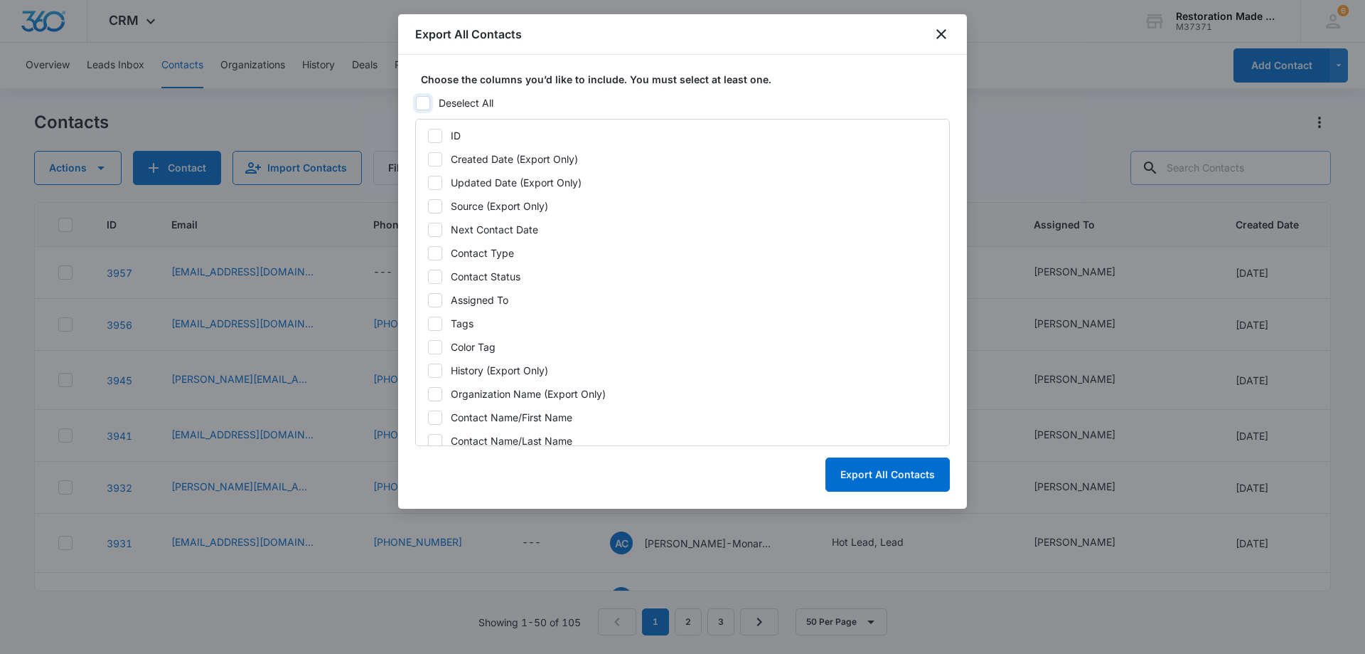
checkbox input "false"
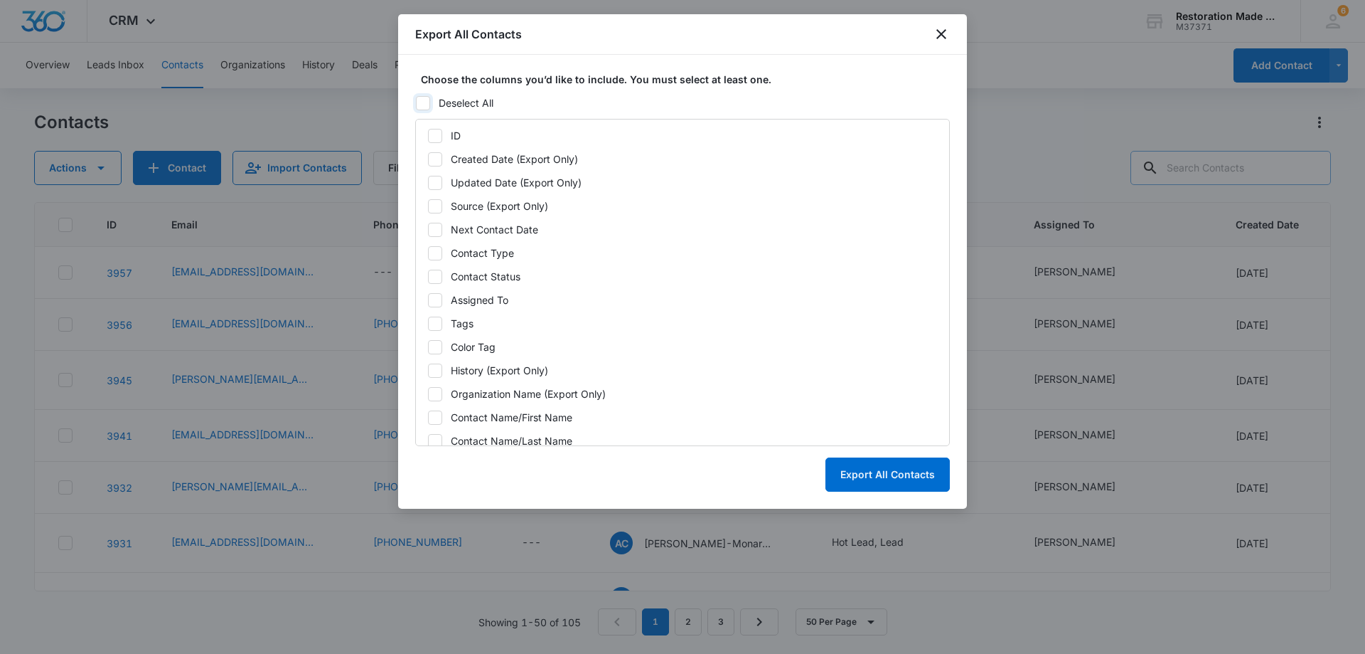
checkbox input "false"
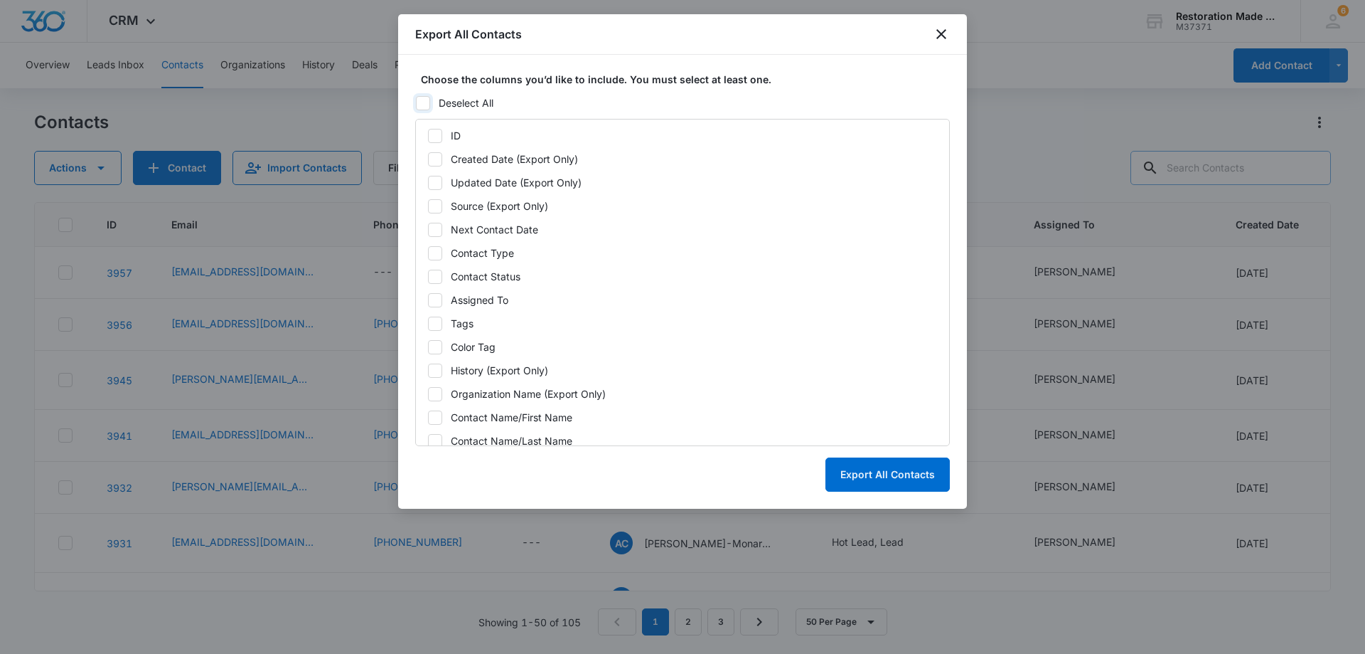
checkbox input "false"
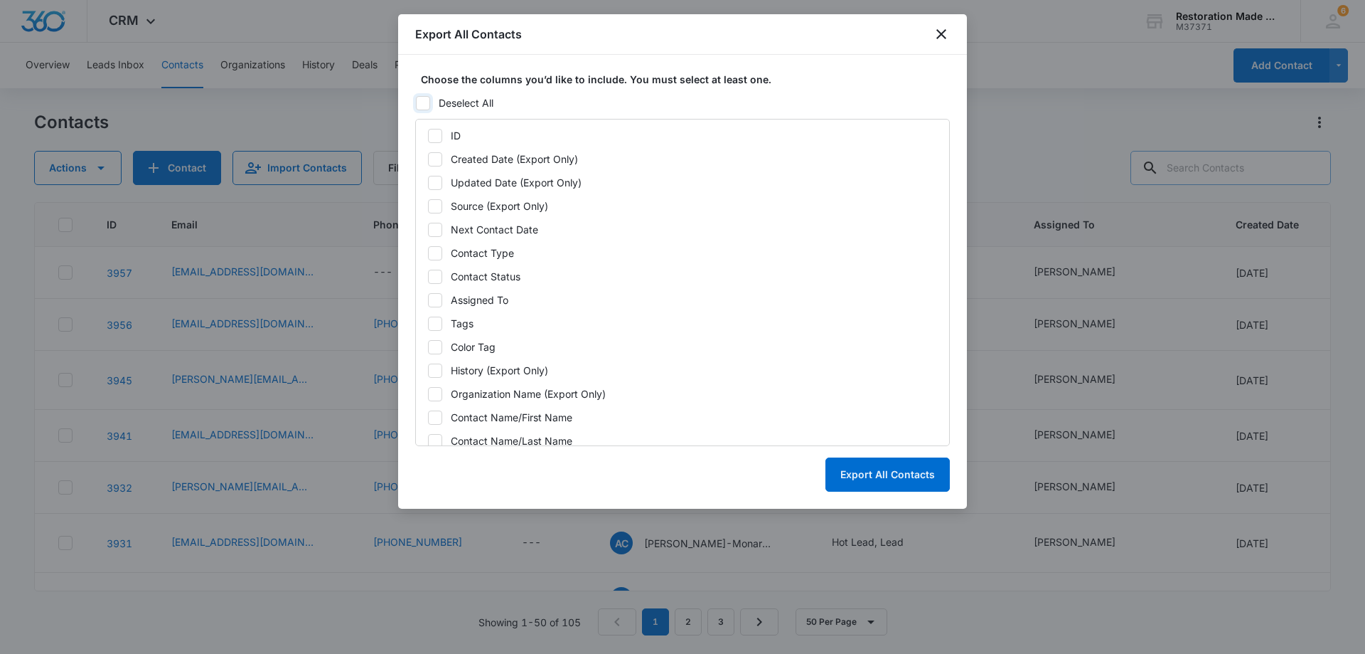
checkbox input "false"
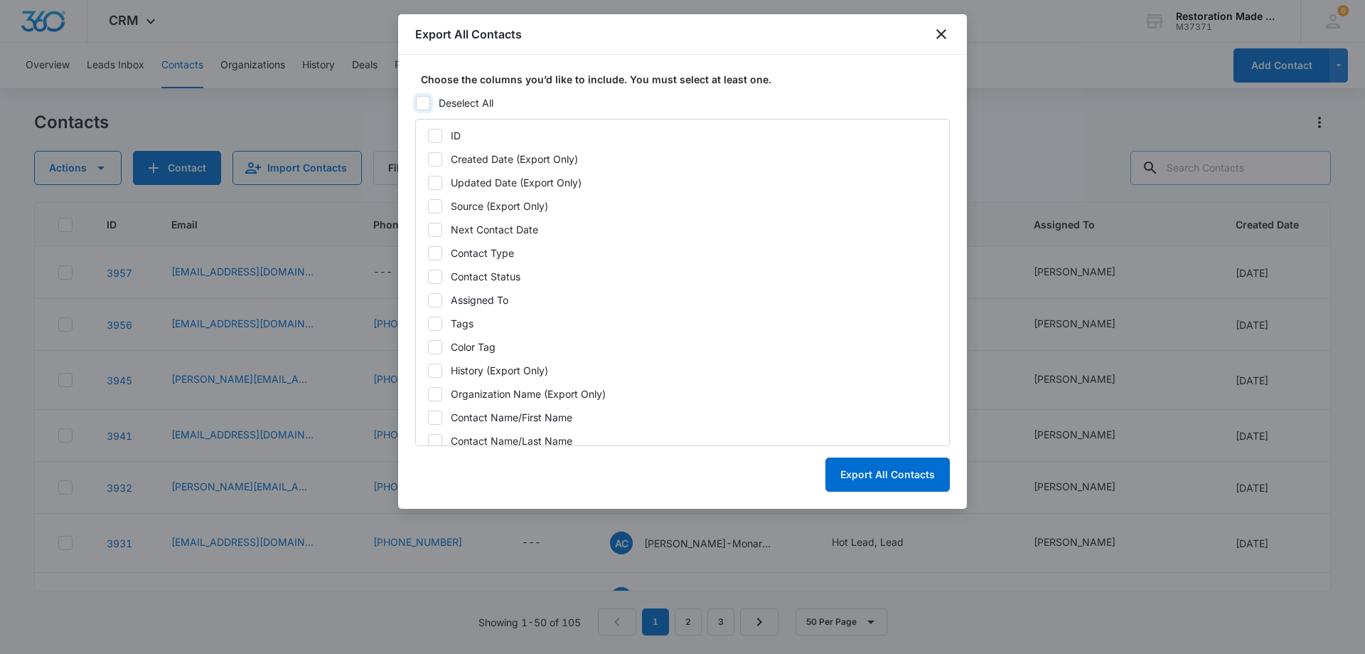
checkbox input "false"
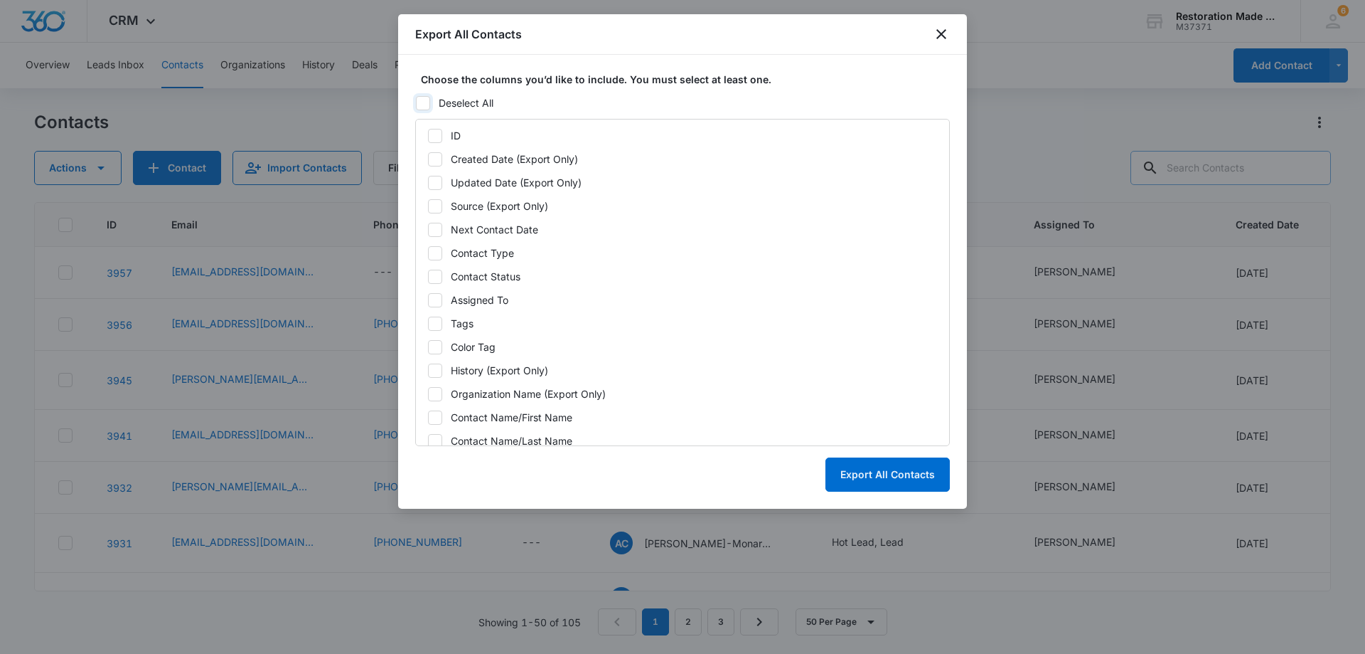
checkbox input "false"
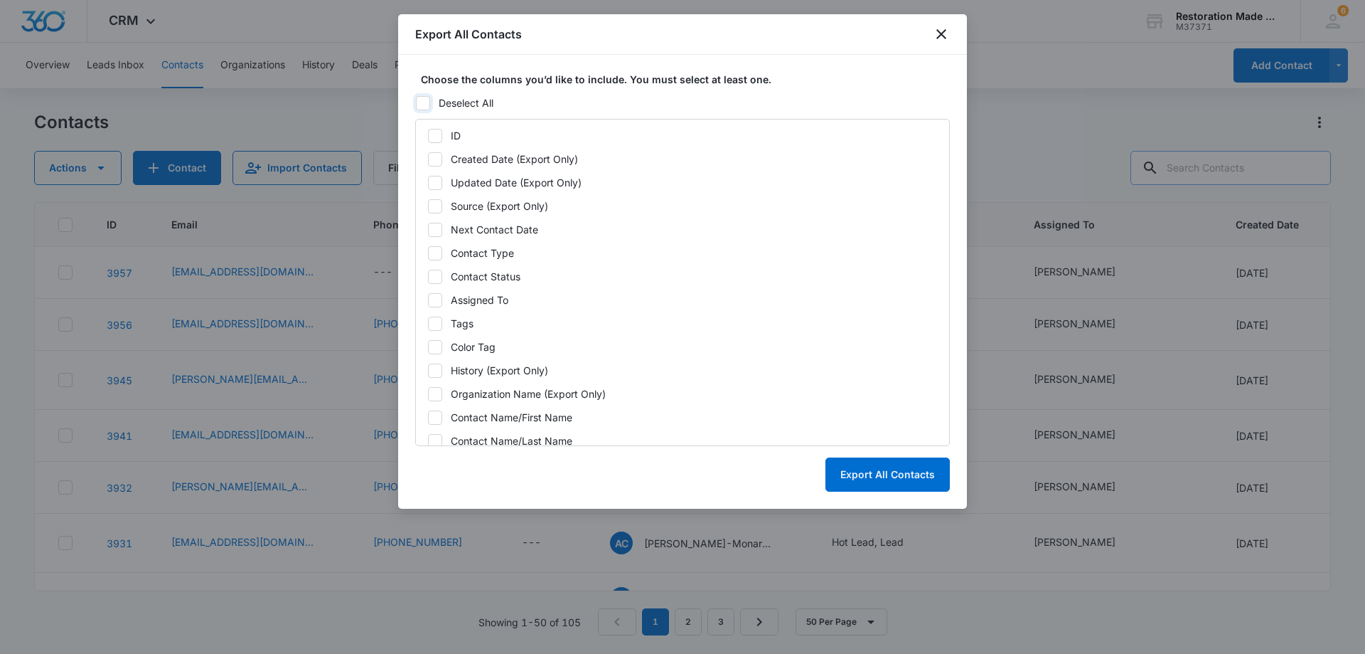
checkbox input "false"
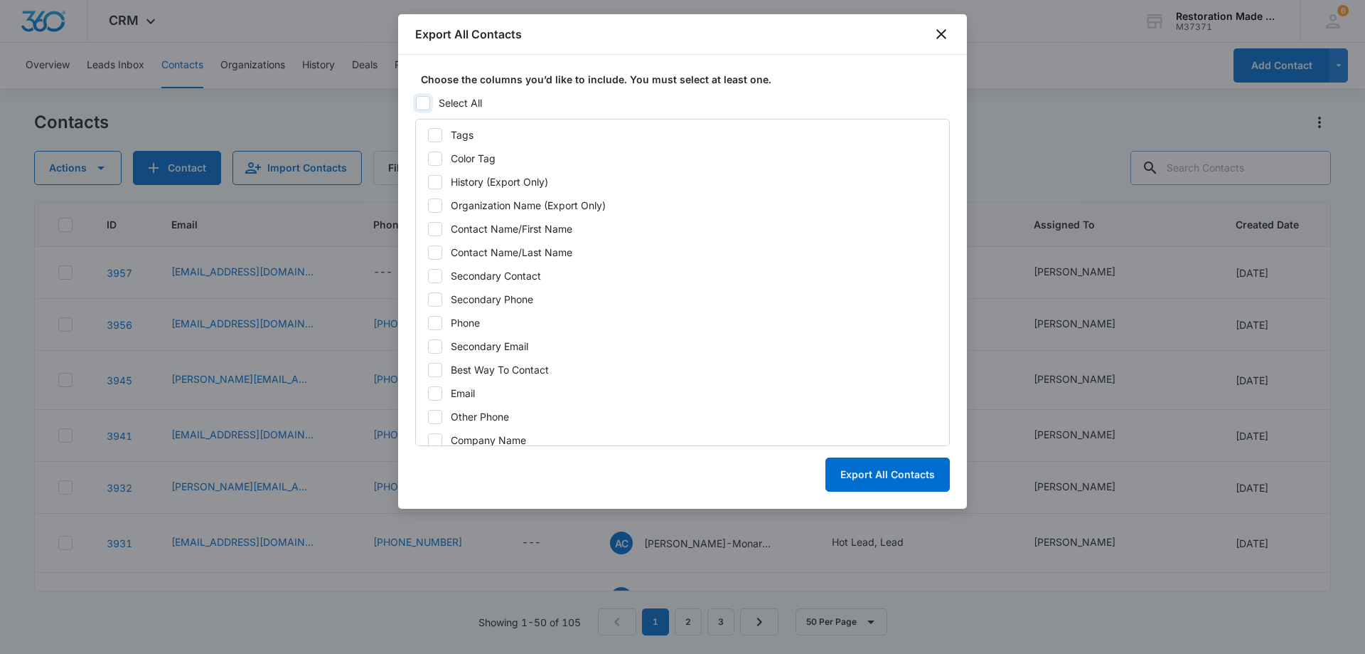
scroll to position [213, 0]
click at [440, 324] on icon at bounding box center [435, 321] width 13 height 13
click at [428, 321] on input "Secondary Email" at bounding box center [427, 321] width 1 height 1
checkbox input "true"
click at [439, 368] on icon at bounding box center [435, 368] width 13 height 13
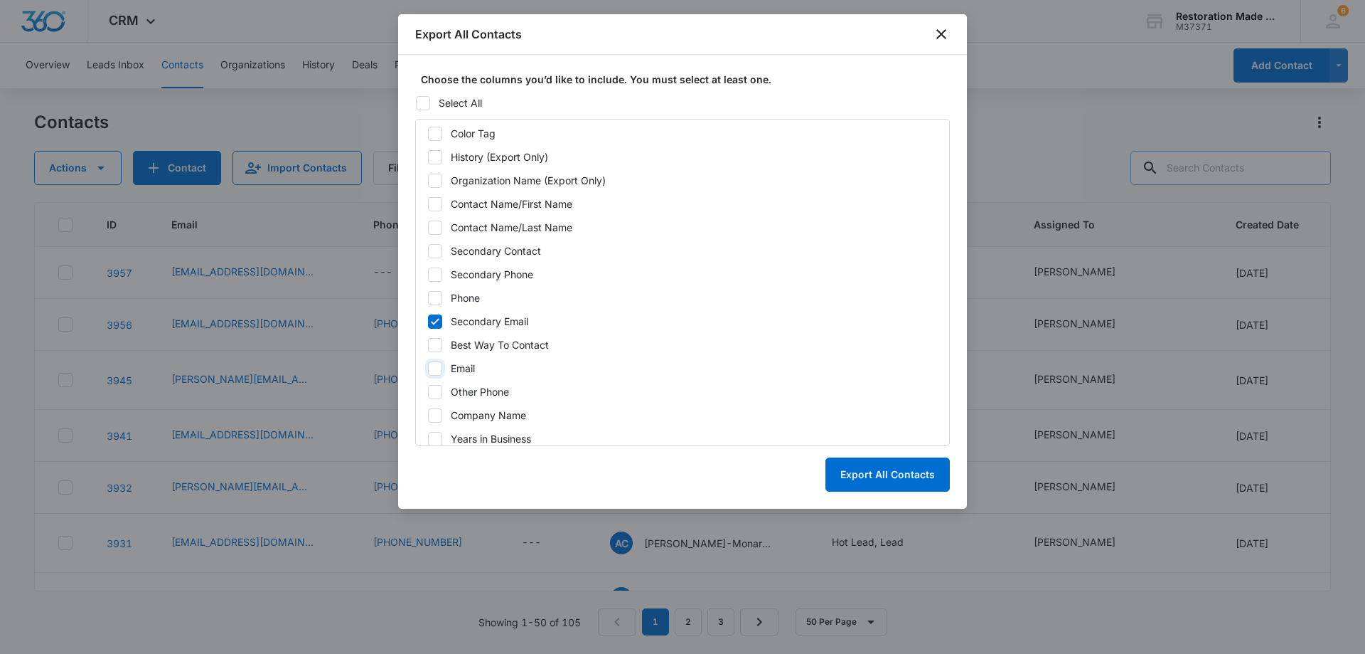
click at [428, 368] on input "Email" at bounding box center [427, 368] width 1 height 1
checkbox input "true"
click at [890, 474] on button "Export All Contacts" at bounding box center [888, 474] width 124 height 34
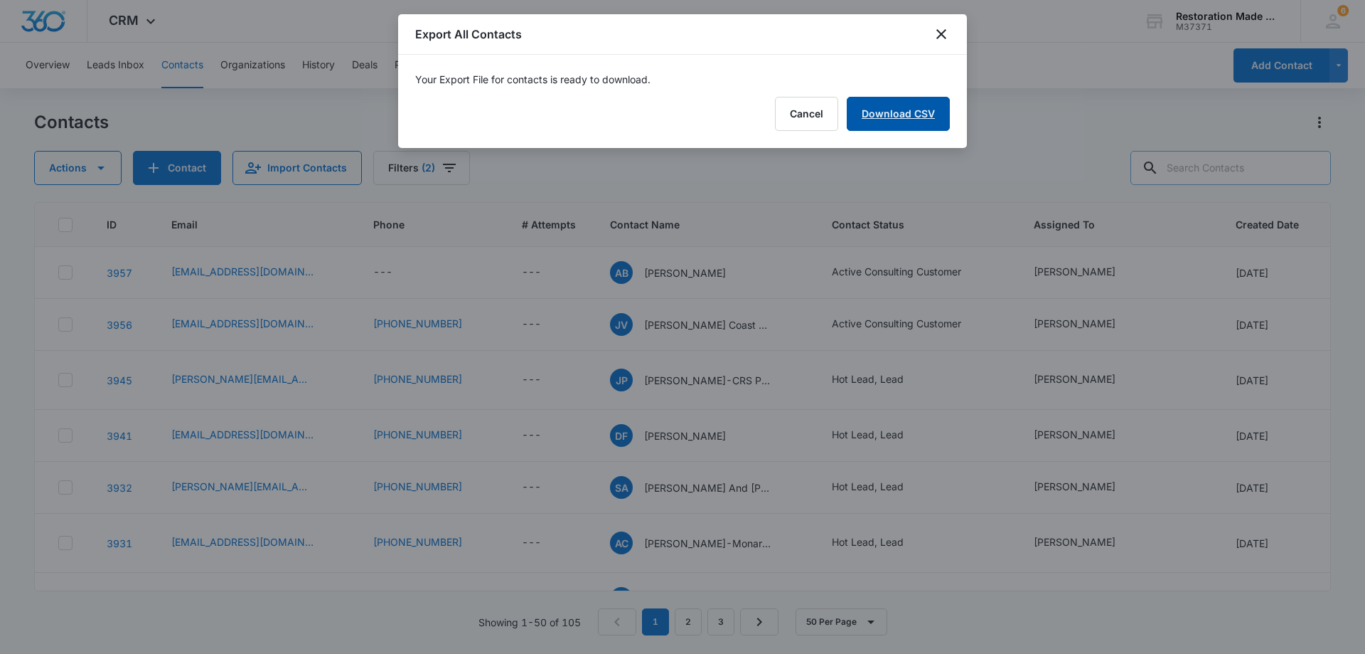
click at [932, 113] on link "Download CSV" at bounding box center [898, 114] width 103 height 34
click at [942, 31] on icon "close" at bounding box center [941, 34] width 17 height 17
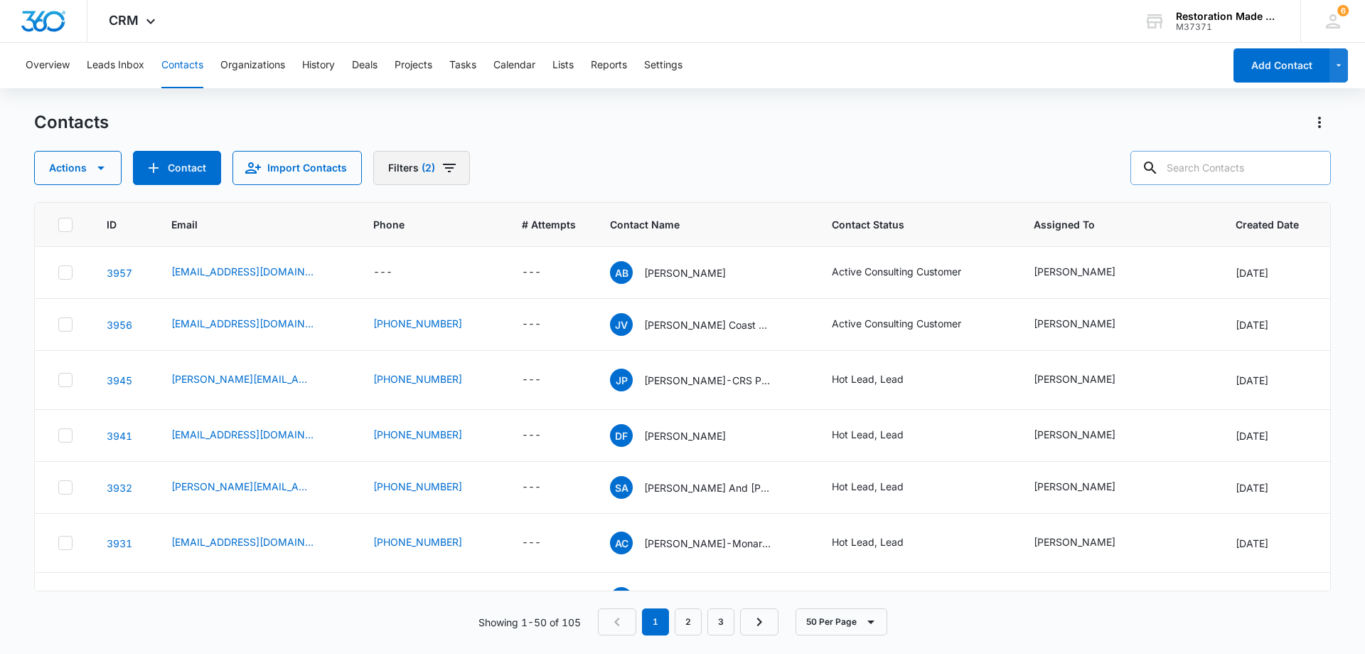
click at [445, 167] on icon "Filters" at bounding box center [449, 168] width 13 height 9
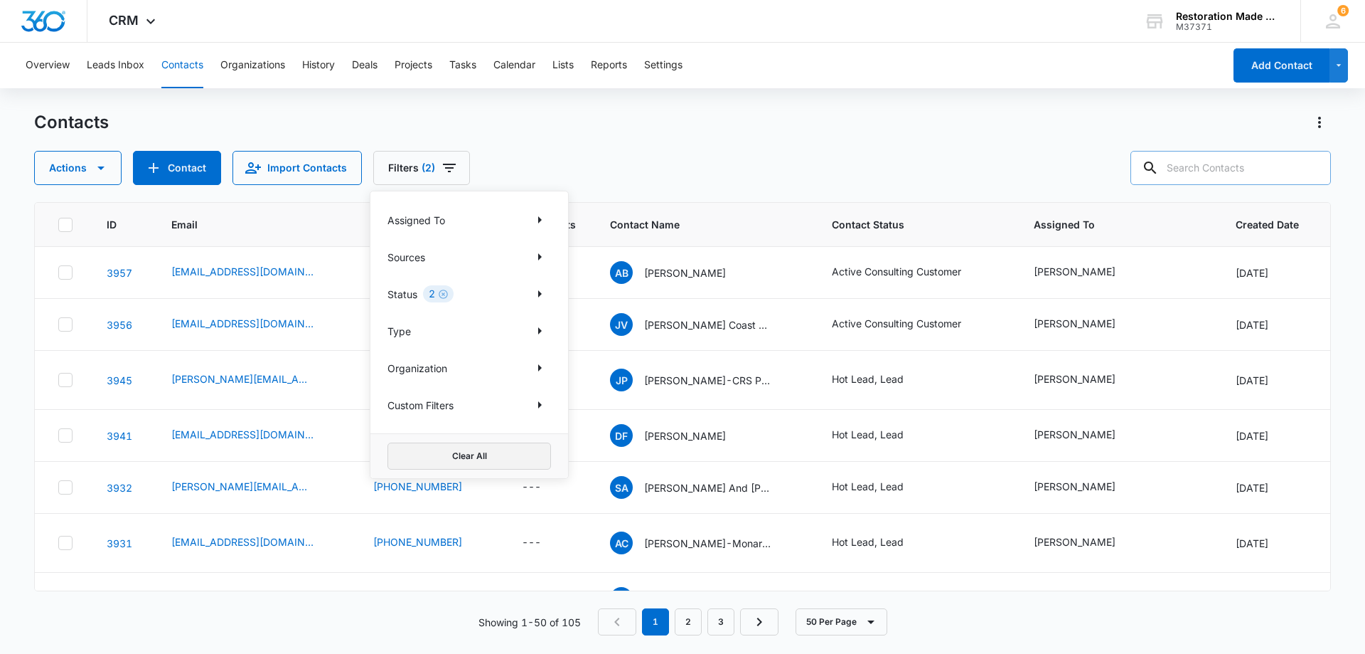
click at [478, 456] on button "Clear All" at bounding box center [470, 455] width 164 height 27
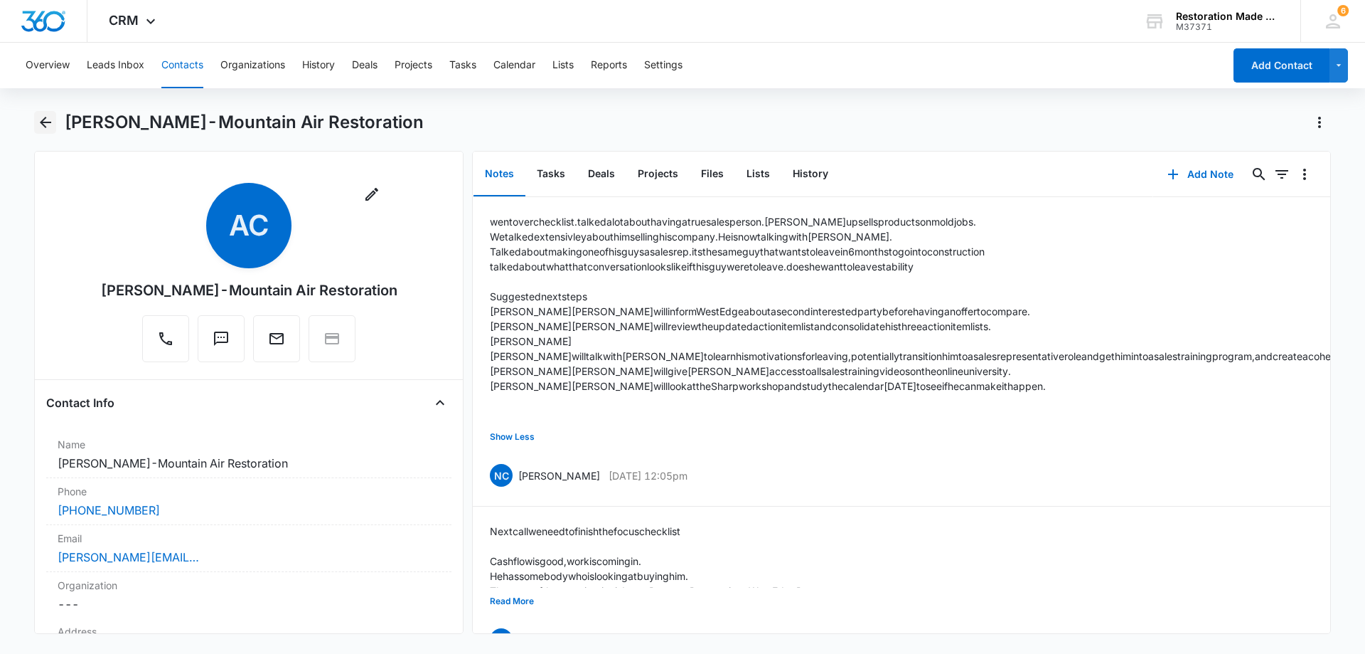
click at [46, 121] on icon "Back" at bounding box center [45, 122] width 17 height 17
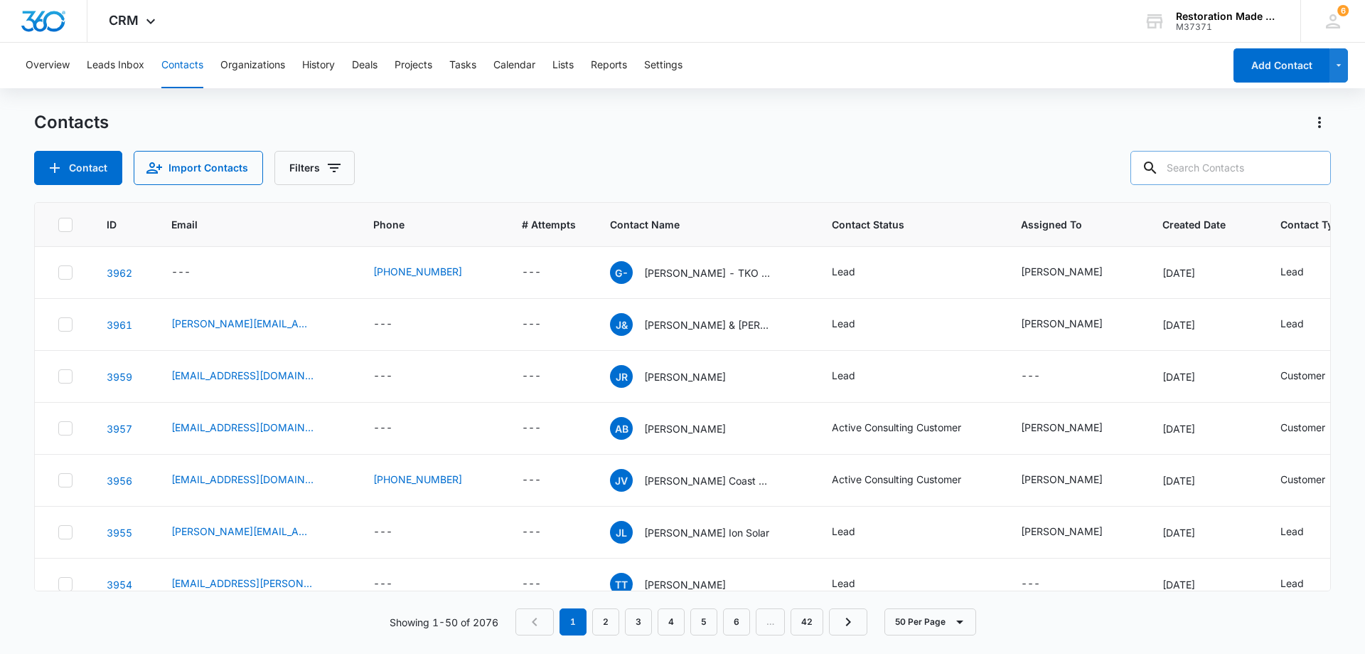
click at [1257, 166] on input "text" at bounding box center [1231, 168] width 201 height 34
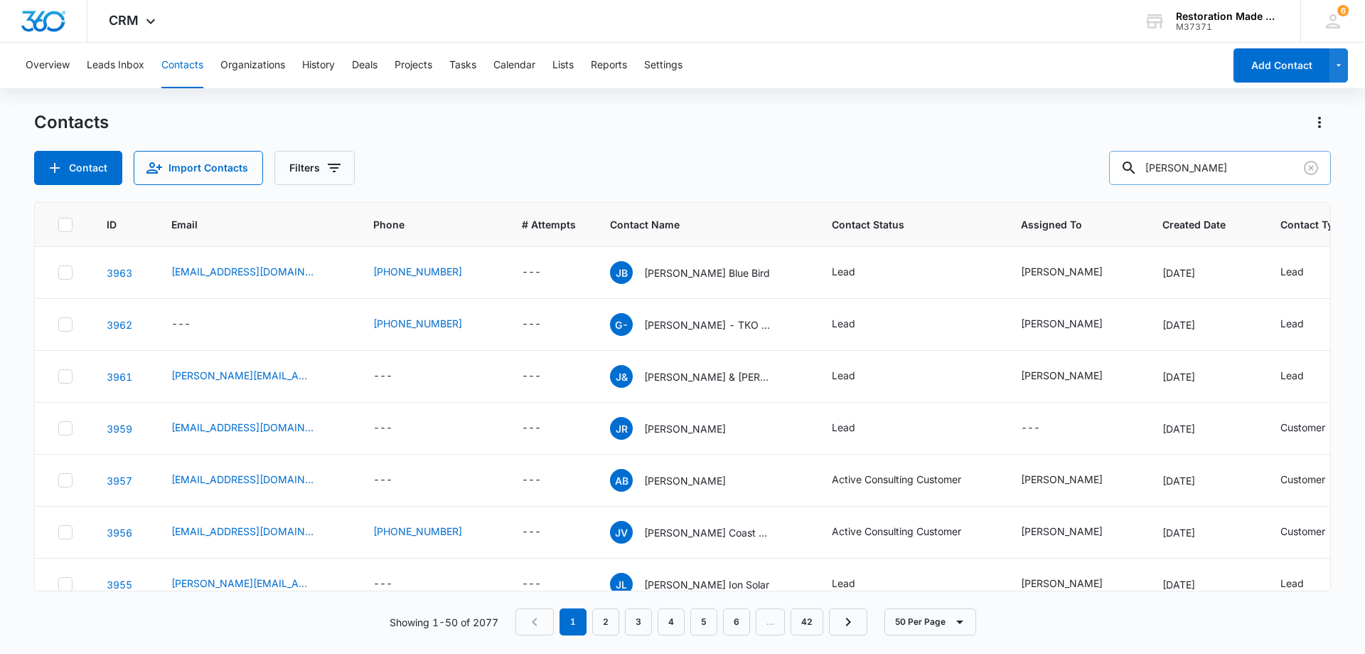
type input "[PERSON_NAME]"
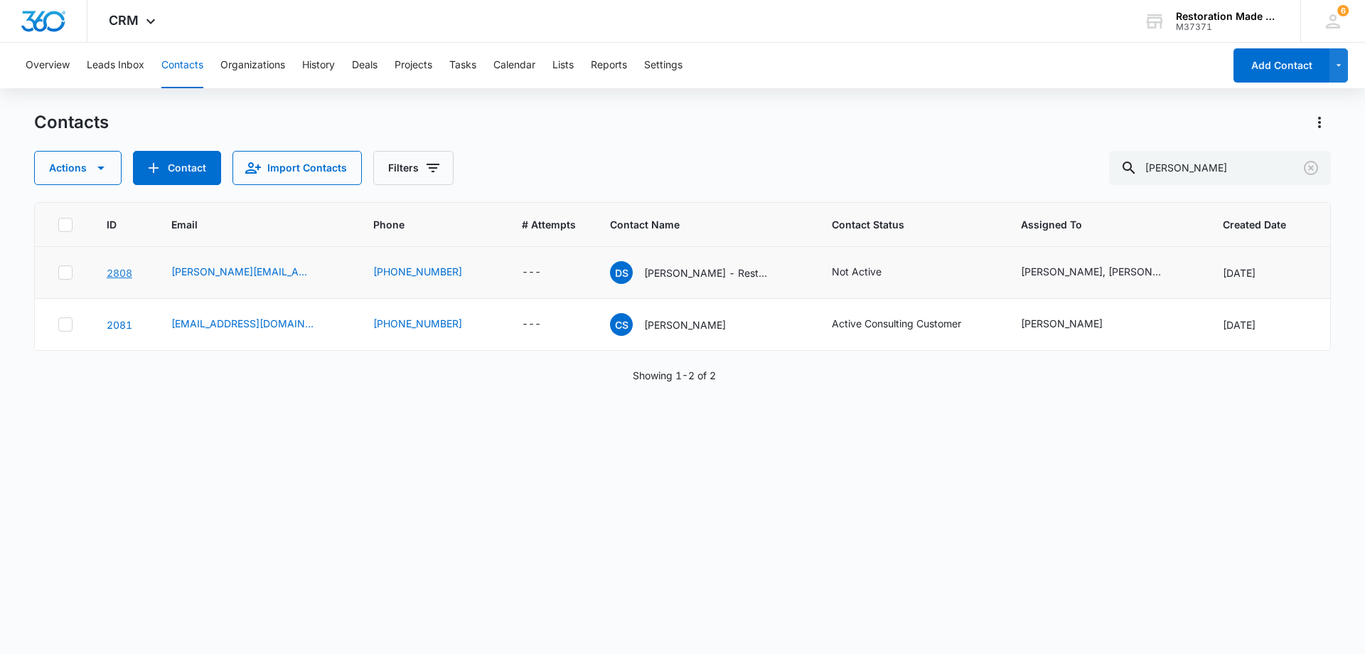
click at [119, 279] on link "2808" at bounding box center [120, 273] width 26 height 12
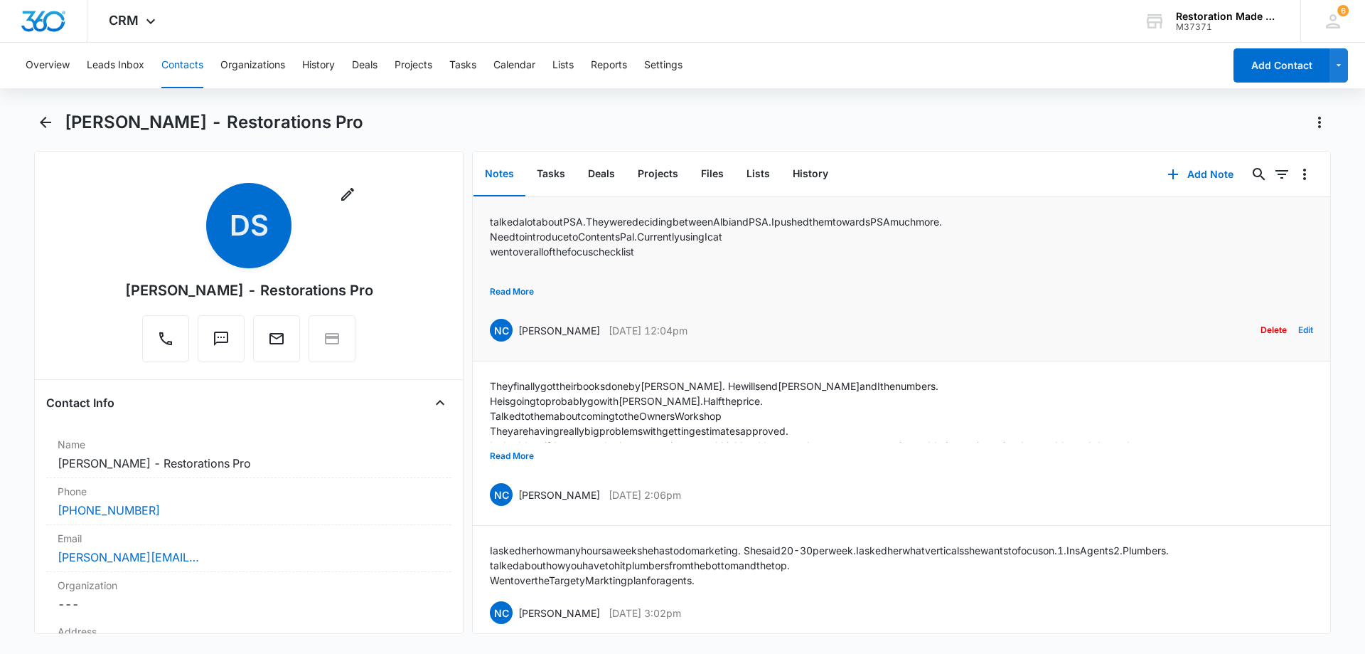
click at [1299, 326] on button "Edit" at bounding box center [1306, 329] width 15 height 27
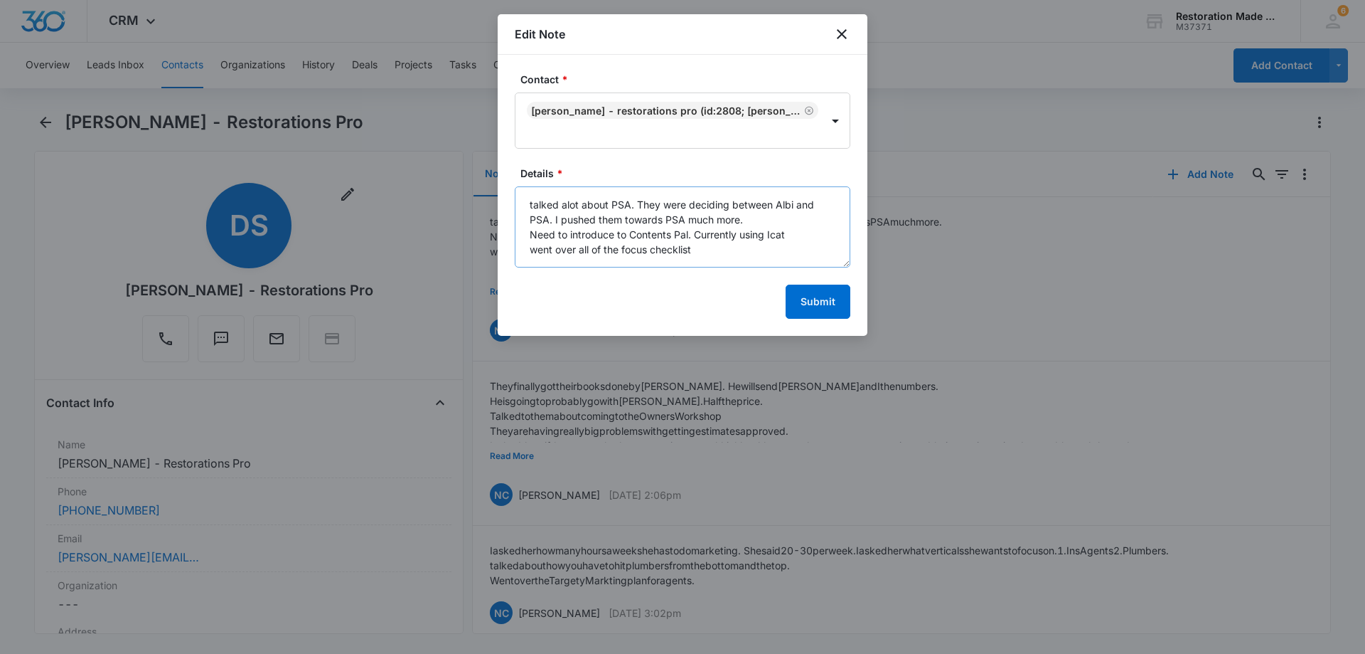
scroll to position [30, 0]
click at [715, 220] on textarea "talked alot about PSA. They were deciding between Albi and PSA. I pushed them t…" at bounding box center [683, 226] width 336 height 81
paste textarea "Suggested next steps [PERSON_NAME] will consider switching to [PERSON_NAME] for…"
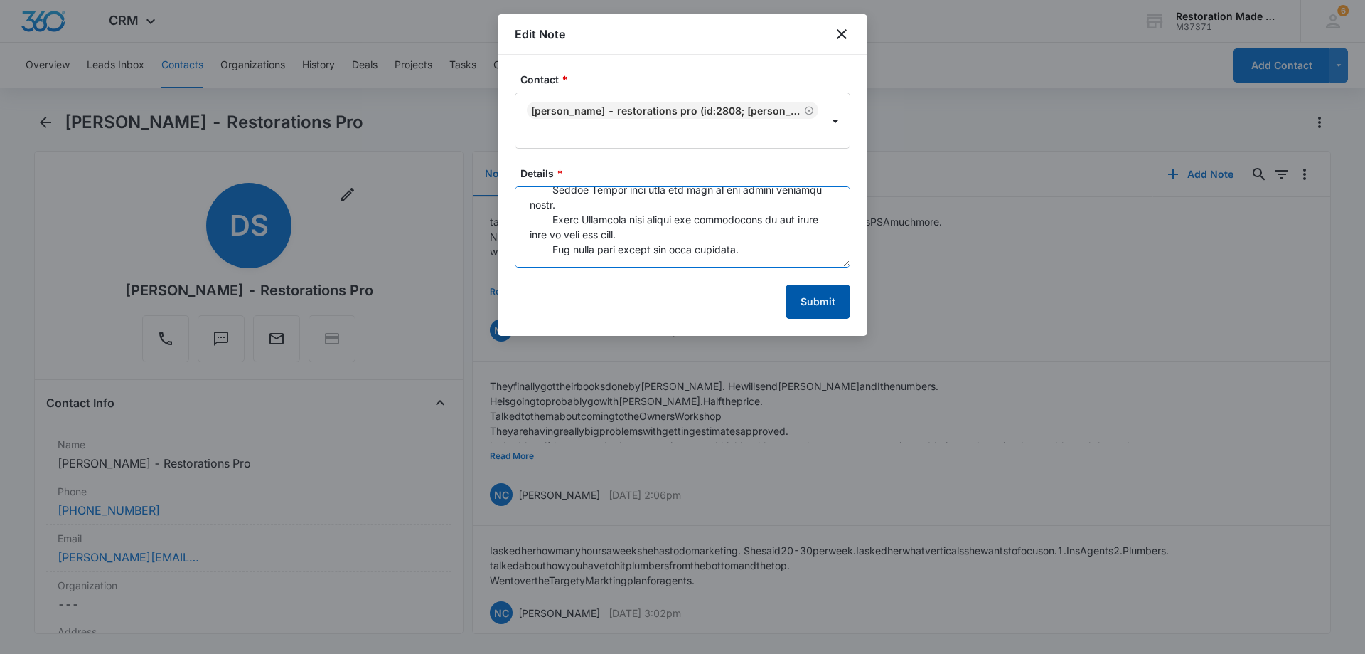
type textarea "talked alot about PSA. They were deciding between Albi and PSA. I pushed them t…"
click at [820, 297] on button "Submit" at bounding box center [818, 301] width 65 height 34
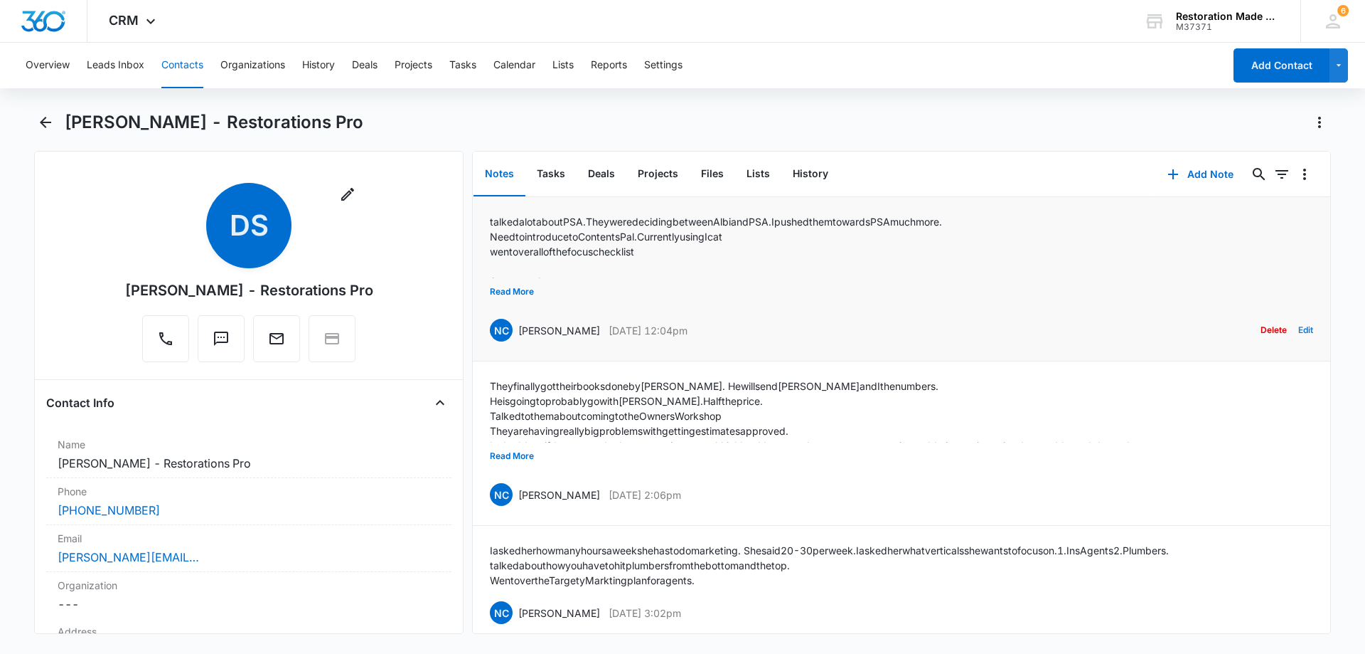
click at [1299, 333] on button "Edit" at bounding box center [1306, 329] width 15 height 27
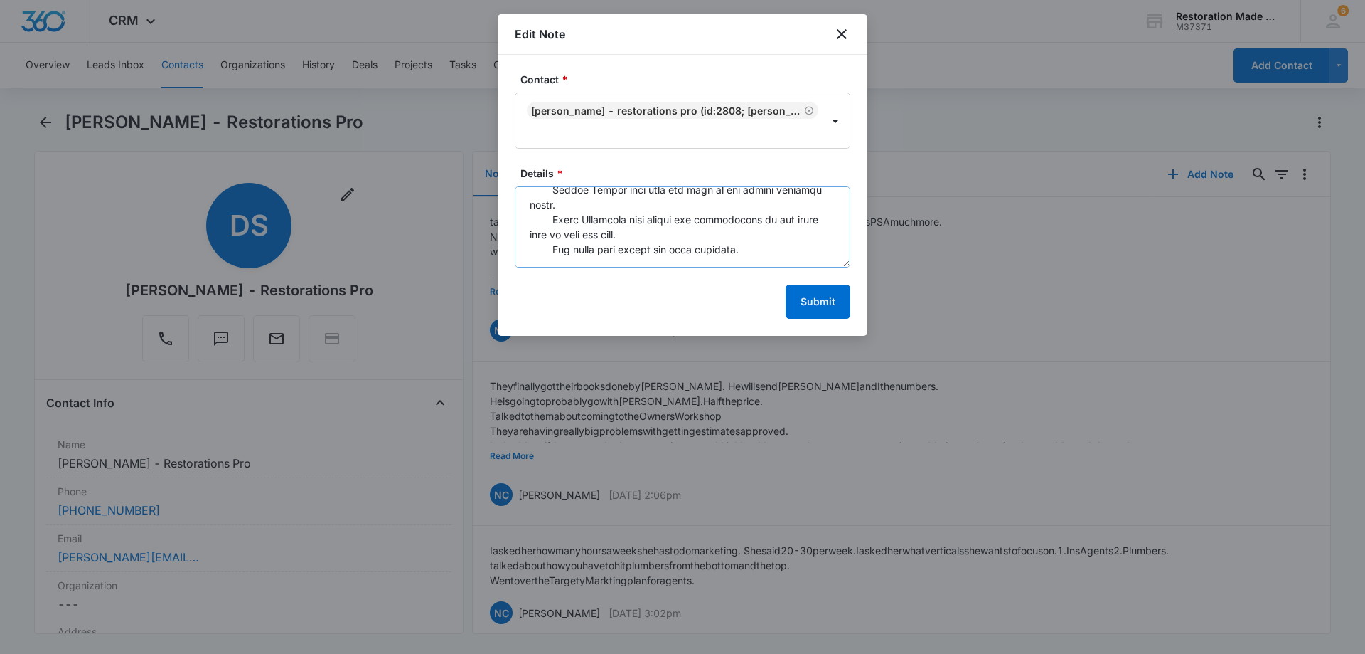
scroll to position [373, 0]
click at [834, 296] on button "Submit" at bounding box center [818, 301] width 65 height 34
